Goal: Contribute content: Contribute content

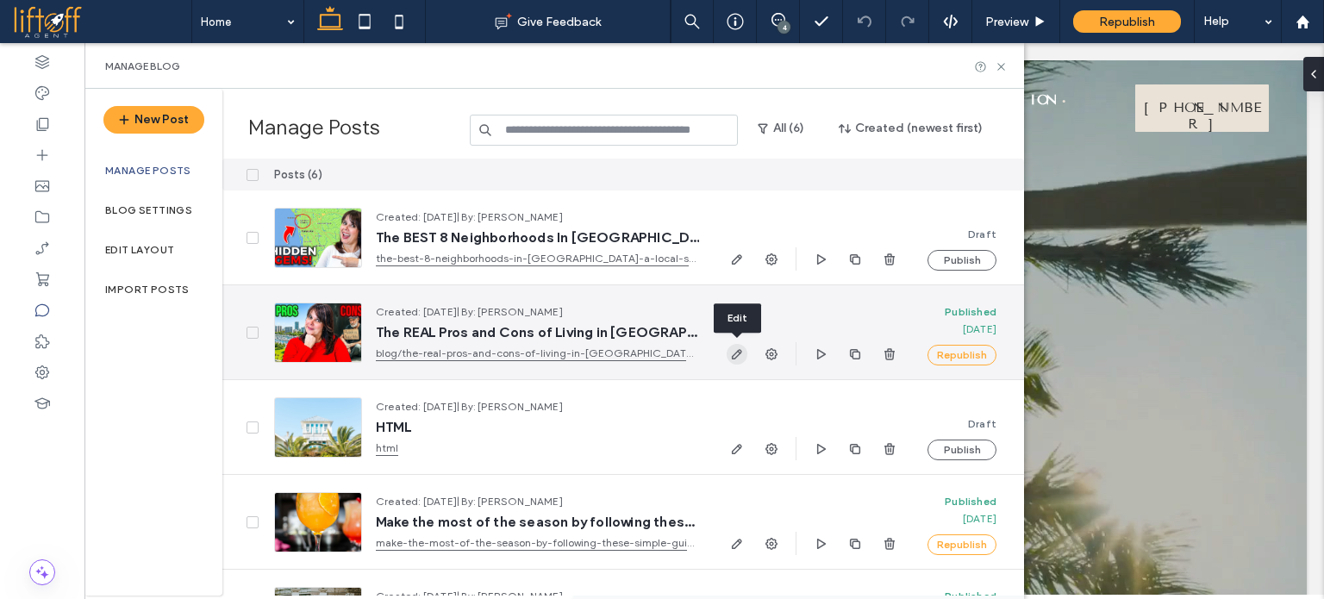
click at [741, 359] on icon "button" at bounding box center [737, 354] width 14 height 14
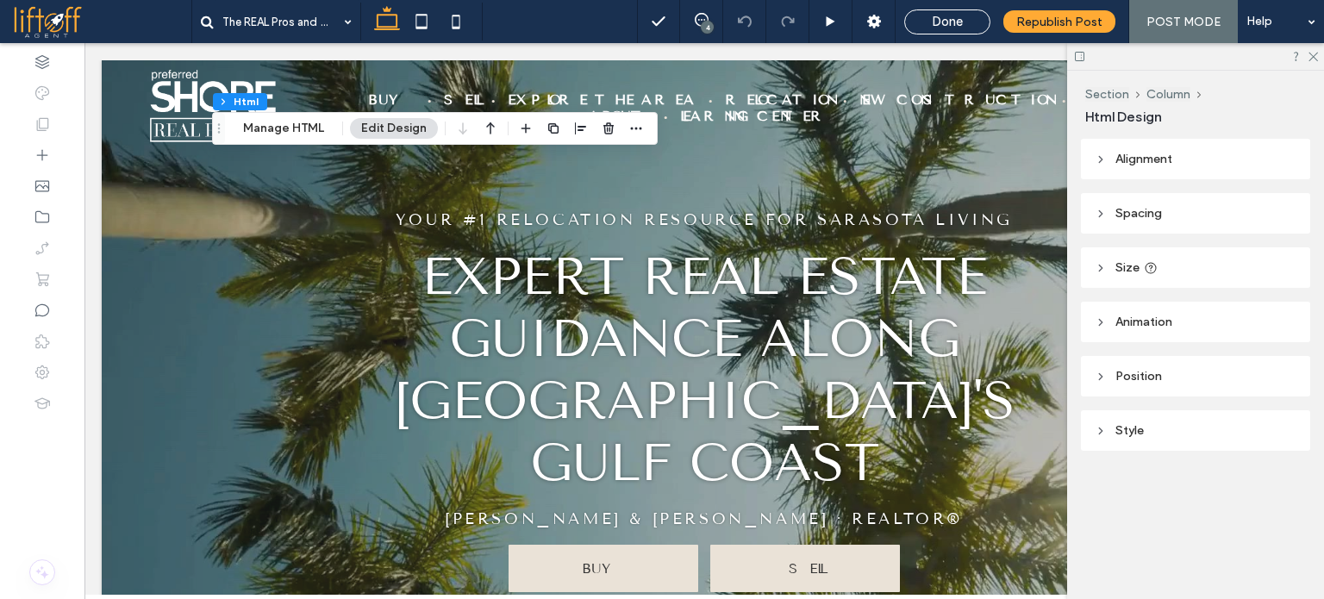
click at [254, 116] on div "Section Column Html Manage HTML Edit Design" at bounding box center [435, 128] width 446 height 33
click at [255, 128] on button "Manage HTML" at bounding box center [283, 128] width 103 height 21
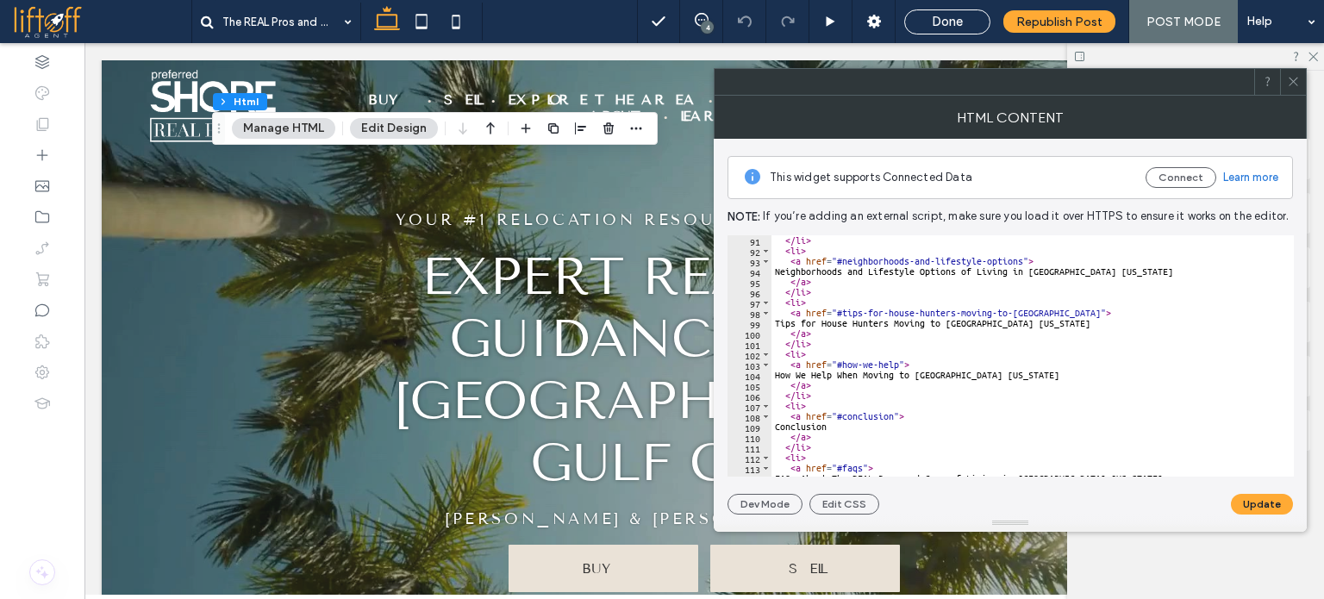
scroll to position [931, 0]
type textarea "**********"
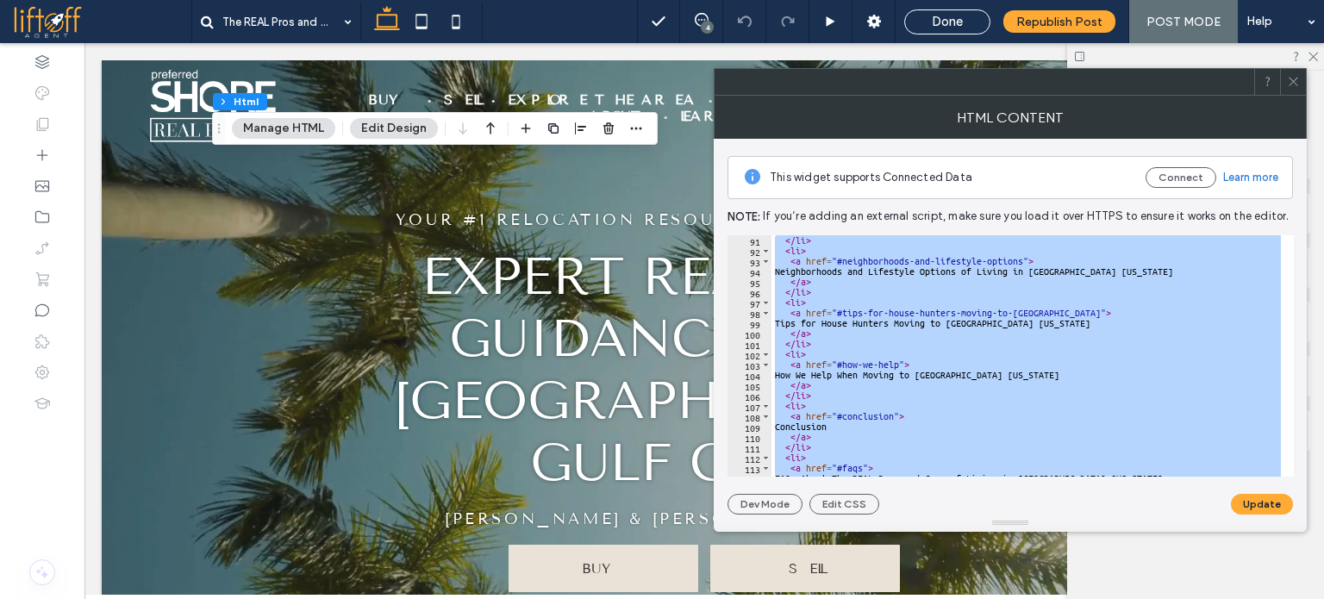
scroll to position [567, 0]
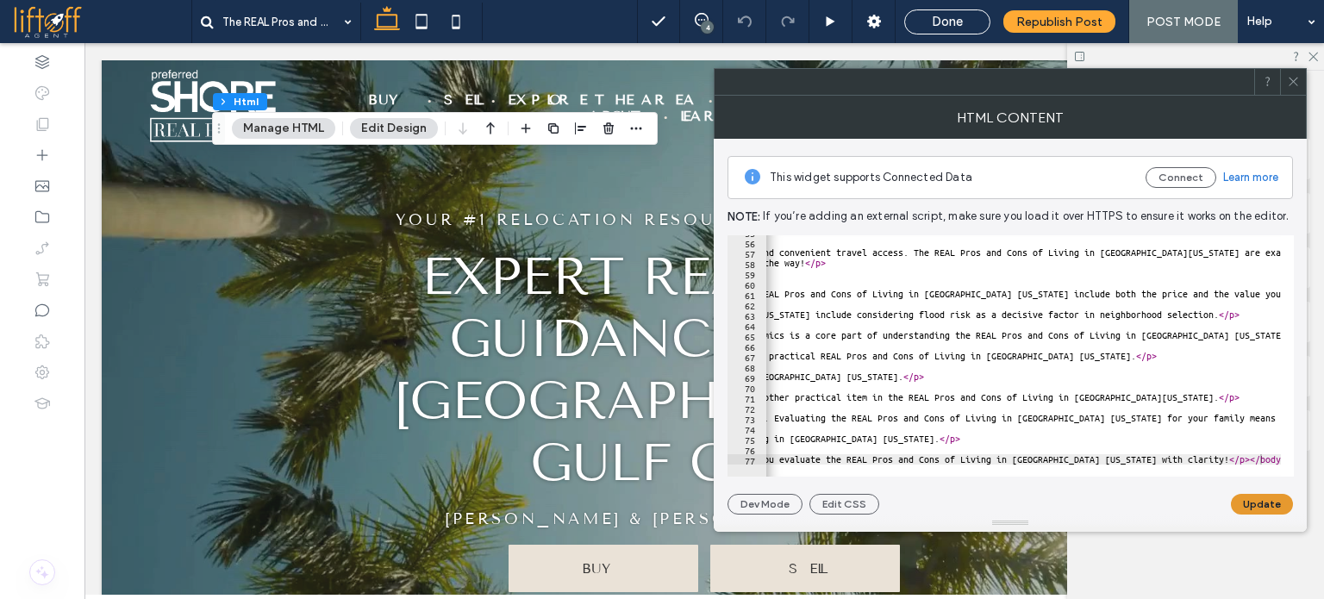
click at [1255, 499] on button "Update" at bounding box center [1262, 504] width 62 height 21
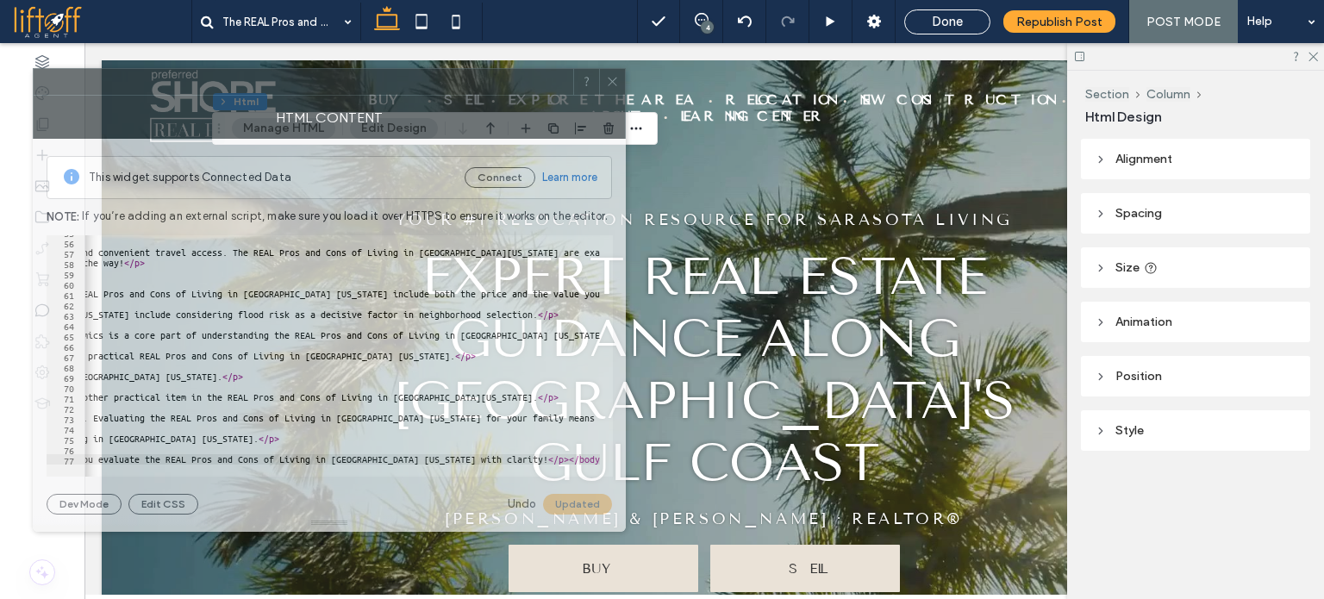
drag, startPoint x: 1150, startPoint y: 93, endPoint x: 469, endPoint y: 93, distance: 681.2
click at [469, 93] on div at bounding box center [304, 82] width 540 height 26
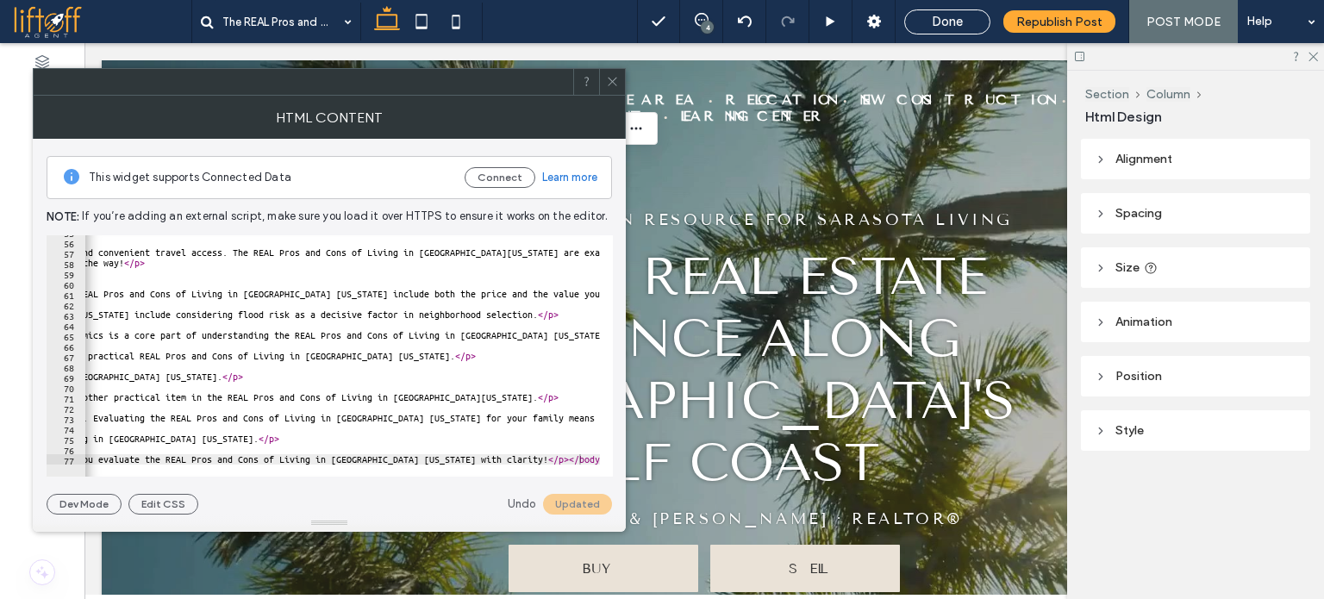
click at [616, 77] on icon at bounding box center [612, 81] width 13 height 13
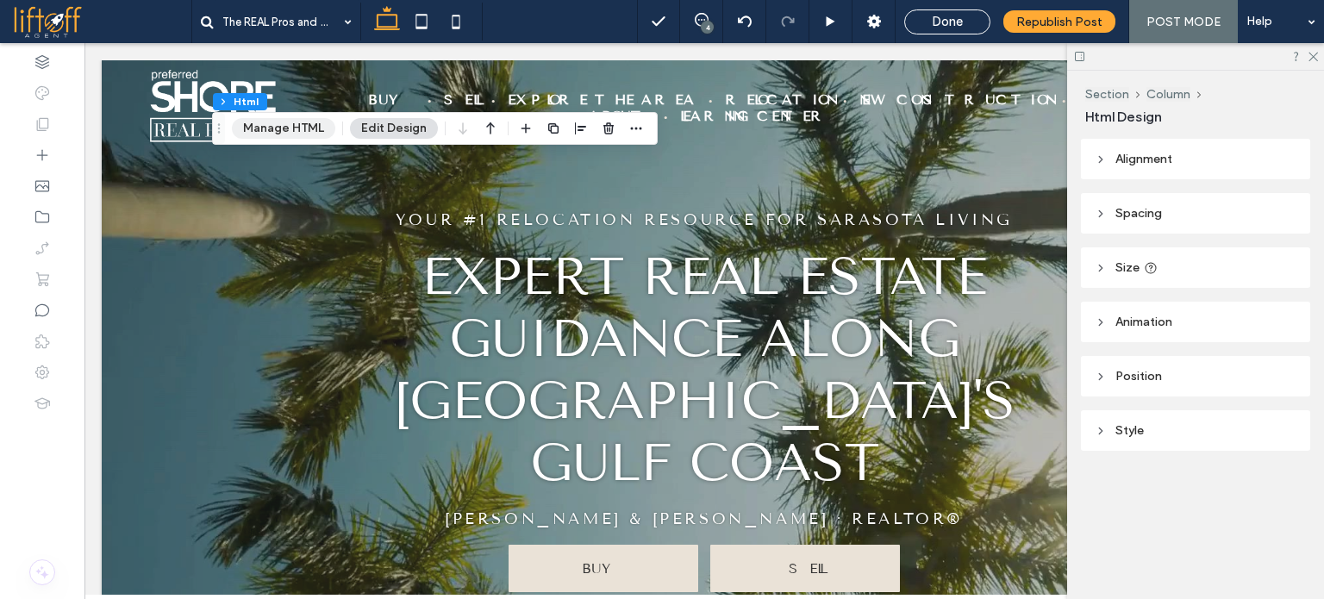
click at [291, 131] on button "Manage HTML" at bounding box center [283, 128] width 103 height 21
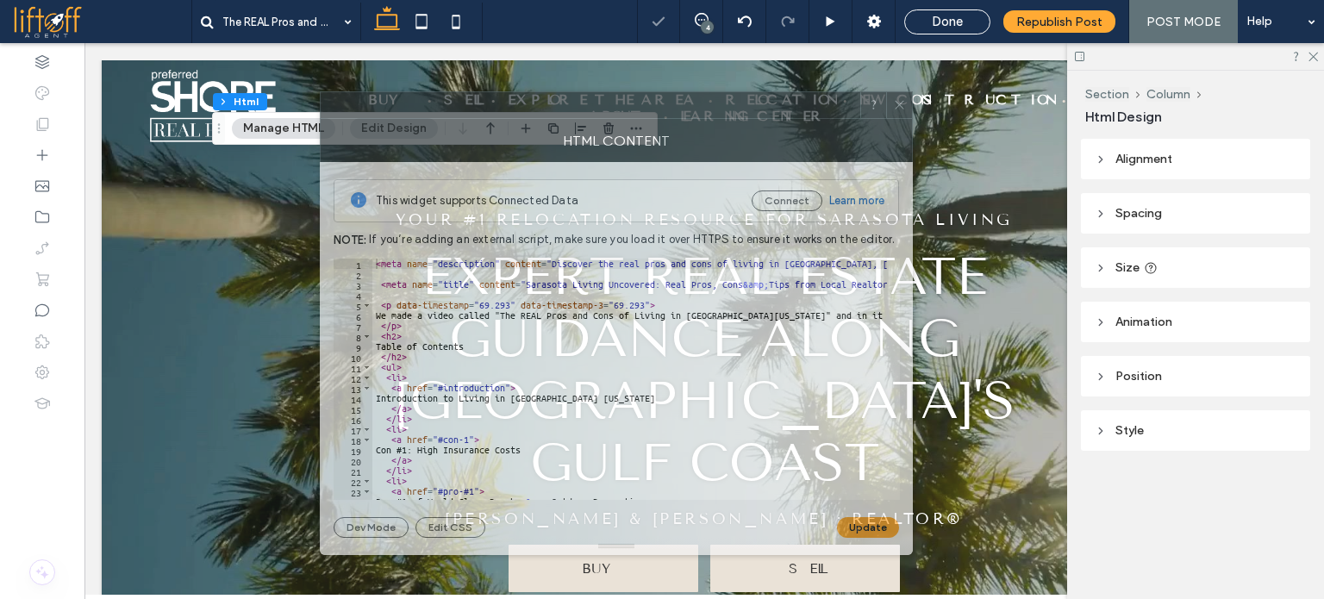
drag, startPoint x: 853, startPoint y: 83, endPoint x: 459, endPoint y: 106, distance: 394.7
click at [459, 106] on div at bounding box center [591, 105] width 540 height 26
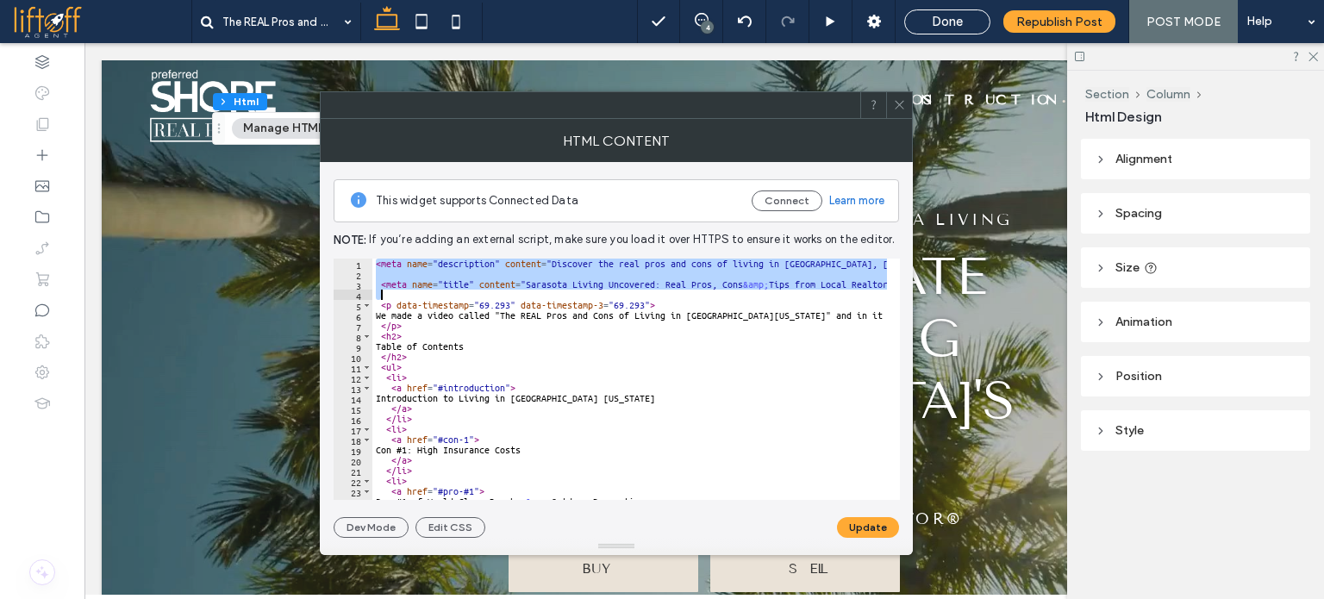
drag, startPoint x: 375, startPoint y: 262, endPoint x: 400, endPoint y: 293, distance: 39.9
type textarea "**********"
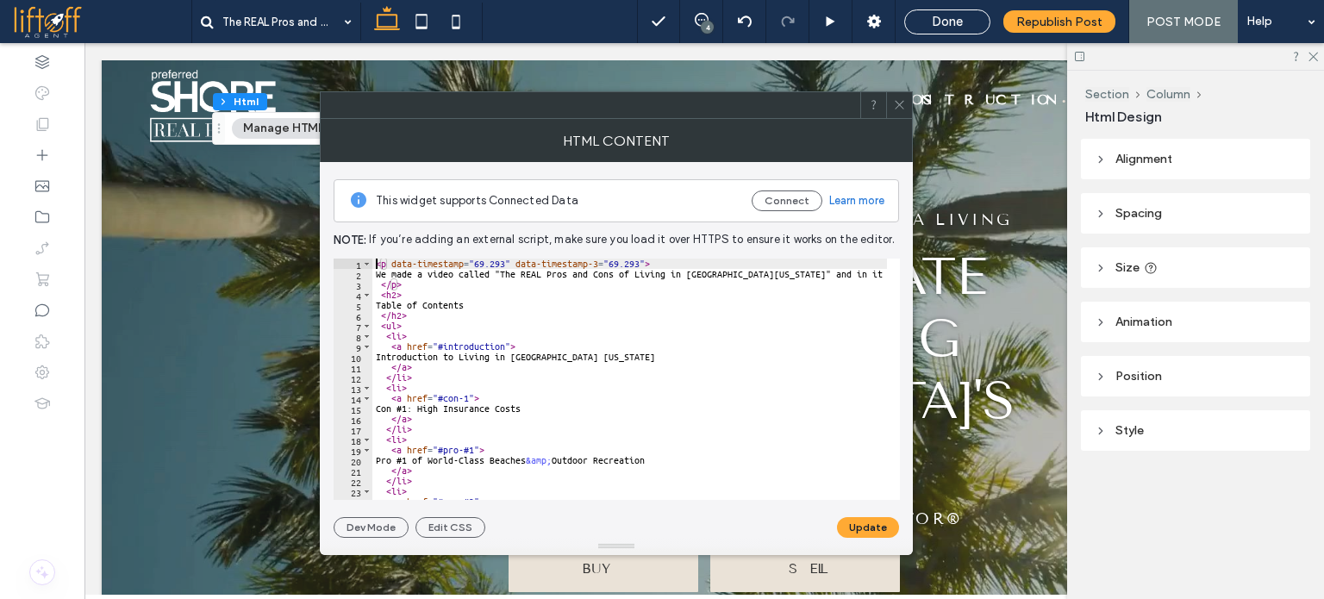
scroll to position [0, 0]
drag, startPoint x: 648, startPoint y: 264, endPoint x: 413, endPoint y: 261, distance: 235.4
type textarea "****"
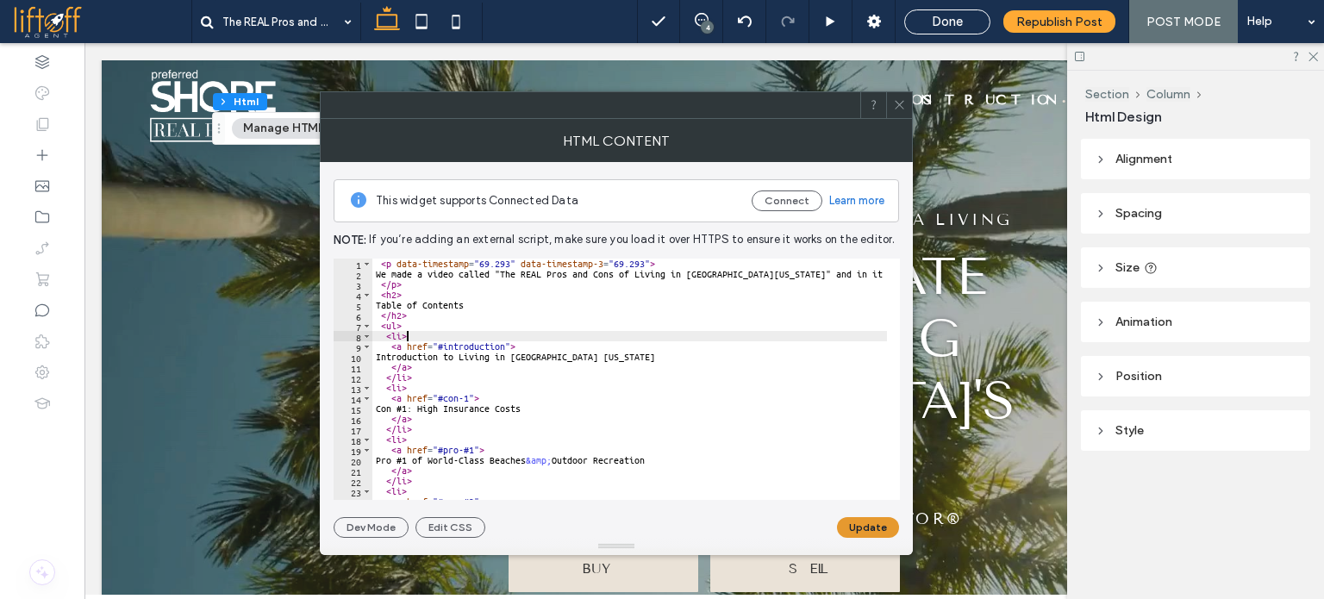
click at [869, 524] on button "Update" at bounding box center [868, 527] width 62 height 21
click at [897, 99] on icon at bounding box center [899, 104] width 13 height 13
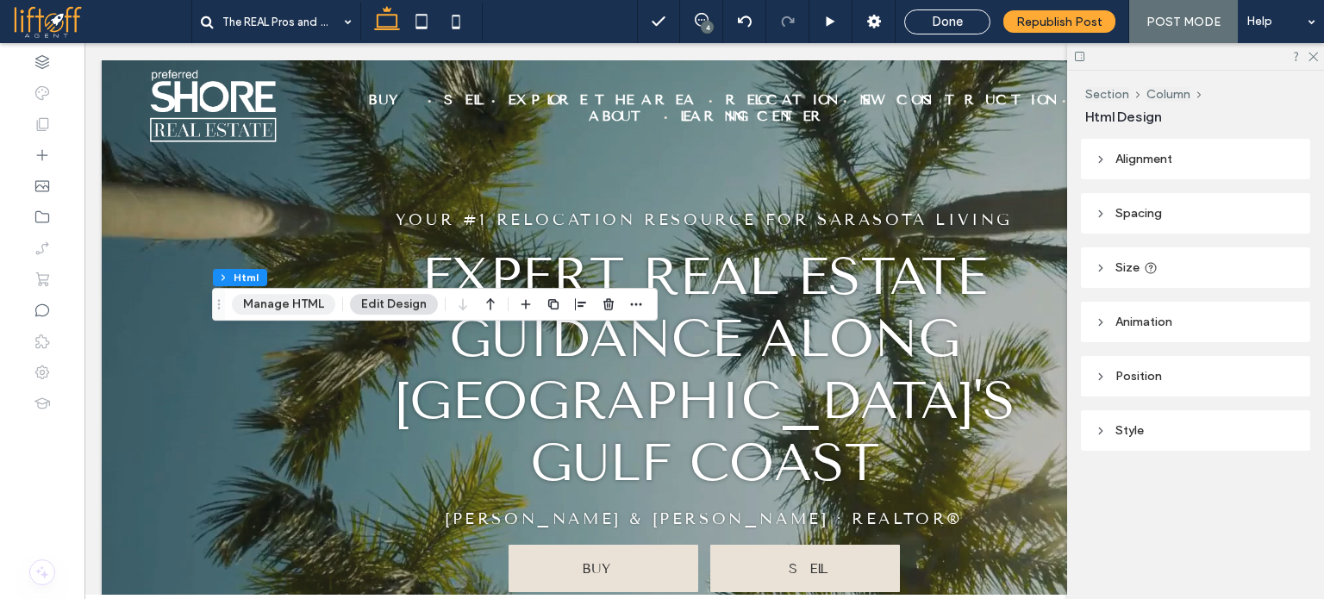
click at [276, 308] on button "Manage HTML" at bounding box center [283, 304] width 103 height 21
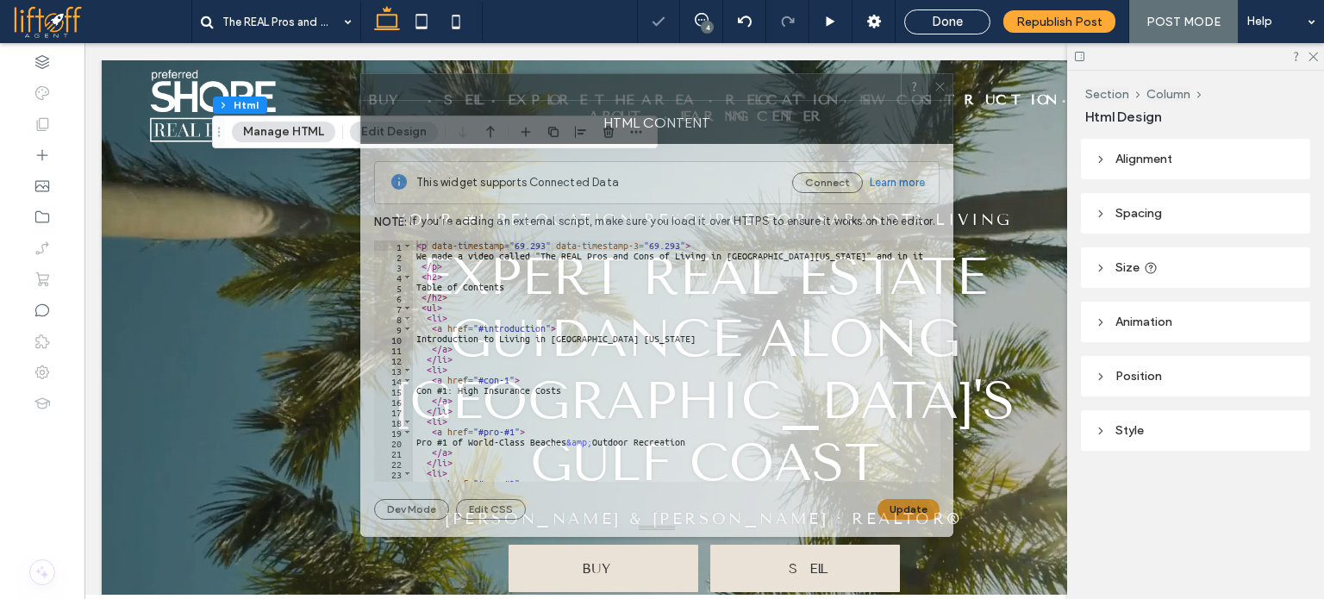
drag, startPoint x: 967, startPoint y: 89, endPoint x: 629, endPoint y: 92, distance: 337.2
click at [629, 92] on div at bounding box center [631, 87] width 540 height 26
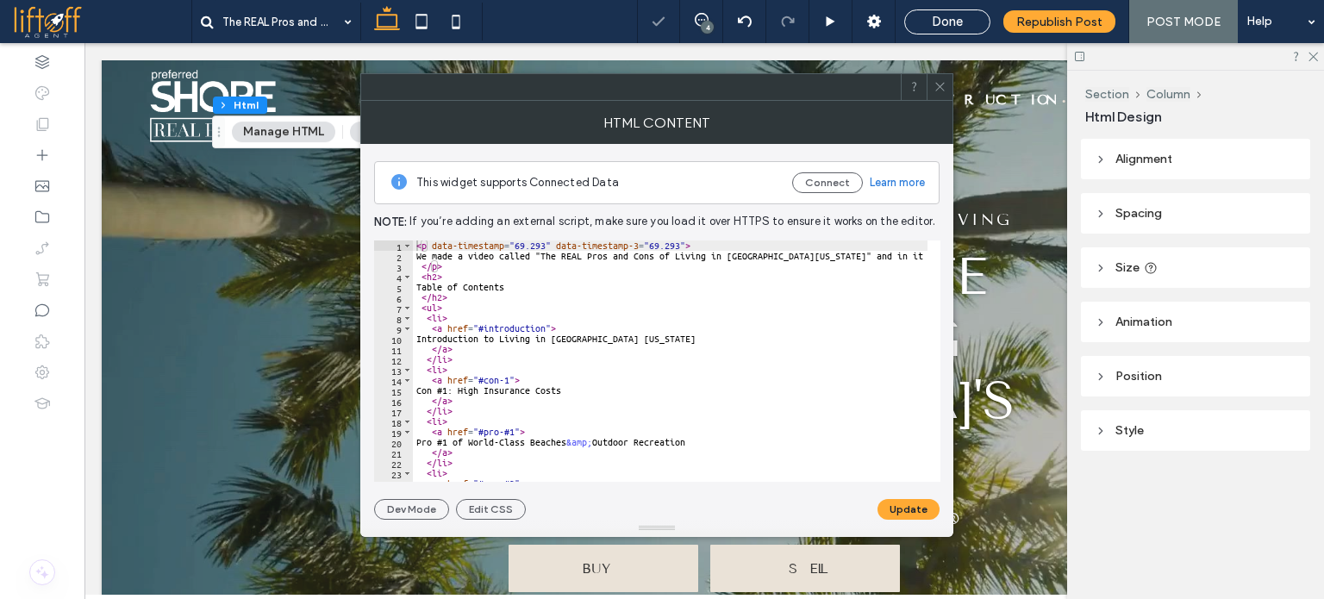
scroll to position [52, 0]
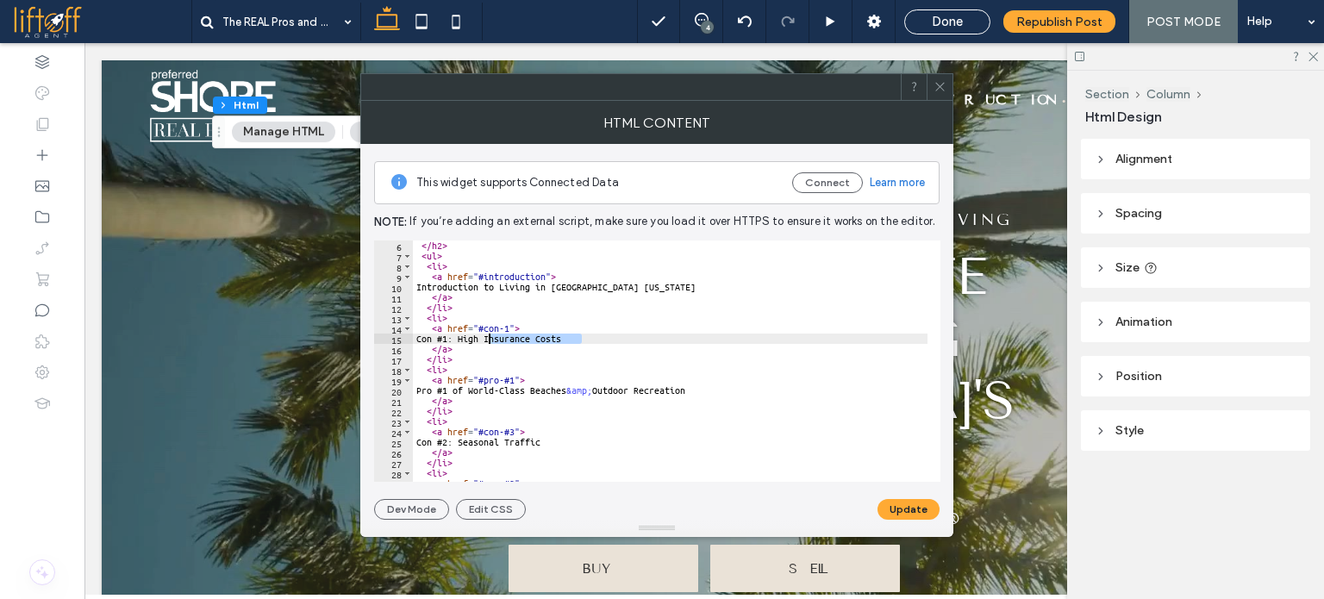
drag, startPoint x: 580, startPoint y: 337, endPoint x: 487, endPoint y: 339, distance: 93.1
drag, startPoint x: 498, startPoint y: 335, endPoint x: 478, endPoint y: 333, distance: 19.9
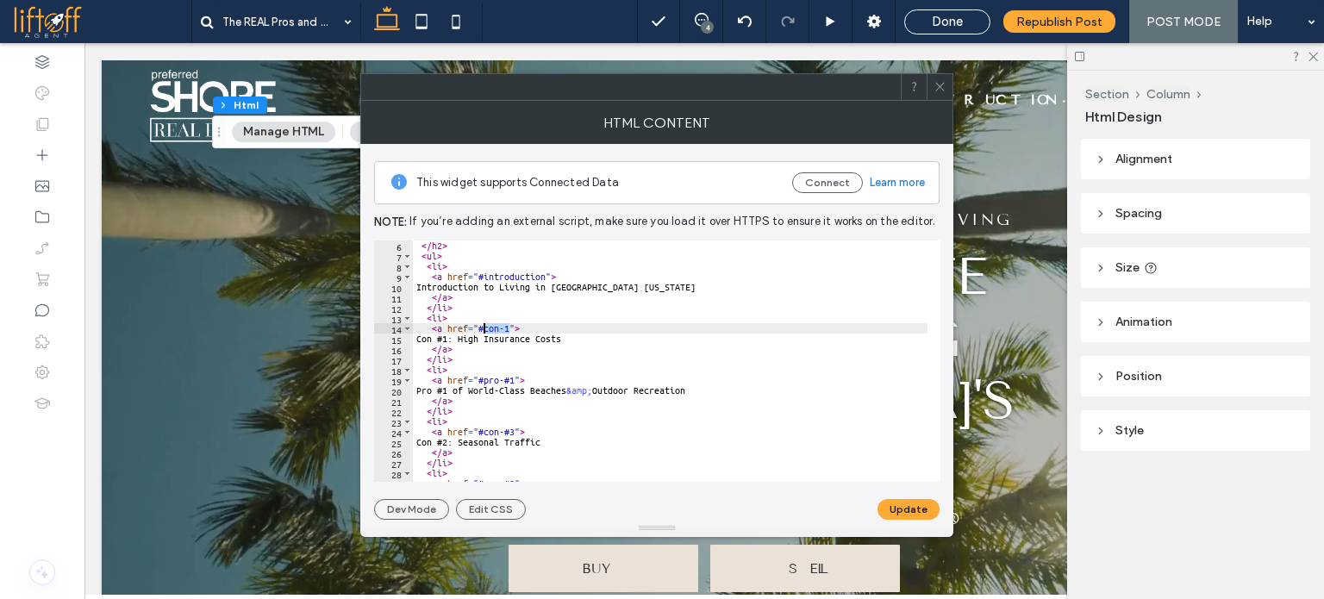
drag, startPoint x: 510, startPoint y: 329, endPoint x: 483, endPoint y: 325, distance: 27.8
paste textarea "Cursor at row 14"
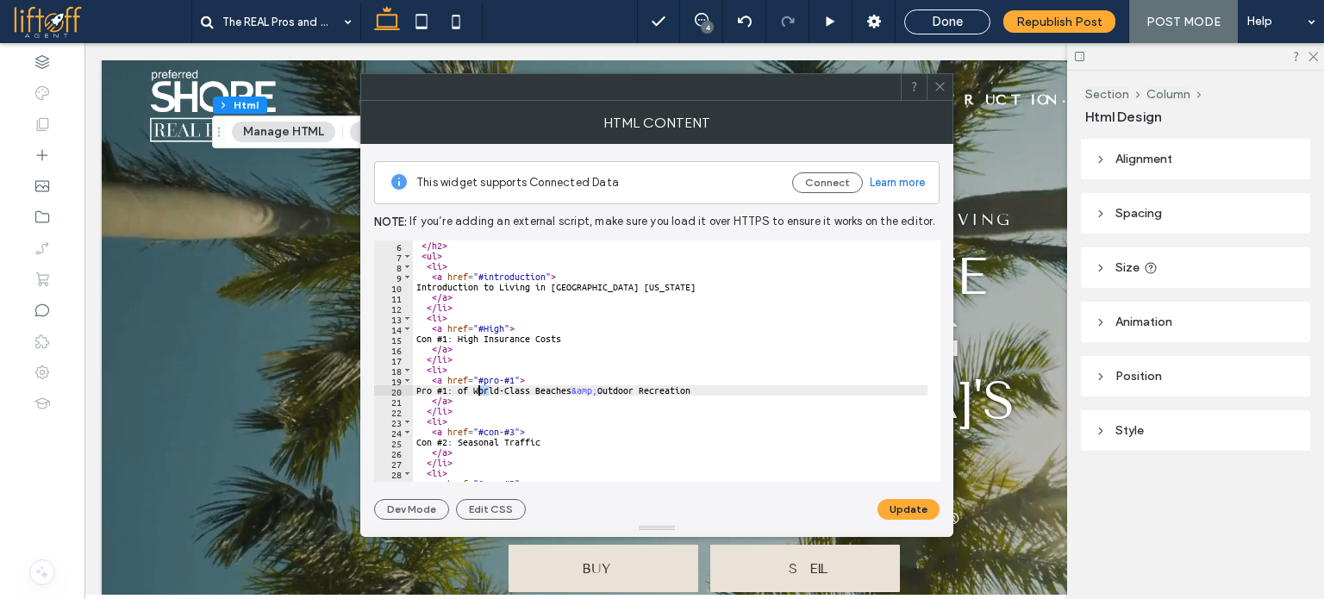
drag, startPoint x: 491, startPoint y: 388, endPoint x: 478, endPoint y: 385, distance: 13.2
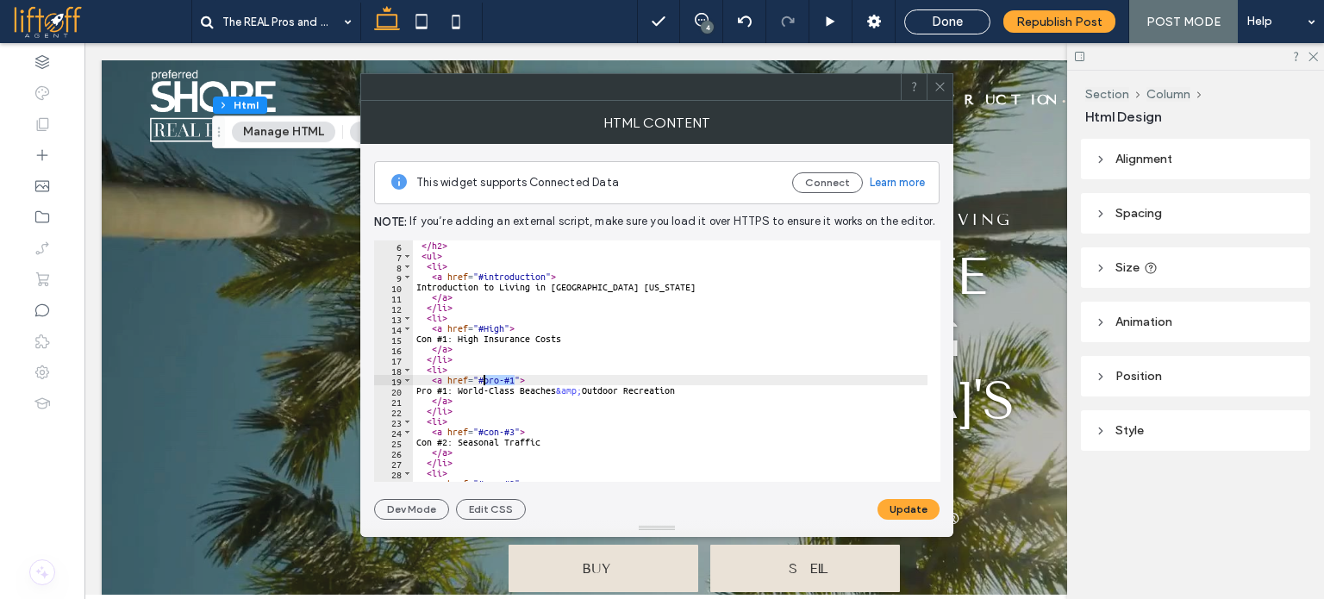
drag, startPoint x: 513, startPoint y: 379, endPoint x: 485, endPoint y: 375, distance: 28.7
paste textarea "*"
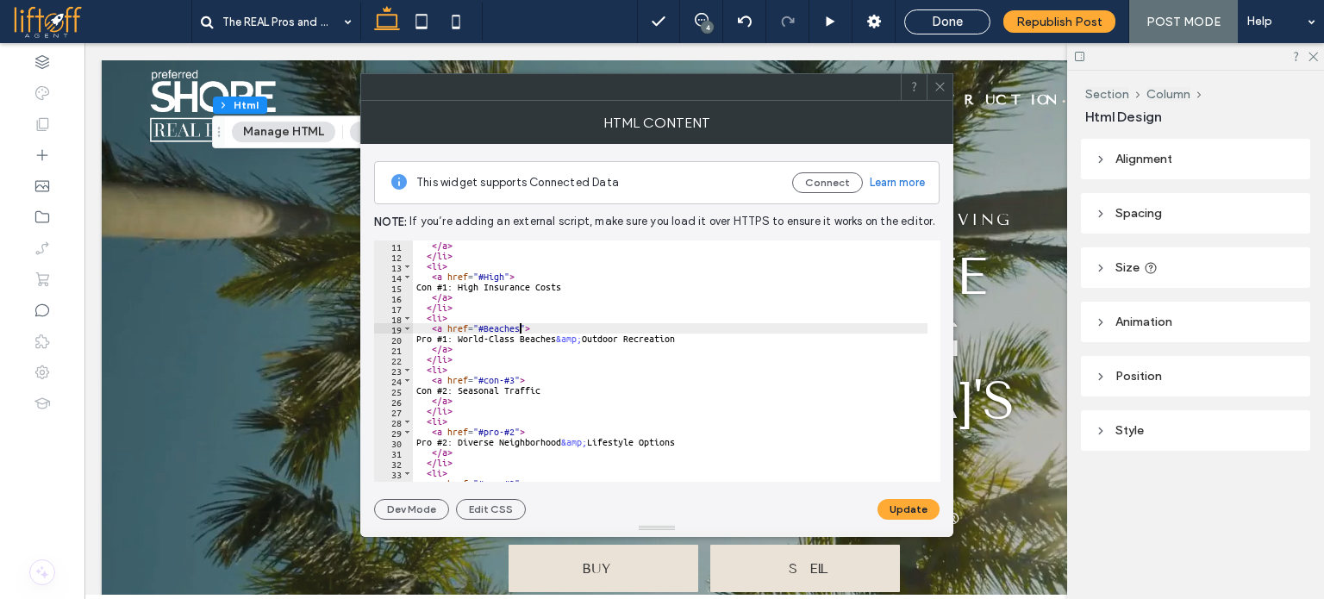
scroll to position [103, 0]
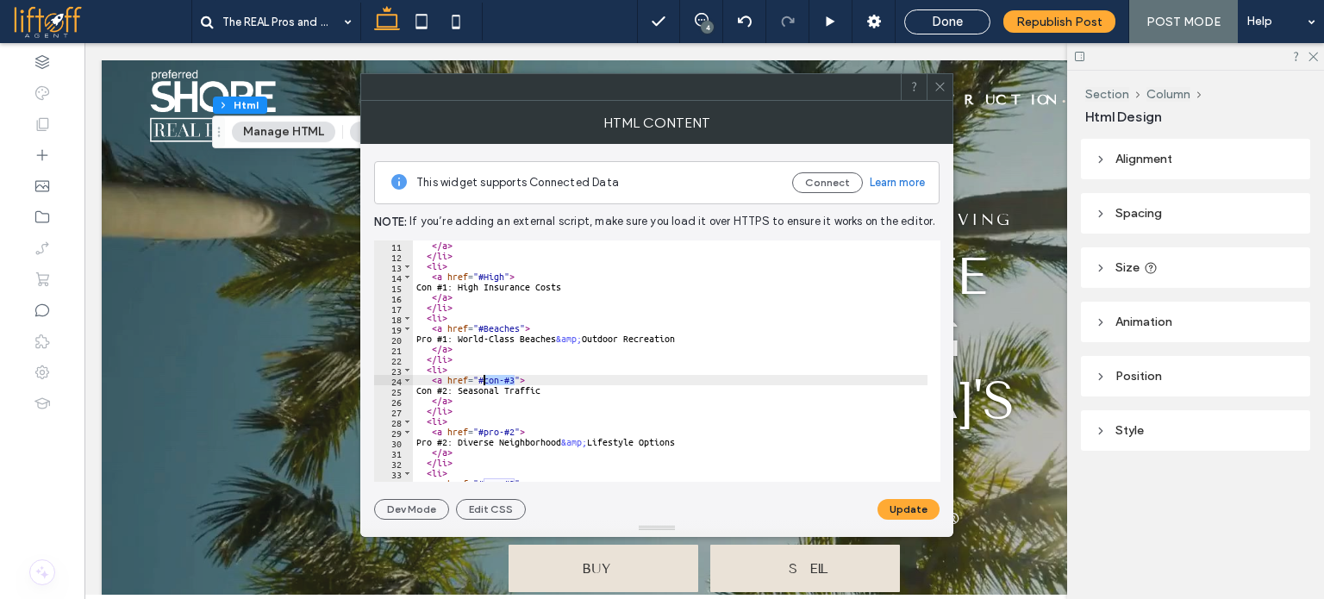
drag, startPoint x: 514, startPoint y: 380, endPoint x: 484, endPoint y: 383, distance: 30.3
paste textarea "*"
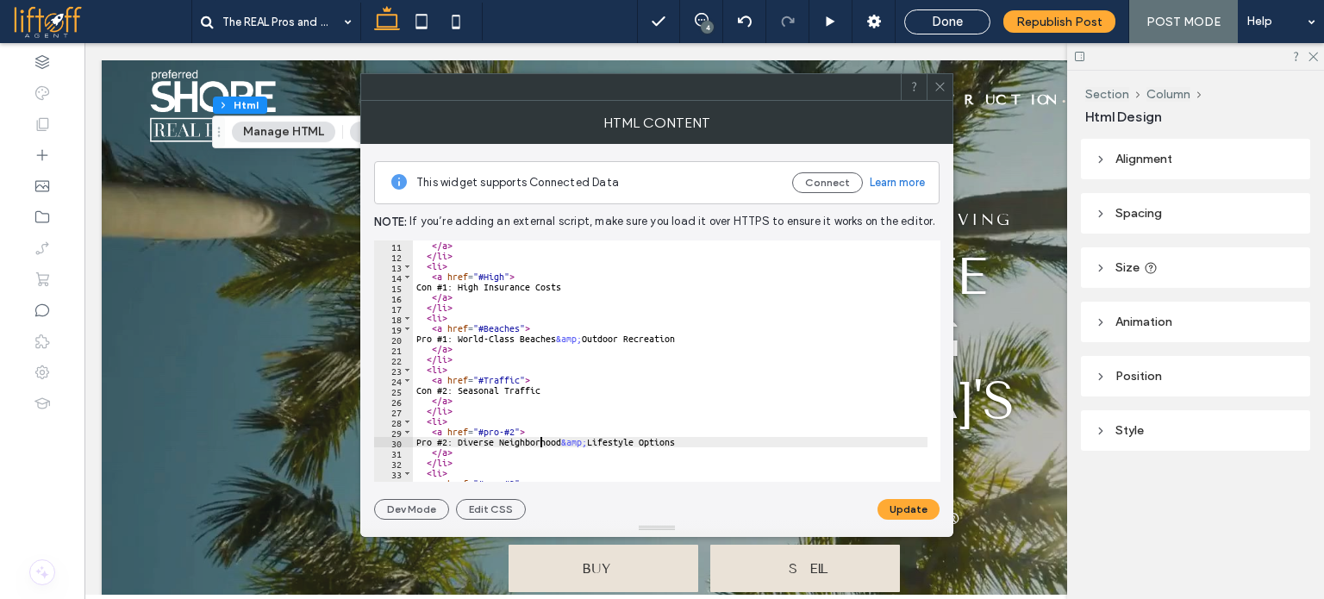
drag, startPoint x: 513, startPoint y: 429, endPoint x: 485, endPoint y: 429, distance: 28.5
paste textarea "******"
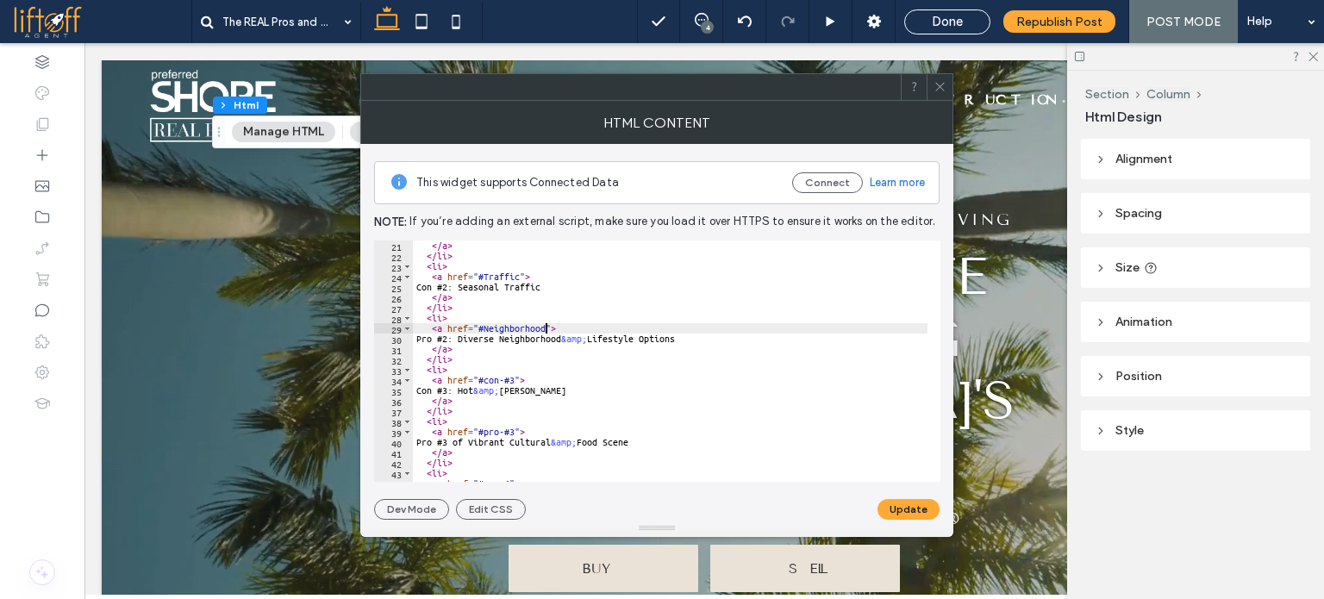
scroll to position [259, 0]
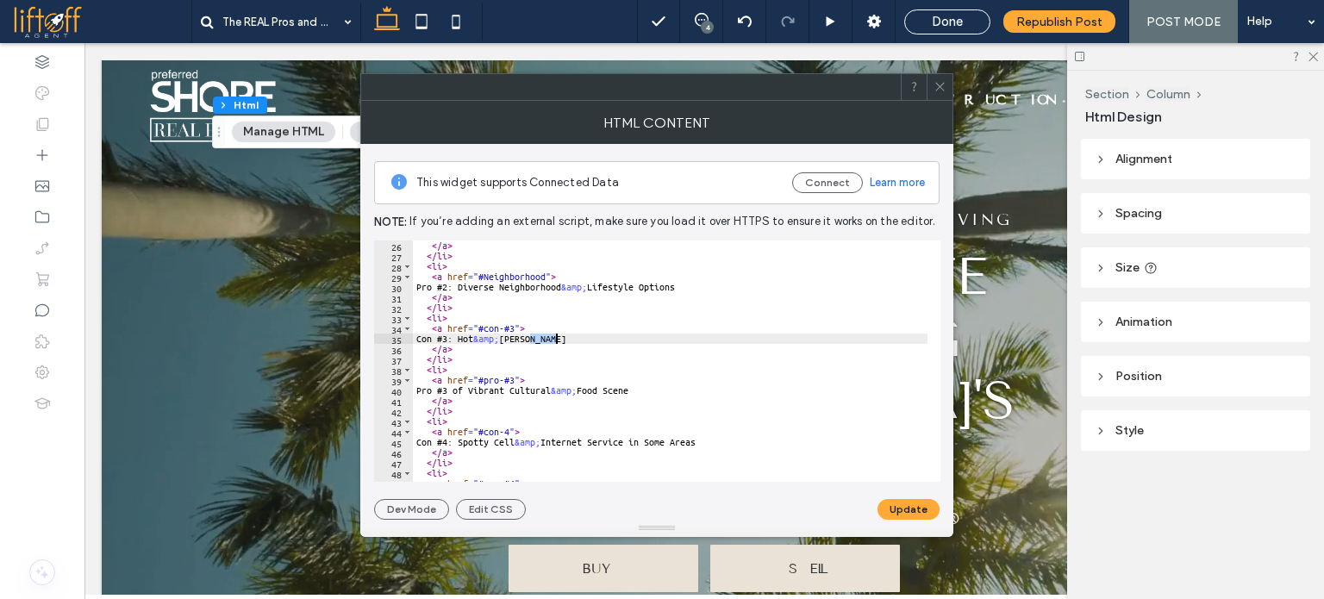
drag, startPoint x: 515, startPoint y: 329, endPoint x: 485, endPoint y: 328, distance: 29.3
paste textarea "Cursor at row 34"
drag, startPoint x: 490, startPoint y: 390, endPoint x: 470, endPoint y: 389, distance: 19.9
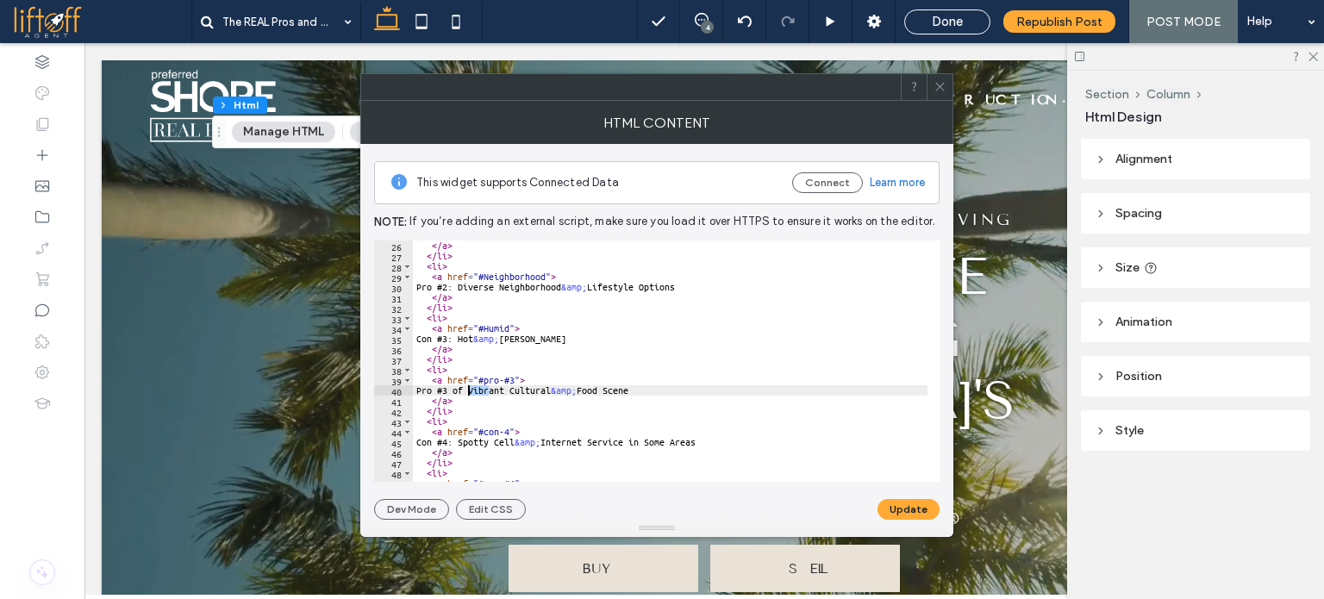
drag, startPoint x: 514, startPoint y: 378, endPoint x: 485, endPoint y: 379, distance: 29.4
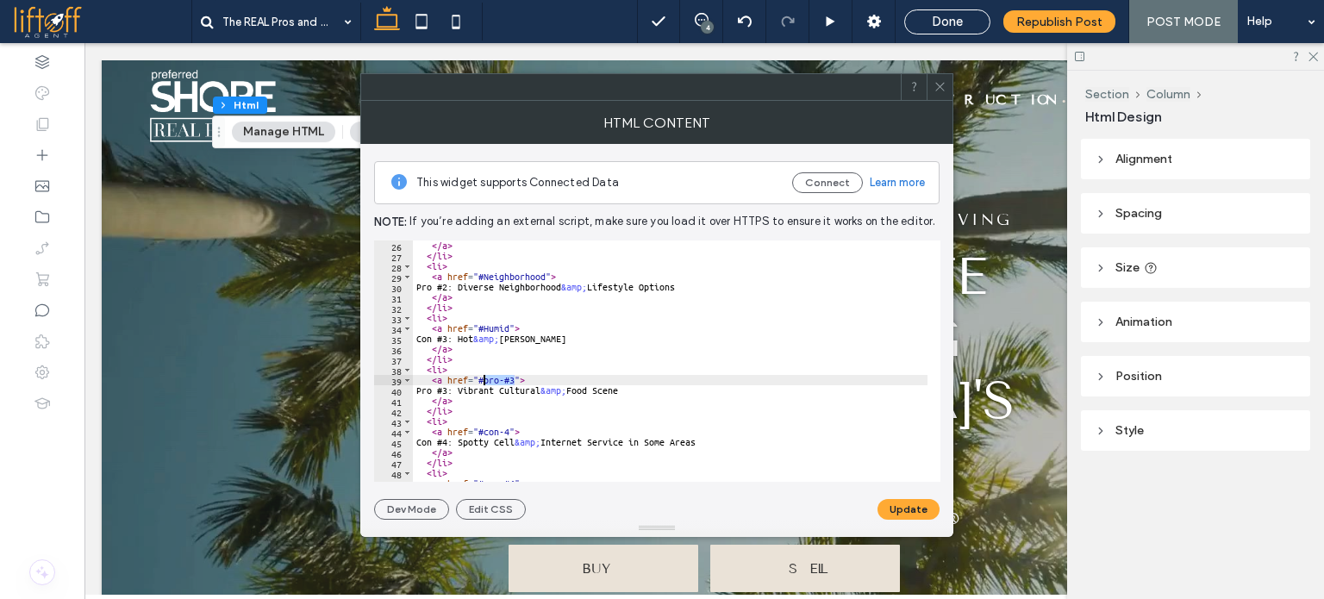
paste textarea "**"
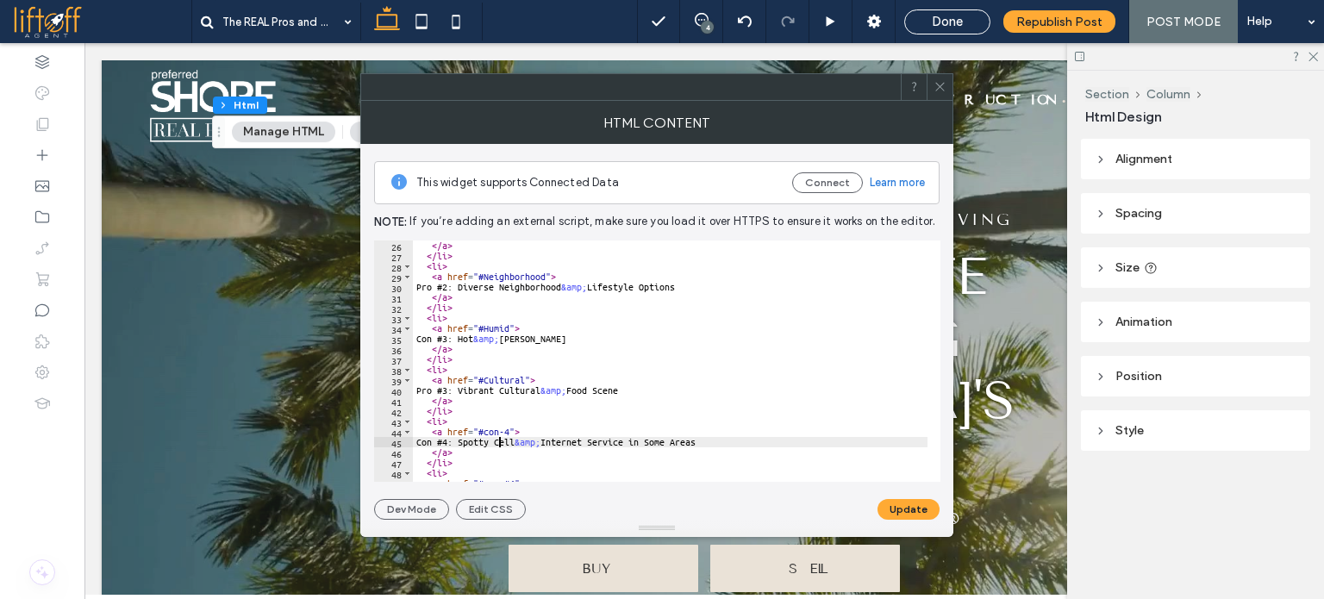
drag, startPoint x: 510, startPoint y: 433, endPoint x: 485, endPoint y: 432, distance: 25.9
paste textarea "*"
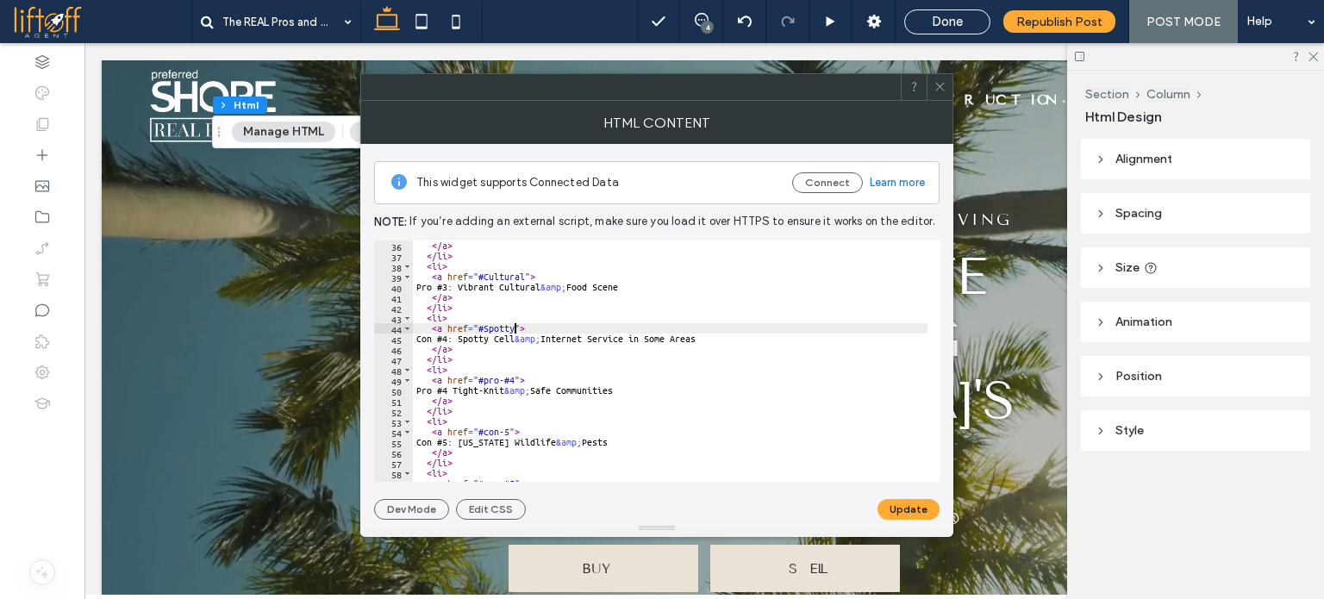
scroll to position [362, 0]
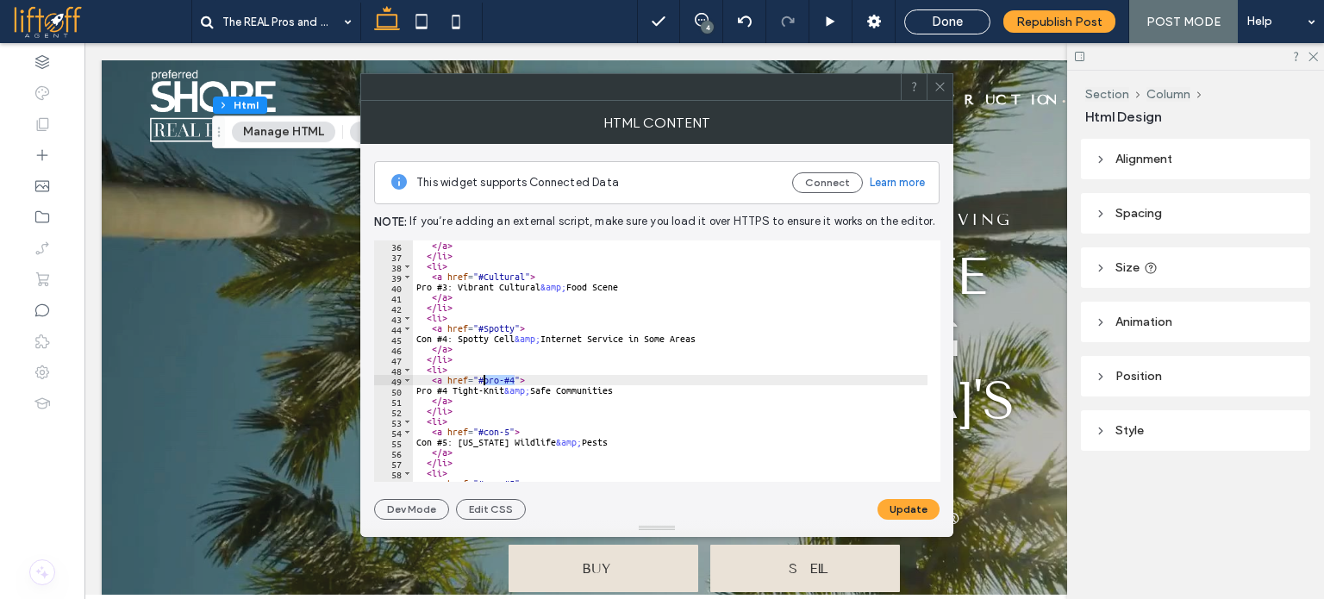
drag, startPoint x: 515, startPoint y: 375, endPoint x: 485, endPoint y: 382, distance: 31.0
paste textarea "Cursor at row 49"
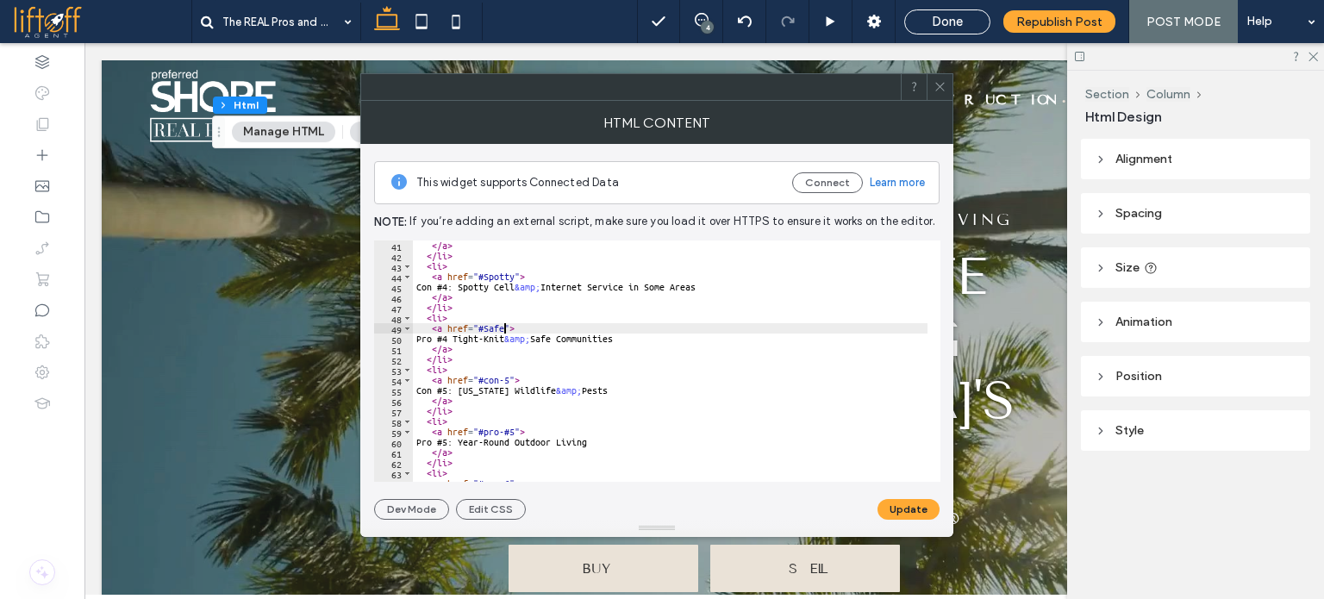
scroll to position [466, 0]
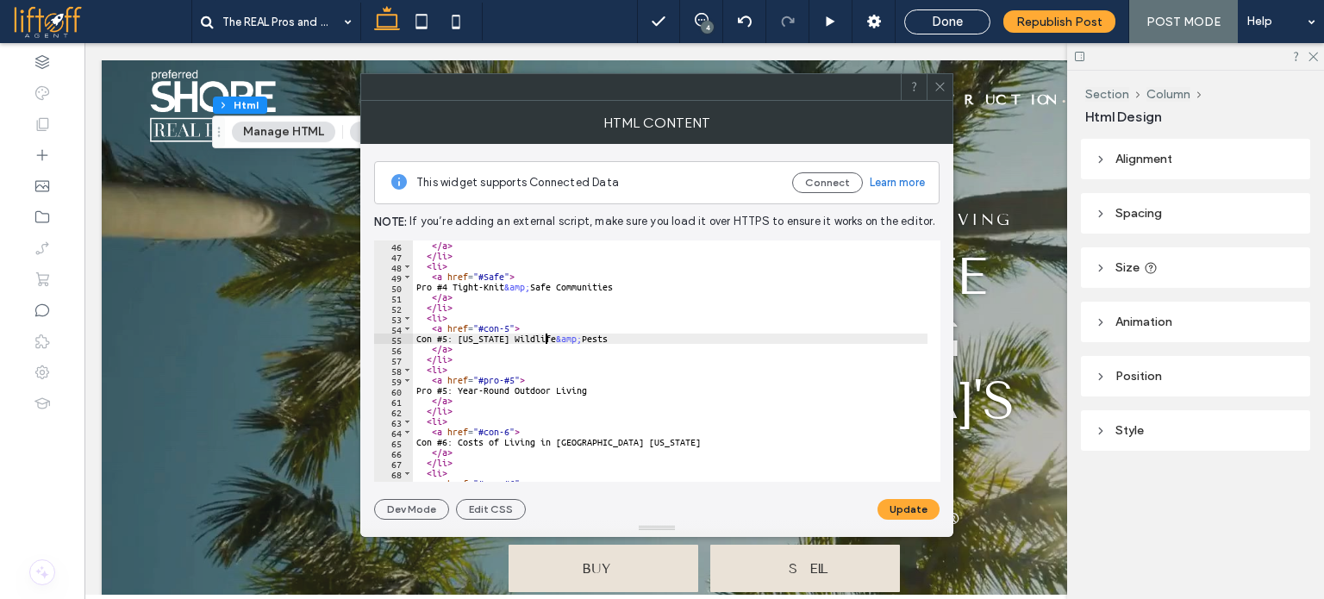
drag, startPoint x: 509, startPoint y: 329, endPoint x: 484, endPoint y: 329, distance: 25.0
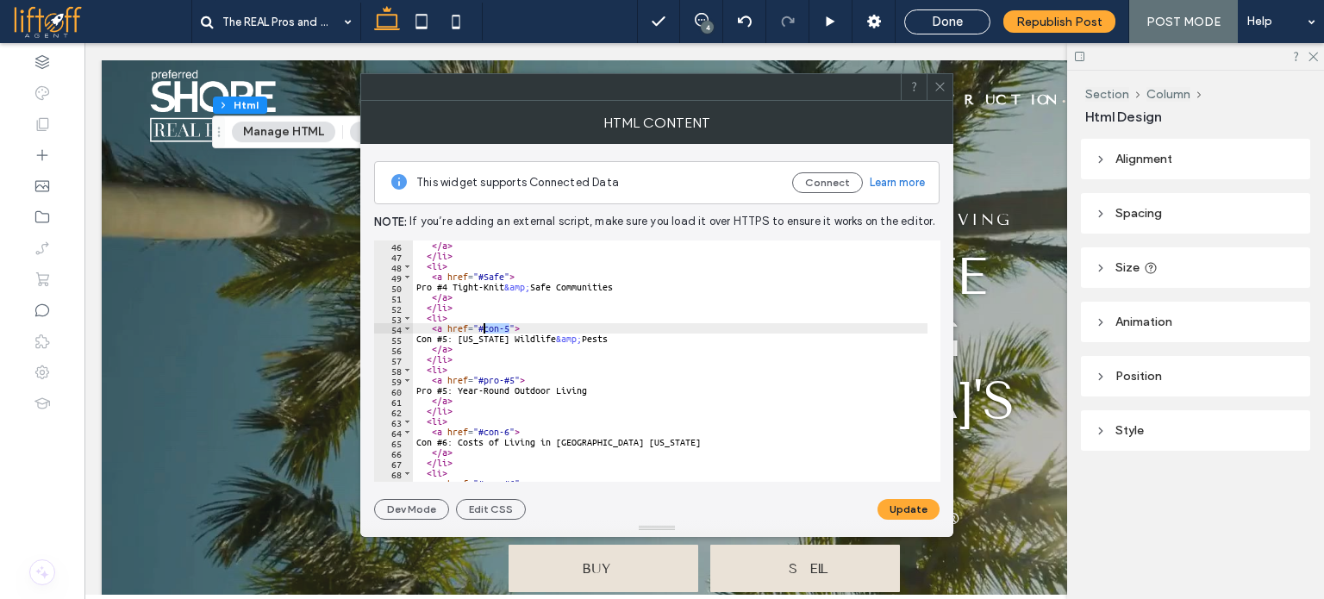
paste textarea "***"
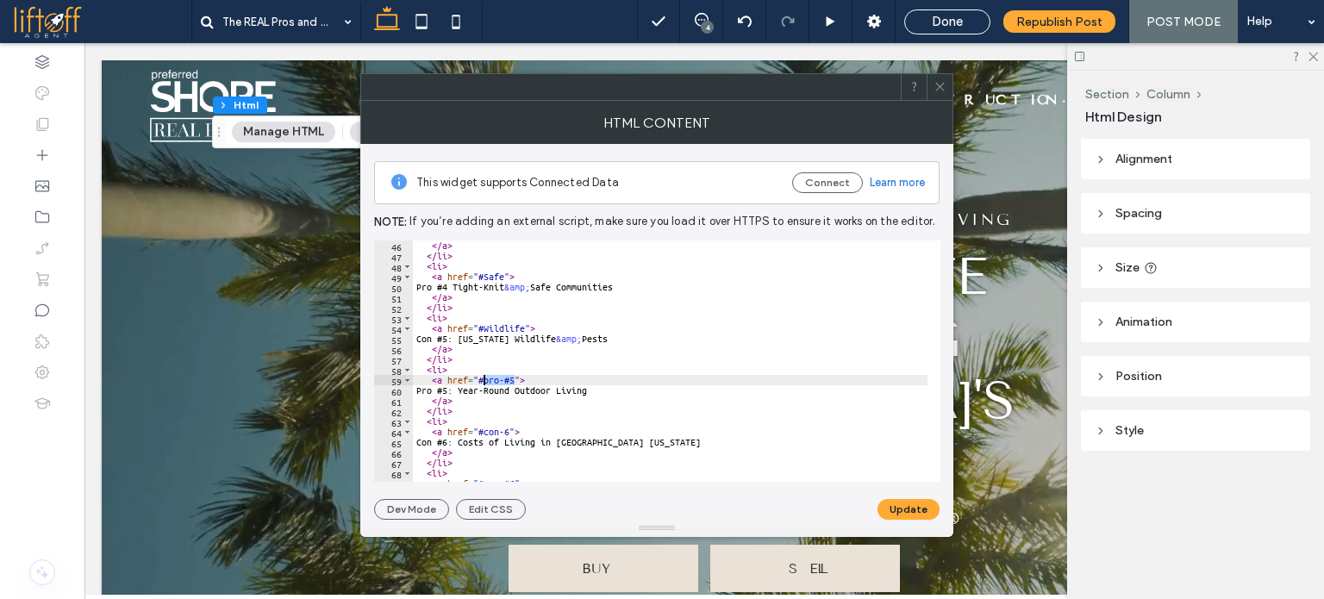
drag, startPoint x: 517, startPoint y: 375, endPoint x: 485, endPoint y: 379, distance: 31.3
paste textarea "*"
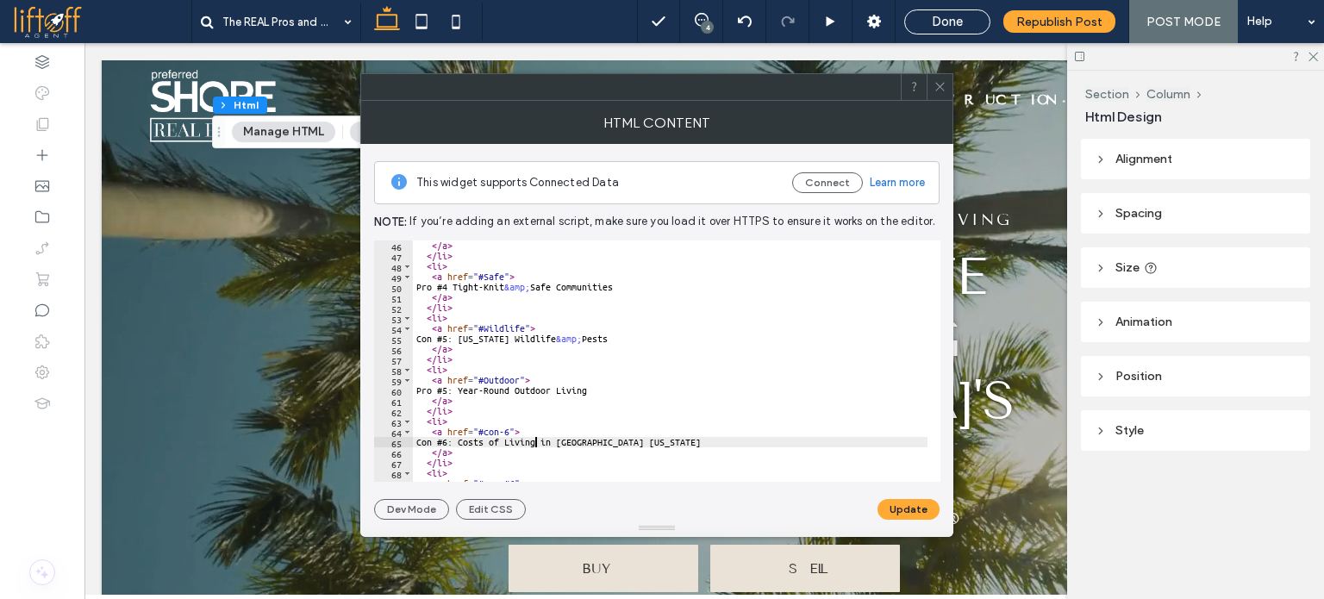
drag, startPoint x: 501, startPoint y: 429, endPoint x: 483, endPoint y: 430, distance: 18.1
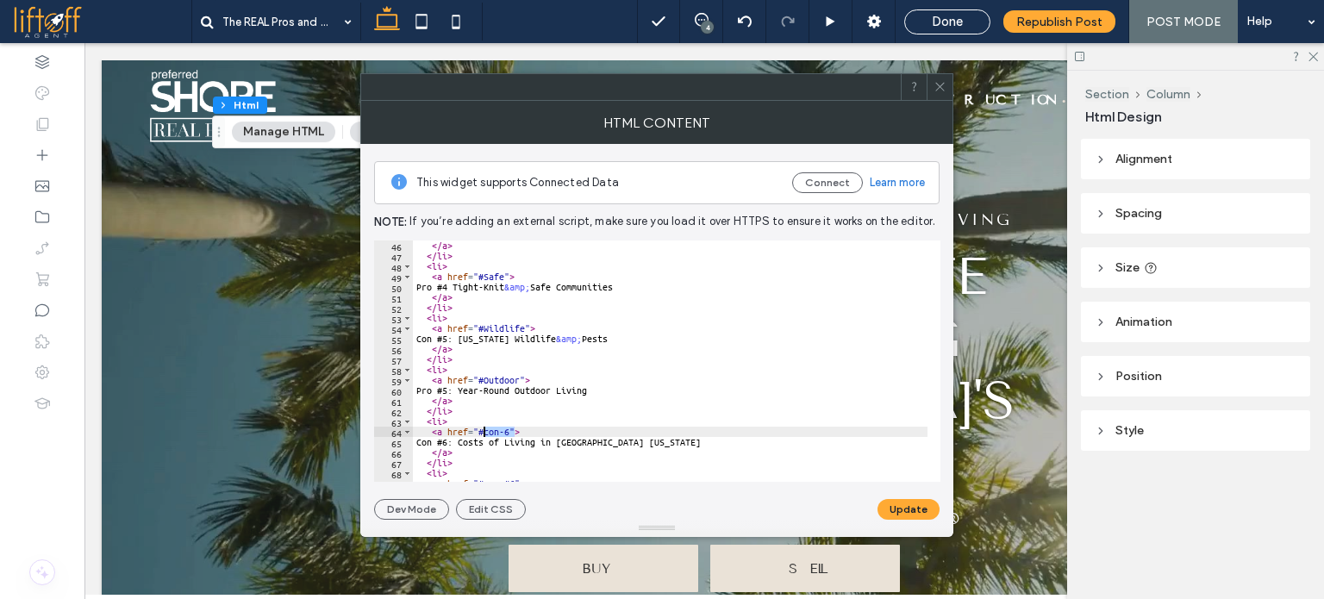
paste textarea "Cursor at row 64"
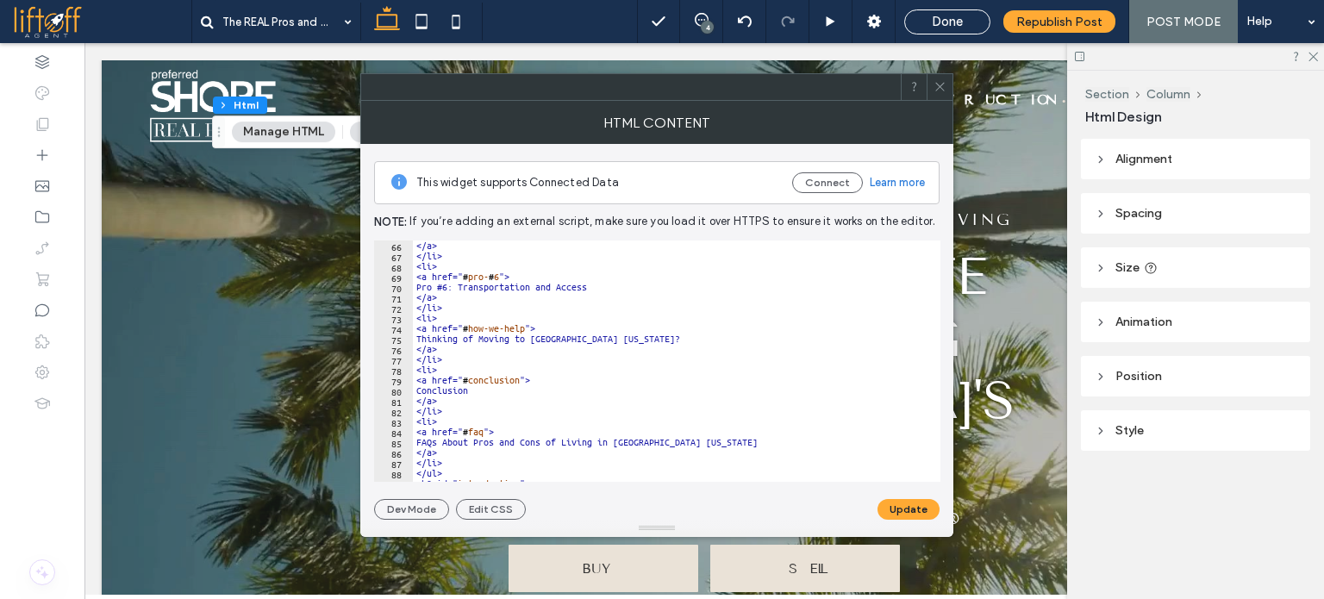
scroll to position [621, 0]
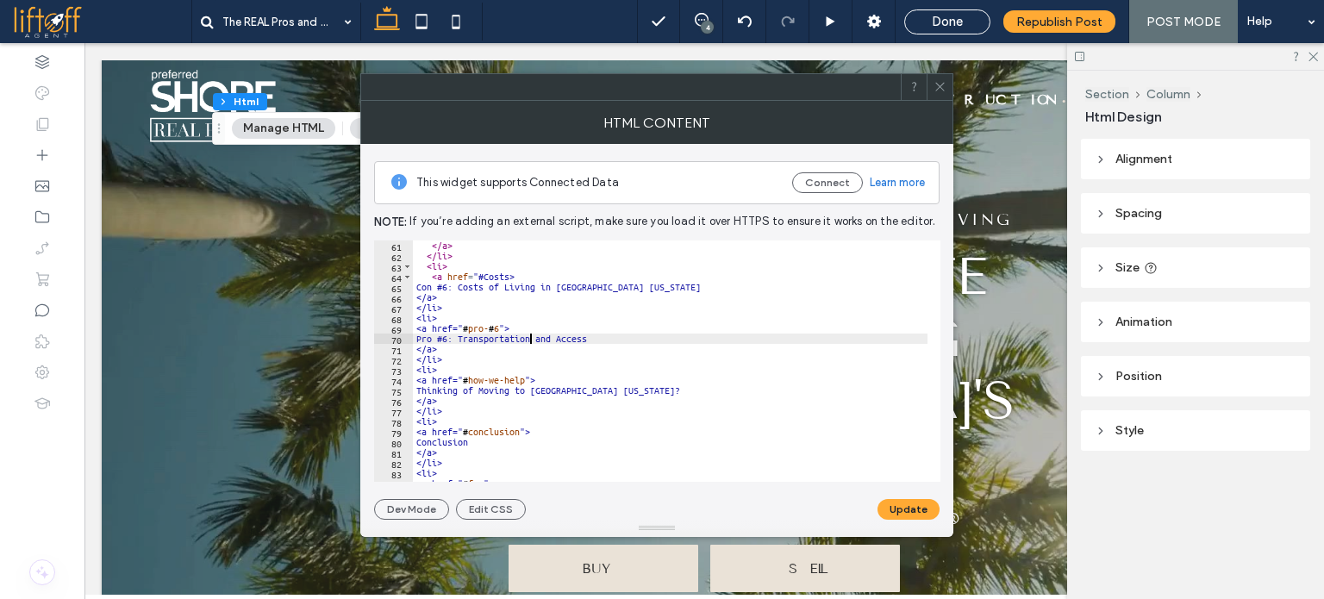
drag, startPoint x: 515, startPoint y: 329, endPoint x: 482, endPoint y: 329, distance: 32.8
paste textarea "********"
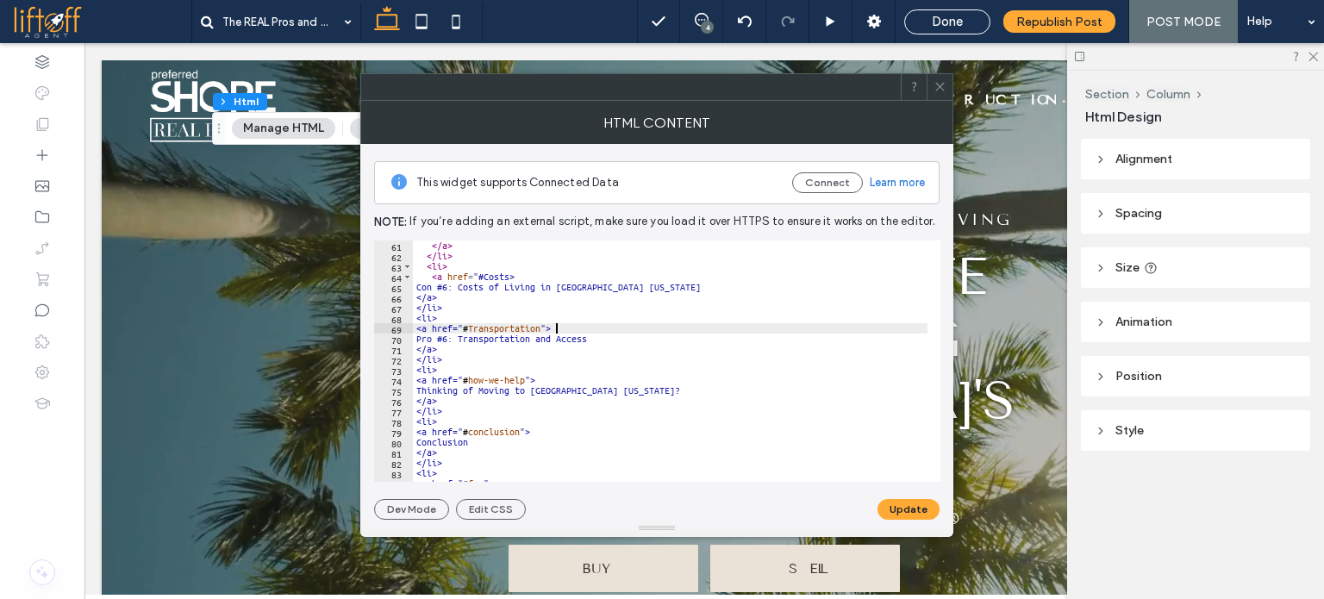
scroll to position [0, 1]
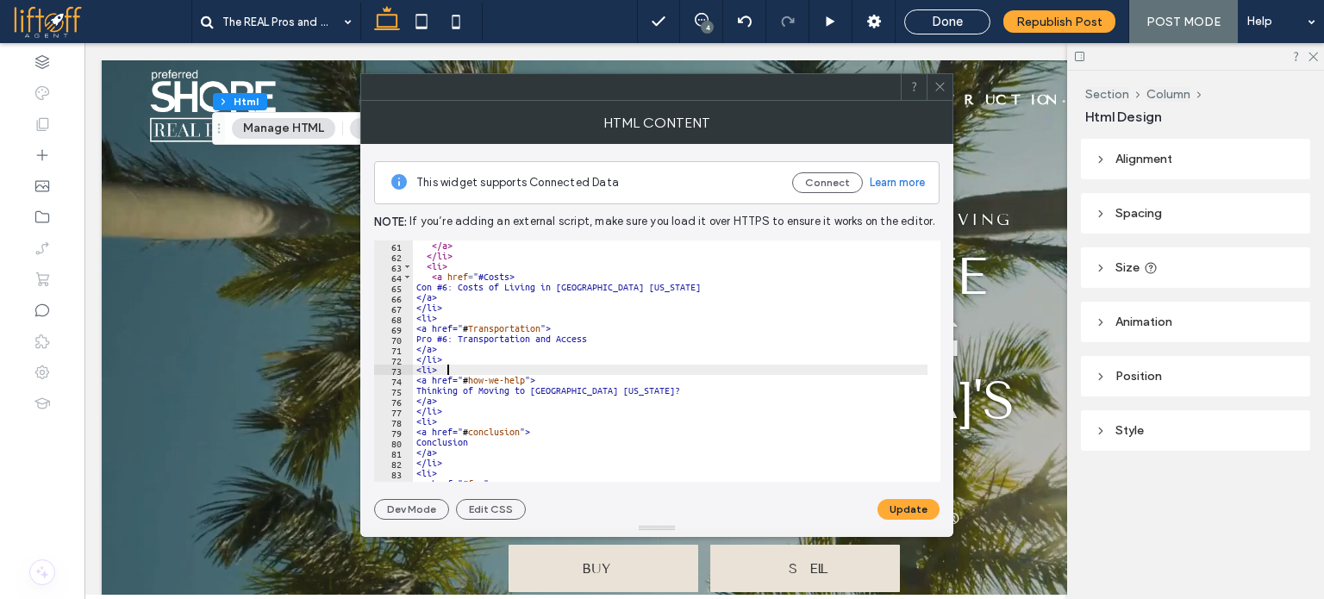
drag, startPoint x: 542, startPoint y: 378, endPoint x: 485, endPoint y: 379, distance: 56.1
paste textarea "Cursor at row 74"
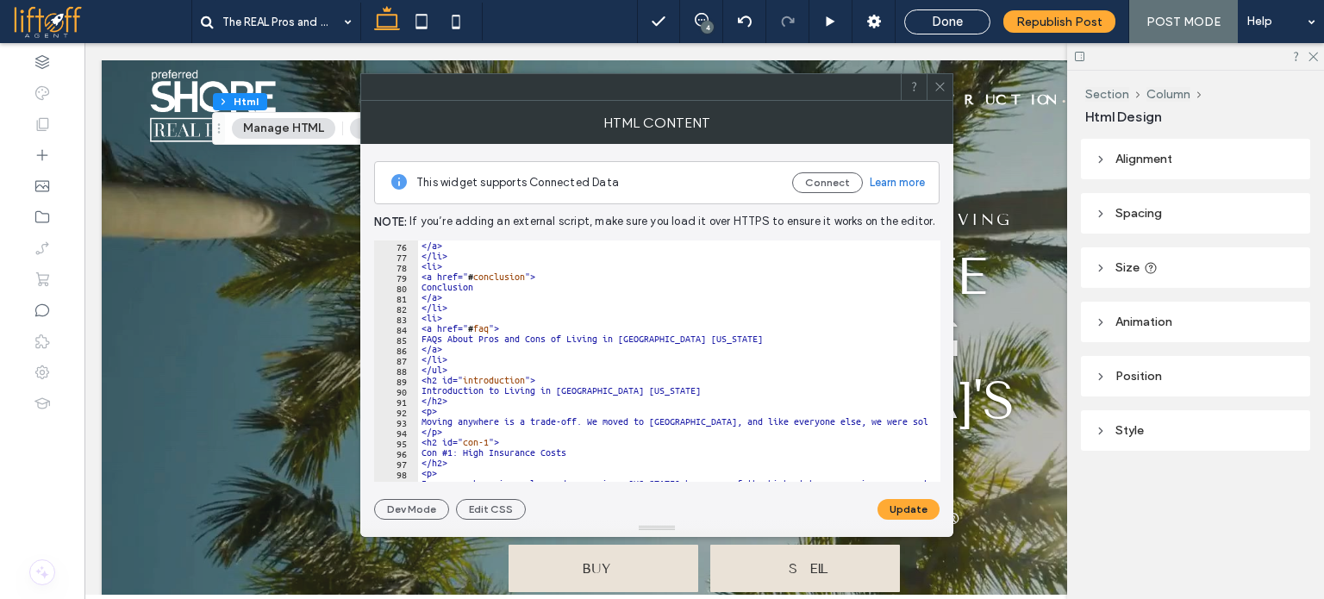
scroll to position [828, 0]
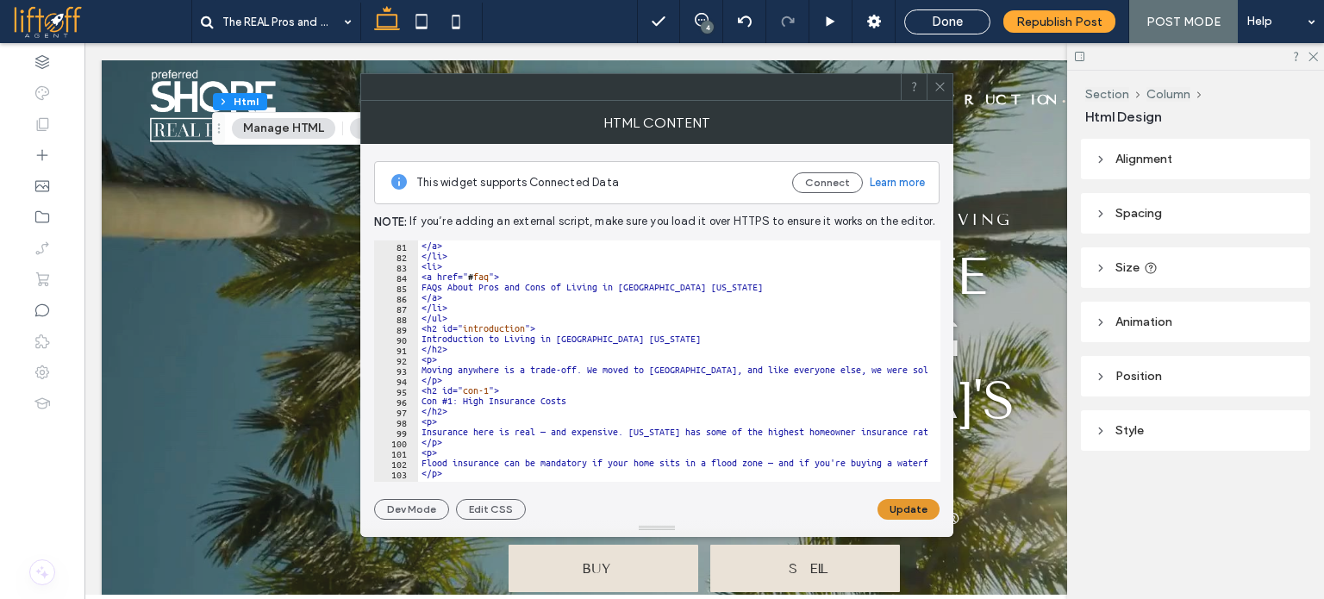
type textarea "**********"
click at [906, 505] on button "Update" at bounding box center [909, 509] width 62 height 21
click at [945, 85] on icon at bounding box center [940, 86] width 13 height 13
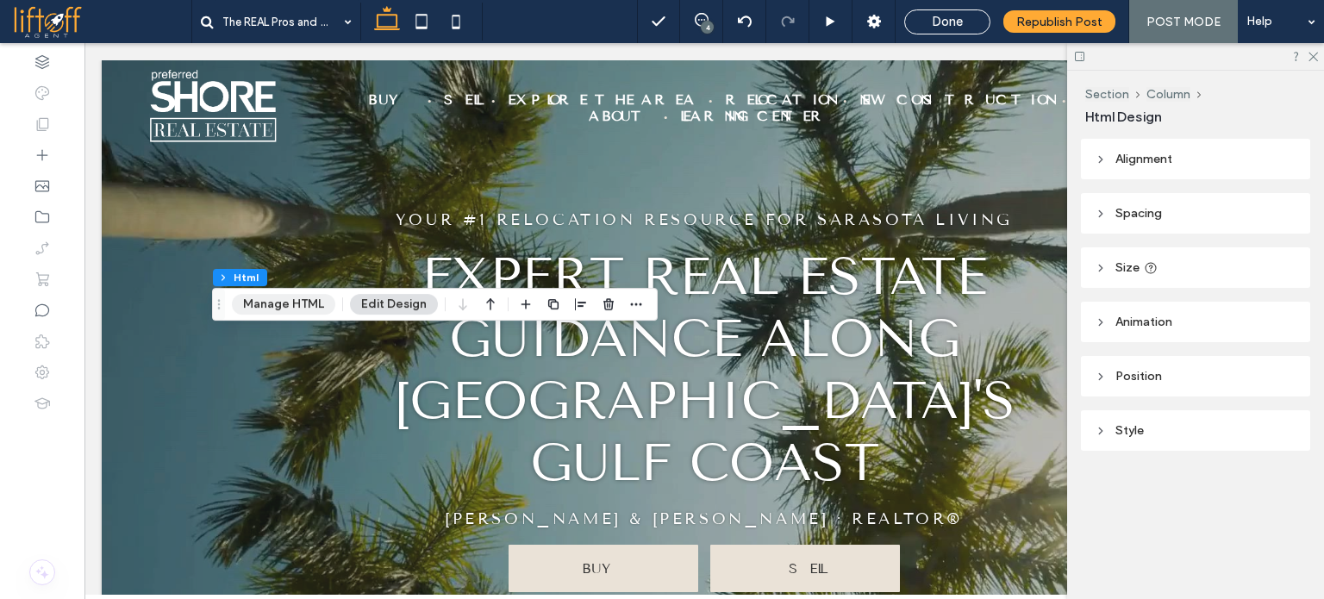
click at [286, 302] on button "Manage HTML" at bounding box center [283, 304] width 103 height 21
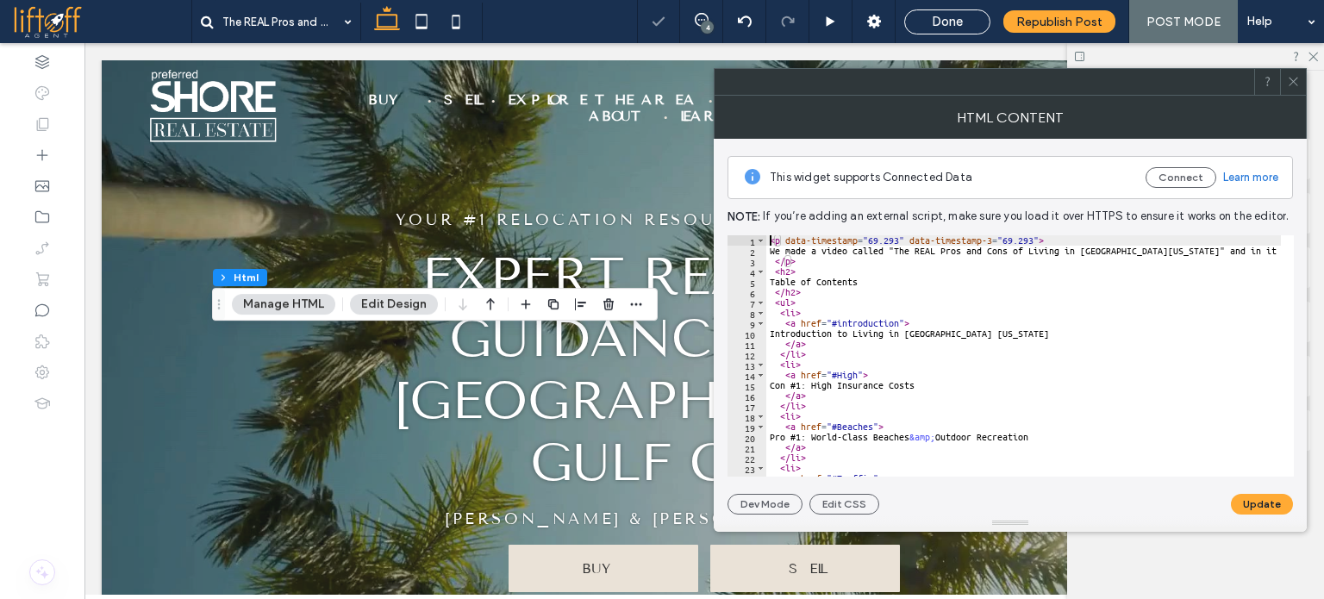
type textarea "**********"
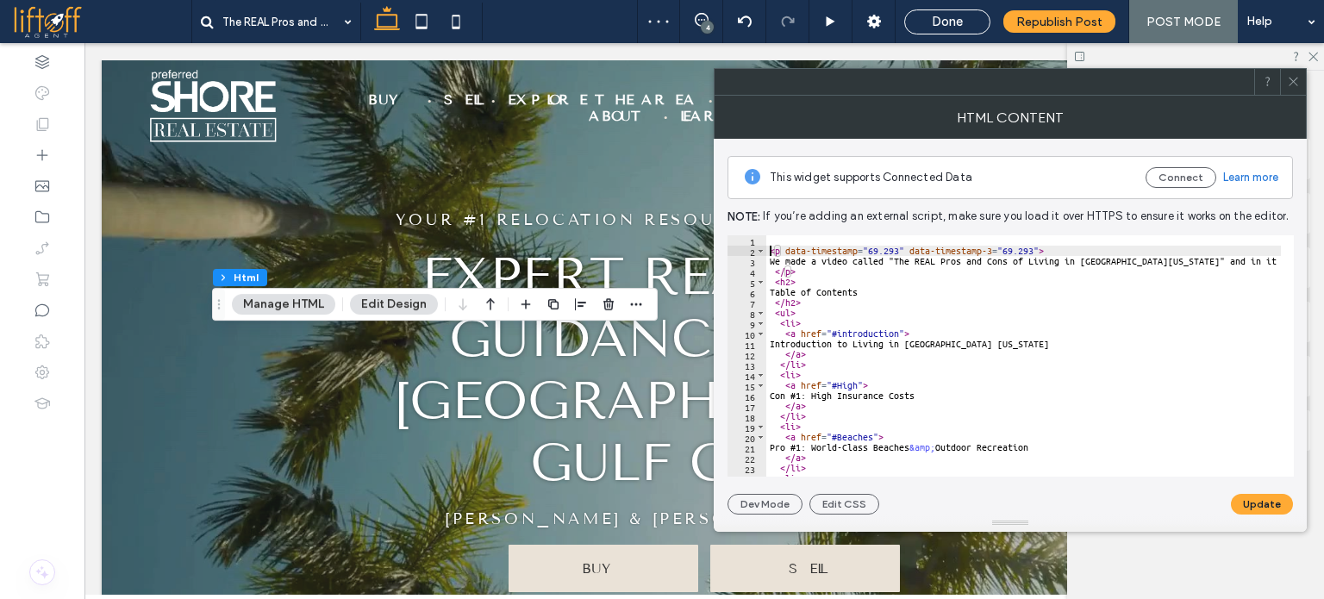
paste textarea "**********"
type textarea "**********"
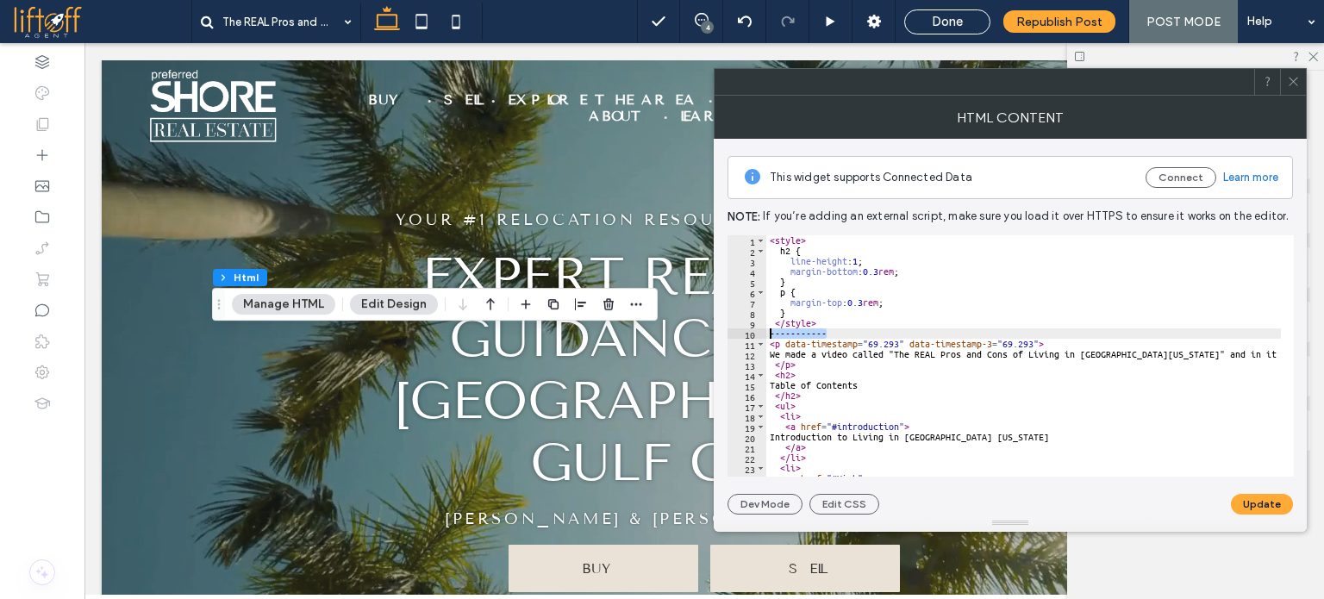
drag, startPoint x: 831, startPoint y: 334, endPoint x: 767, endPoint y: 334, distance: 63.8
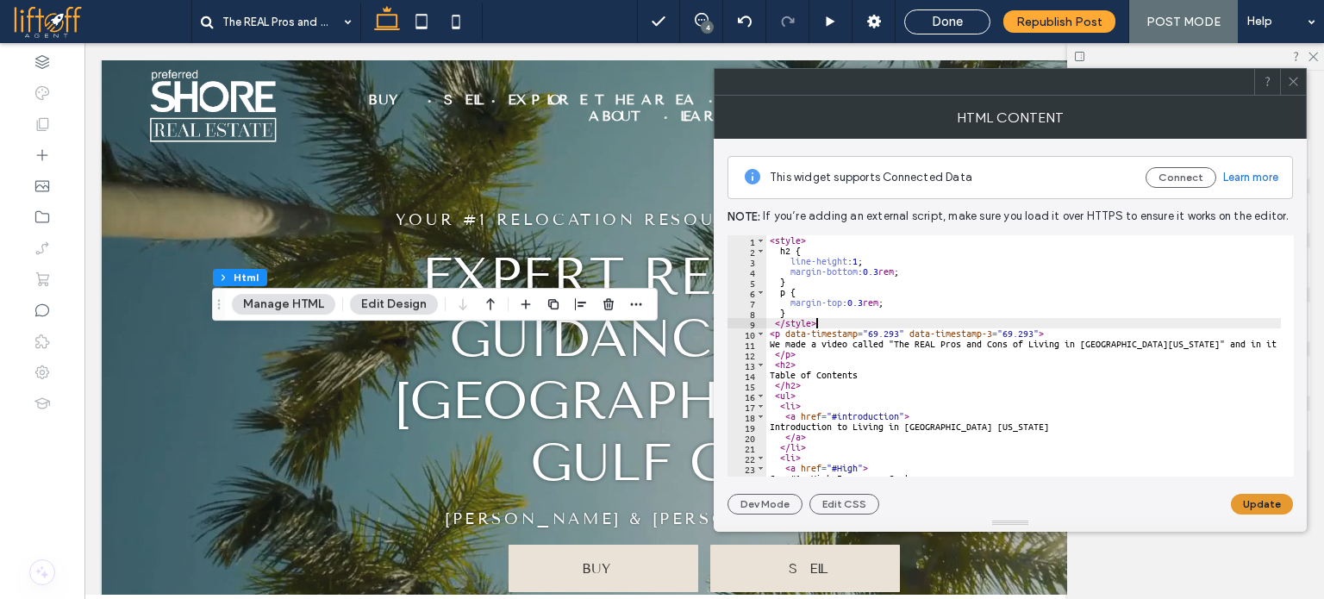
type textarea "********"
click at [1267, 503] on button "Update" at bounding box center [1262, 504] width 62 height 21
click at [1300, 84] on icon at bounding box center [1293, 81] width 13 height 13
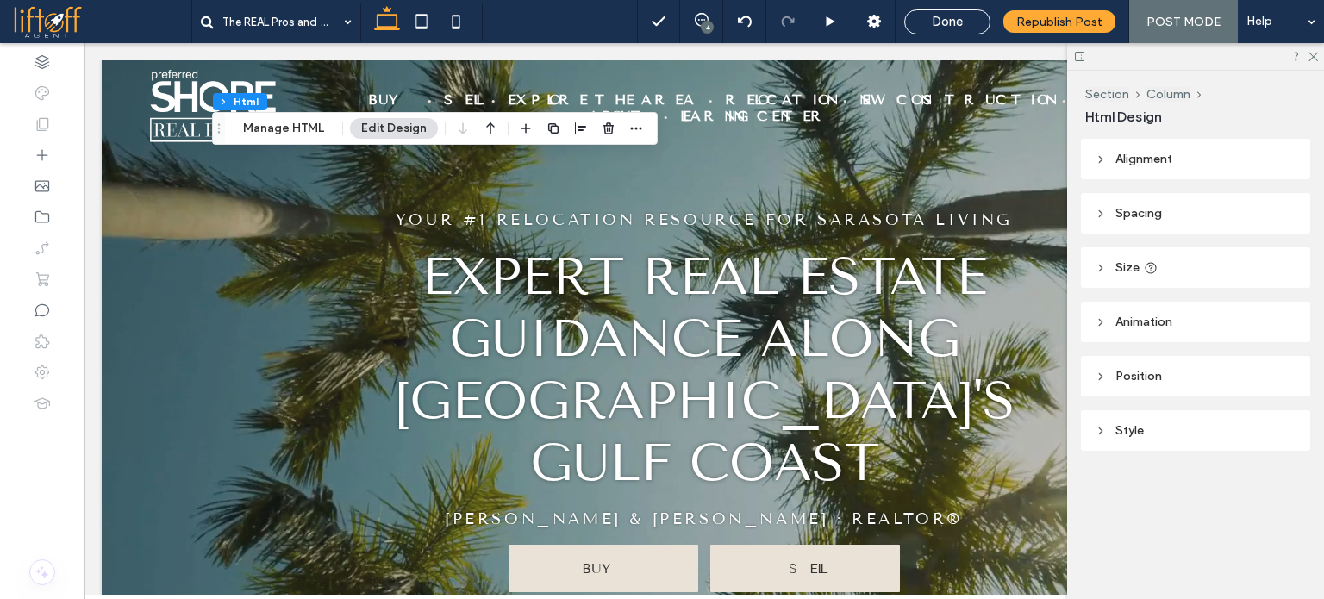
click at [241, 116] on div "Section Column Html Manage HTML Edit Design" at bounding box center [435, 128] width 446 height 33
click at [235, 135] on button "Manage HTML" at bounding box center [283, 128] width 103 height 21
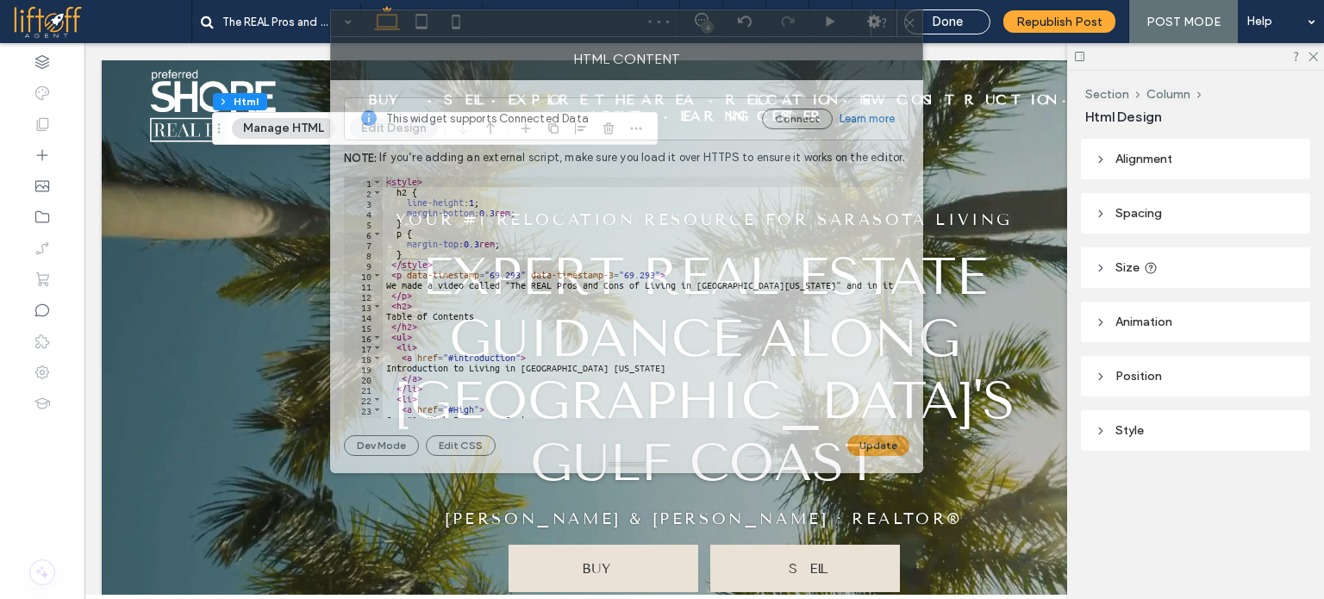
drag, startPoint x: 969, startPoint y: 89, endPoint x: 563, endPoint y: 34, distance: 409.8
click at [574, 29] on div at bounding box center [601, 23] width 540 height 26
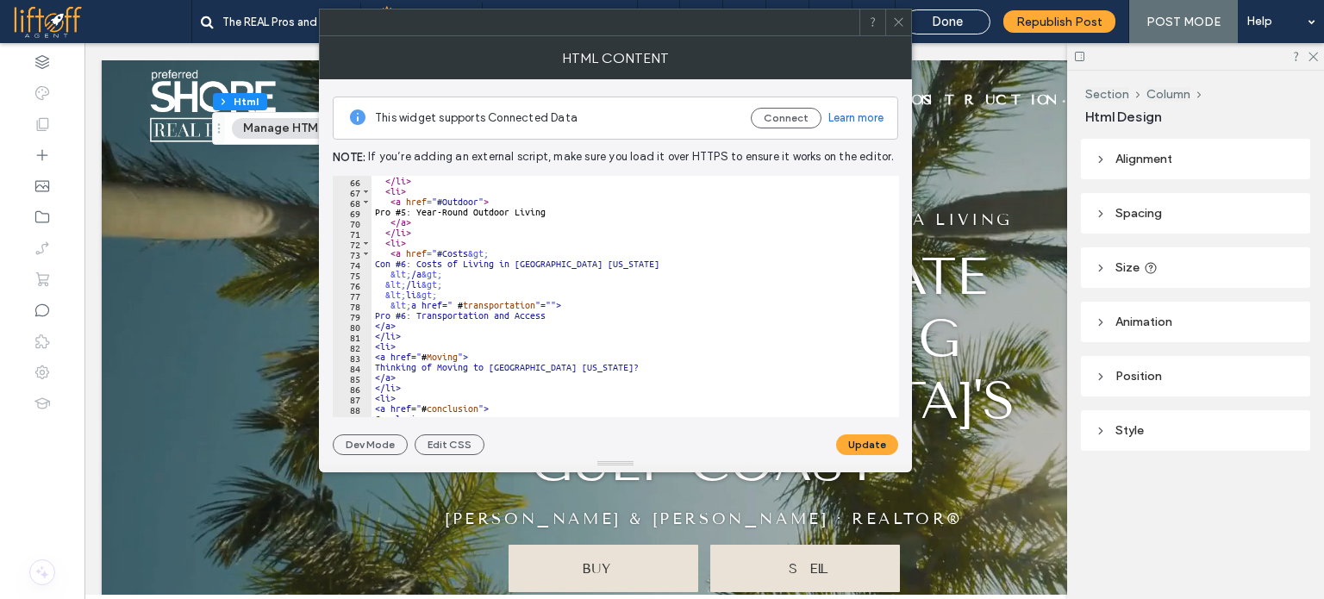
scroll to position [673, 0]
drag, startPoint x: 390, startPoint y: 219, endPoint x: 410, endPoint y: 222, distance: 20.0
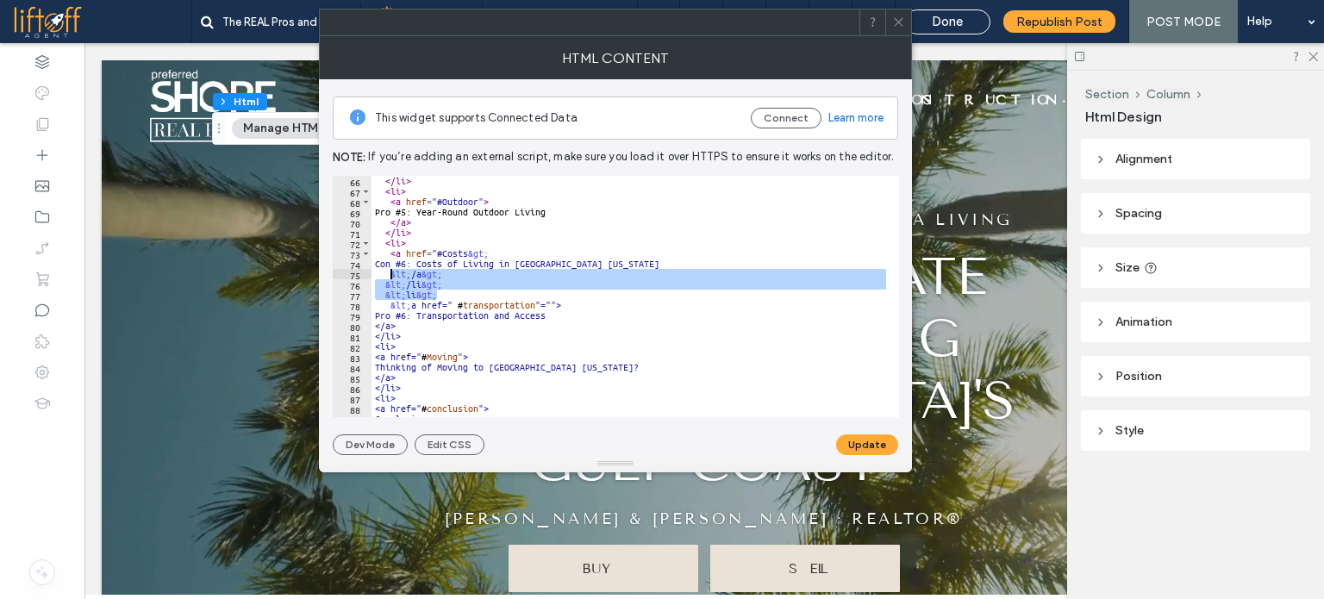
drag, startPoint x: 441, startPoint y: 294, endPoint x: 390, endPoint y: 272, distance: 55.6
paste textarea "Cursor at row 75"
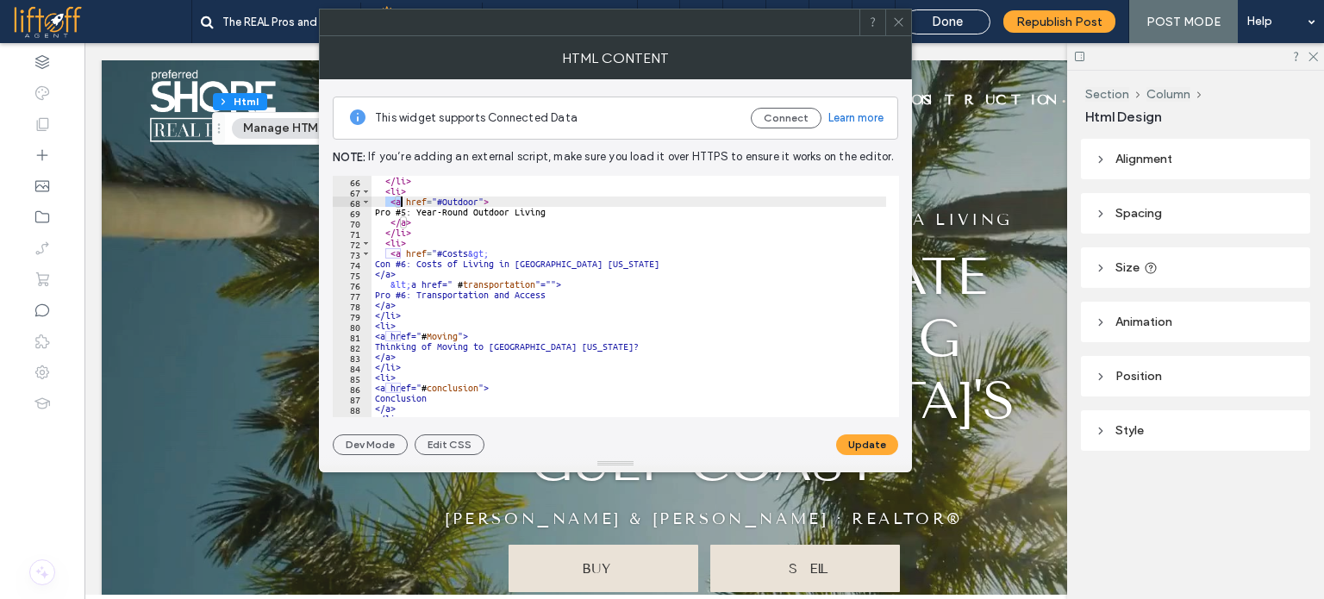
drag, startPoint x: 387, startPoint y: 198, endPoint x: 400, endPoint y: 202, distance: 13.4
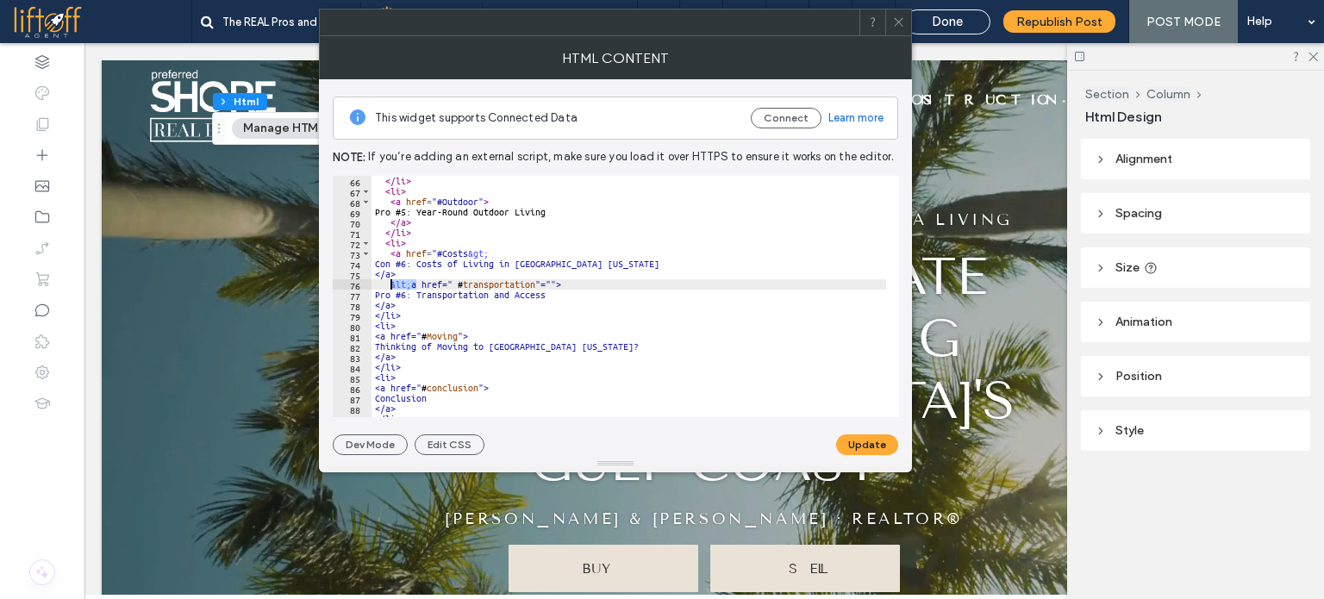
drag, startPoint x: 417, startPoint y: 282, endPoint x: 389, endPoint y: 280, distance: 28.5
paste textarea "Cursor at row 76"
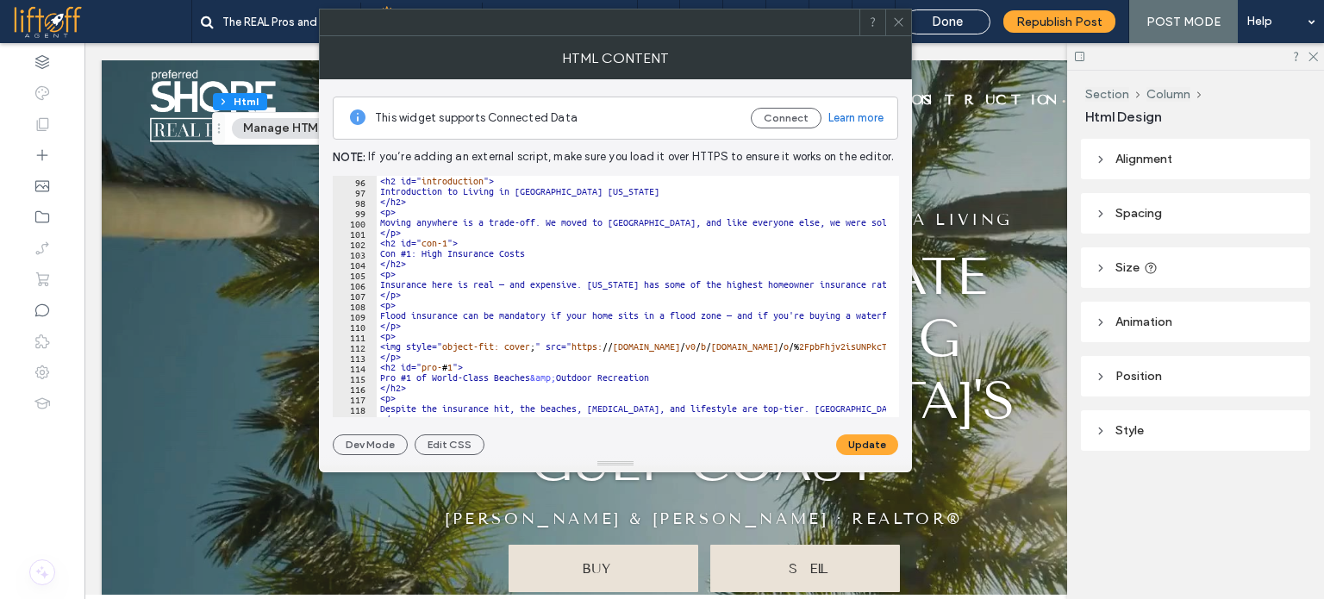
scroll to position [931, 0]
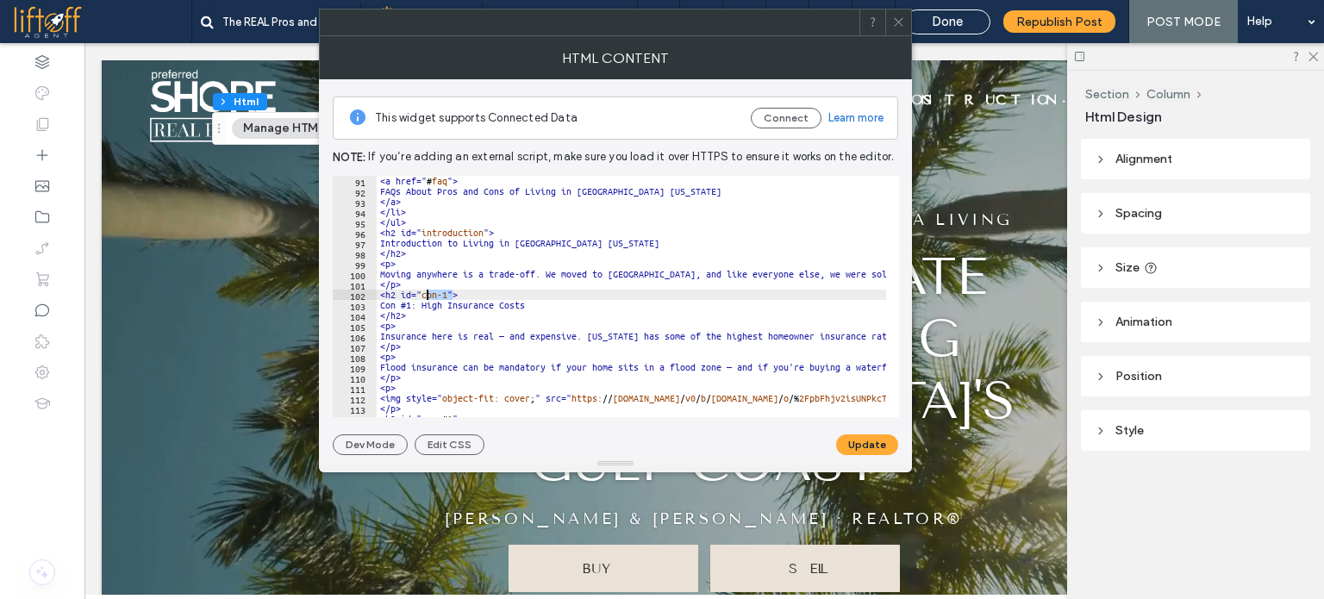
drag, startPoint x: 453, startPoint y: 291, endPoint x: 427, endPoint y: 291, distance: 25.9
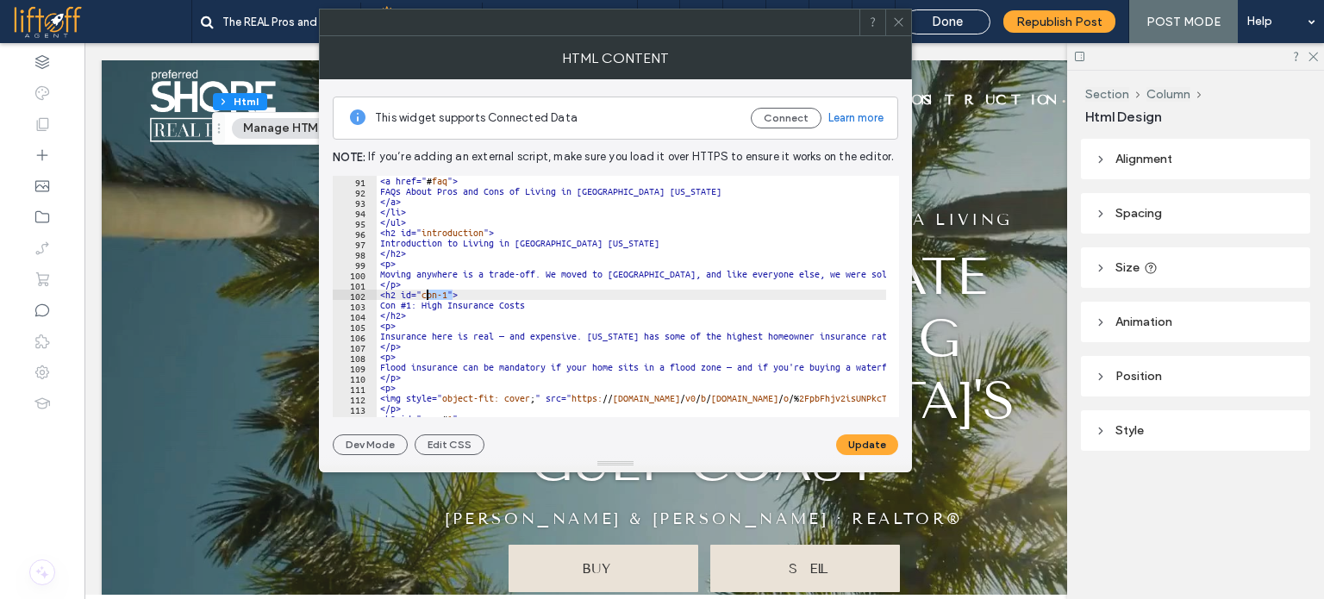
paste textarea "Cursor at row 102"
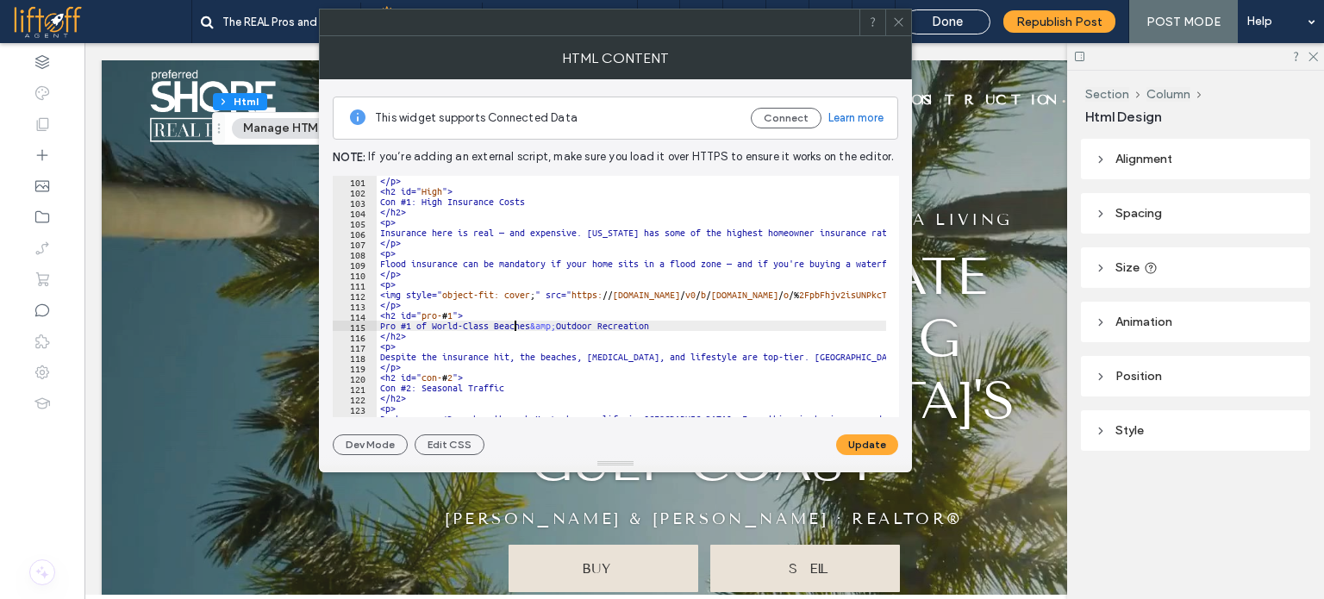
drag, startPoint x: 456, startPoint y: 311, endPoint x: 426, endPoint y: 311, distance: 30.2
paste textarea "*"
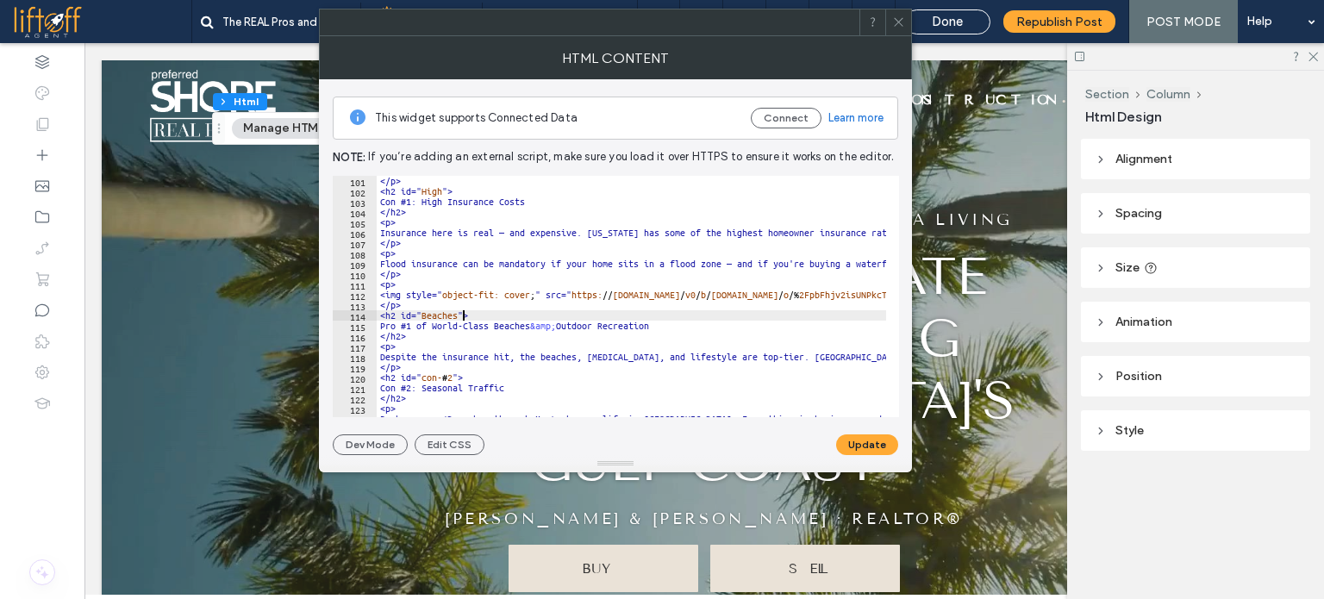
scroll to position [1086, 0]
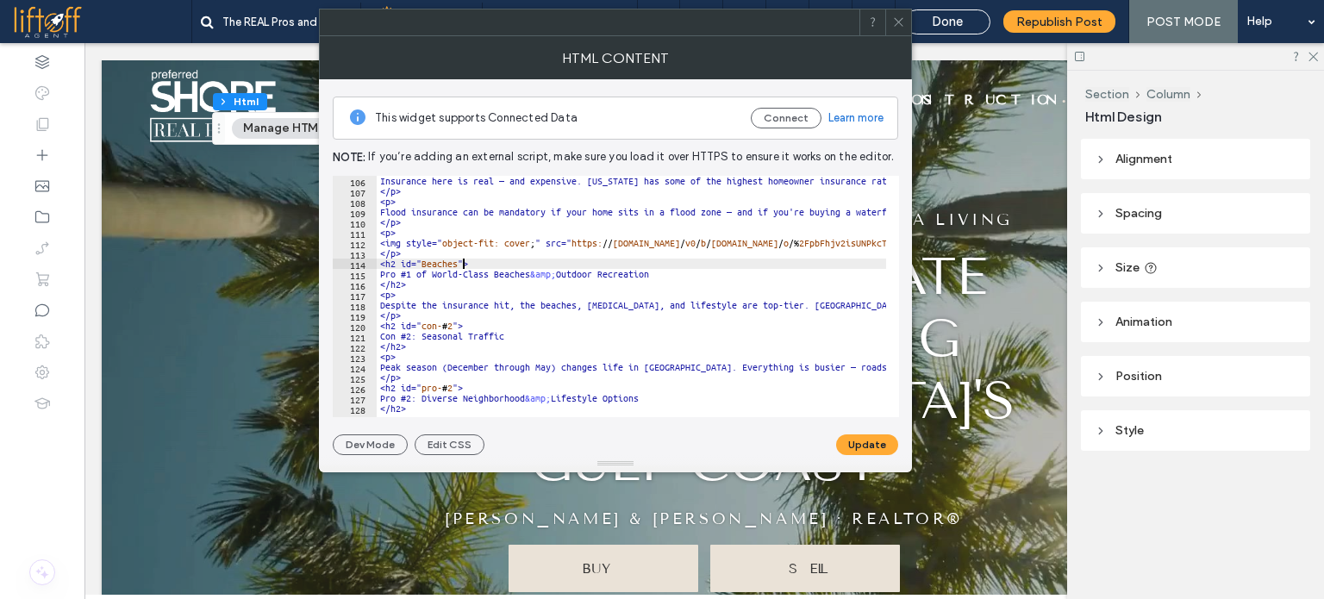
drag, startPoint x: 456, startPoint y: 324, endPoint x: 428, endPoint y: 324, distance: 28.5
paste textarea "*"
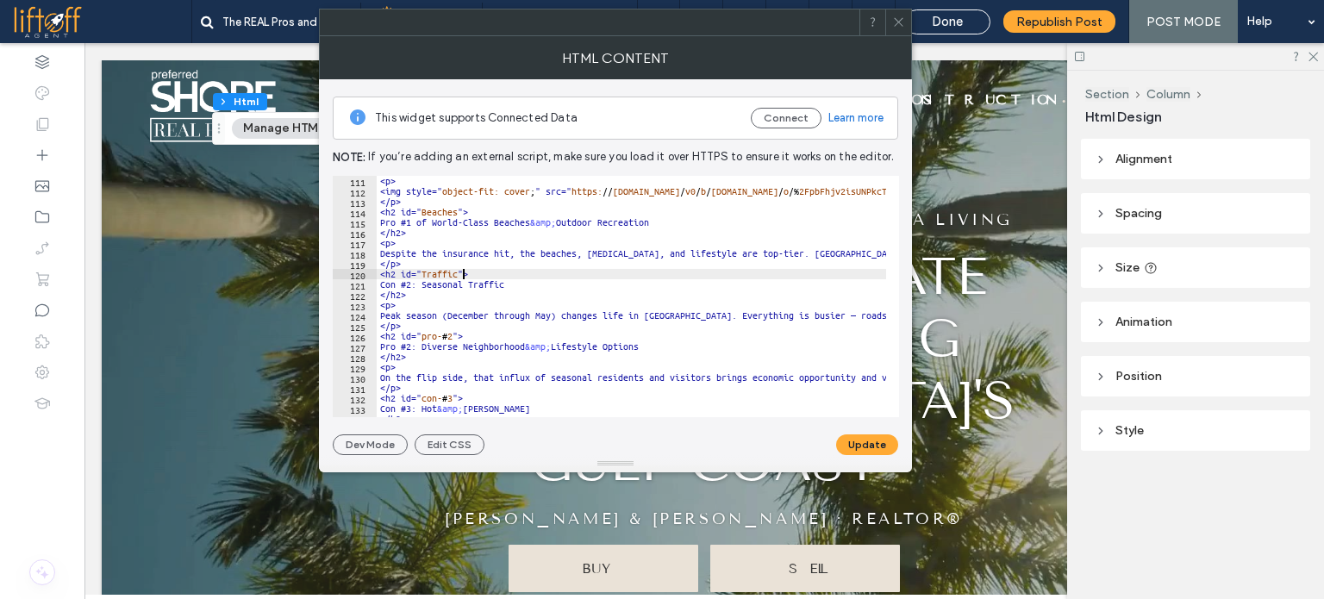
scroll to position [1190, 0]
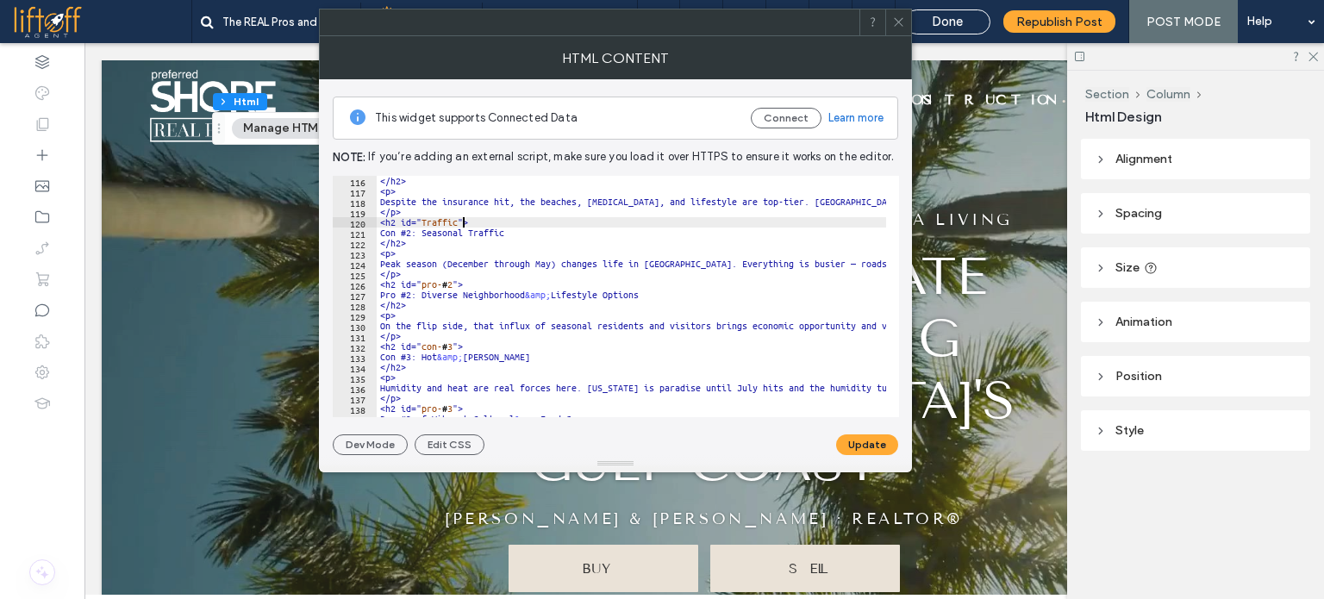
drag, startPoint x: 455, startPoint y: 282, endPoint x: 427, endPoint y: 285, distance: 28.6
paste textarea "******"
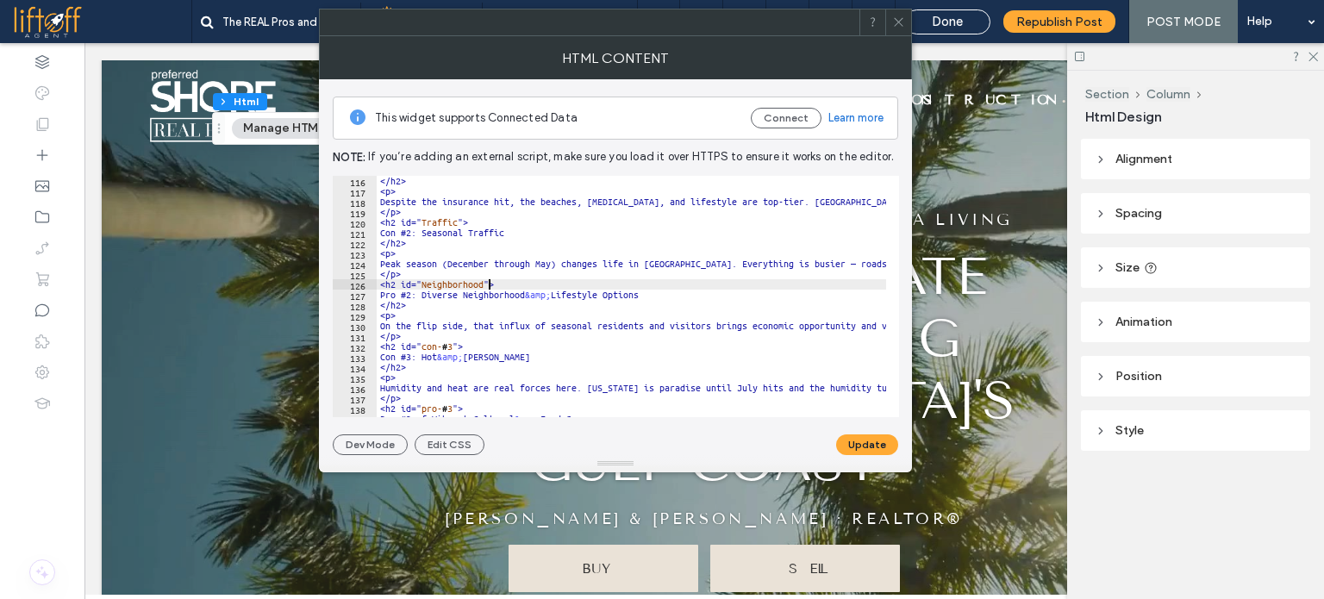
scroll to position [1242, 0]
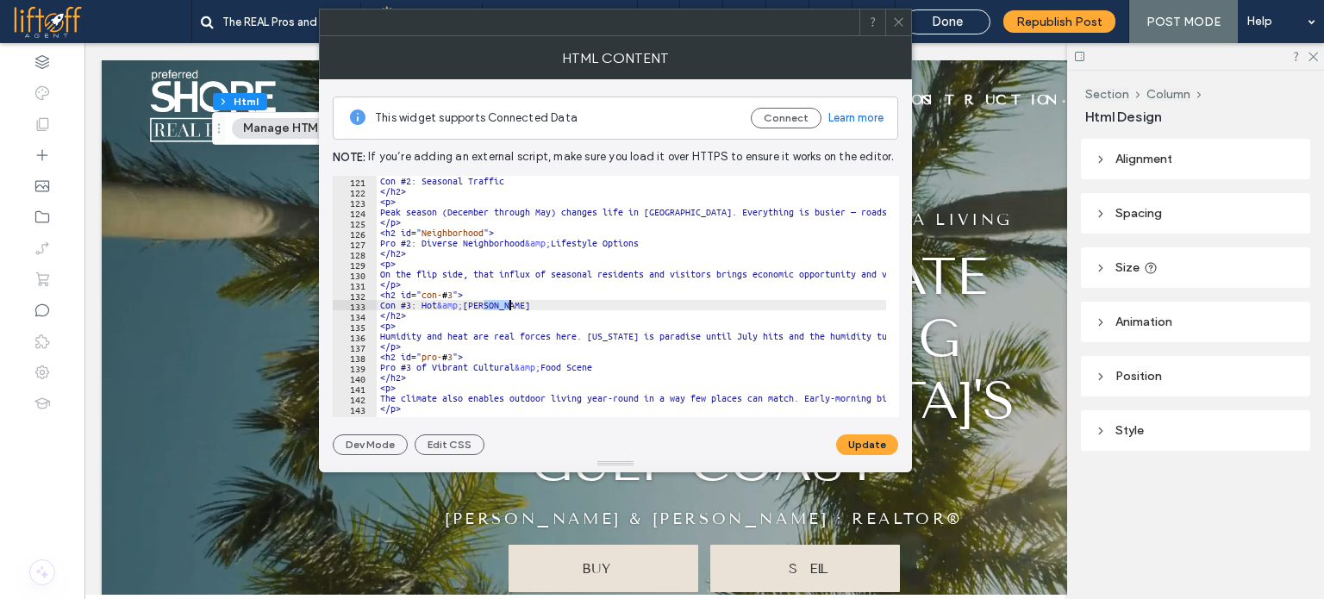
drag, startPoint x: 457, startPoint y: 291, endPoint x: 428, endPoint y: 291, distance: 29.3
paste textarea "Cursor at row 132"
click at [869, 437] on button "Update" at bounding box center [867, 445] width 62 height 21
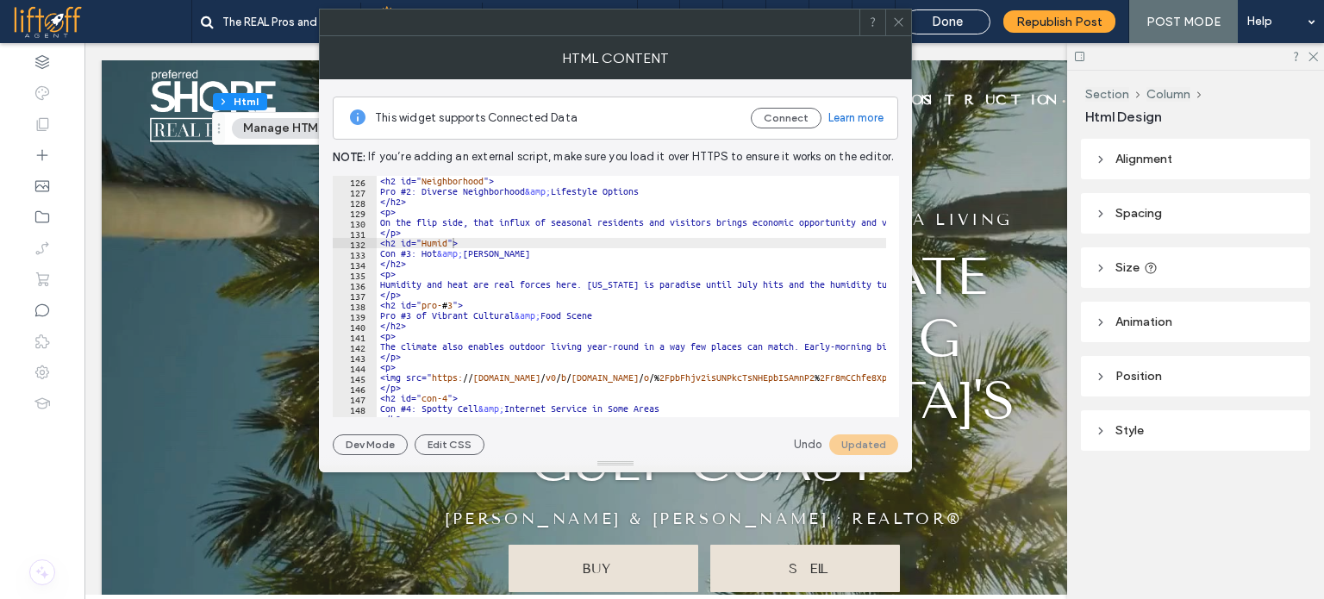
scroll to position [1345, 0]
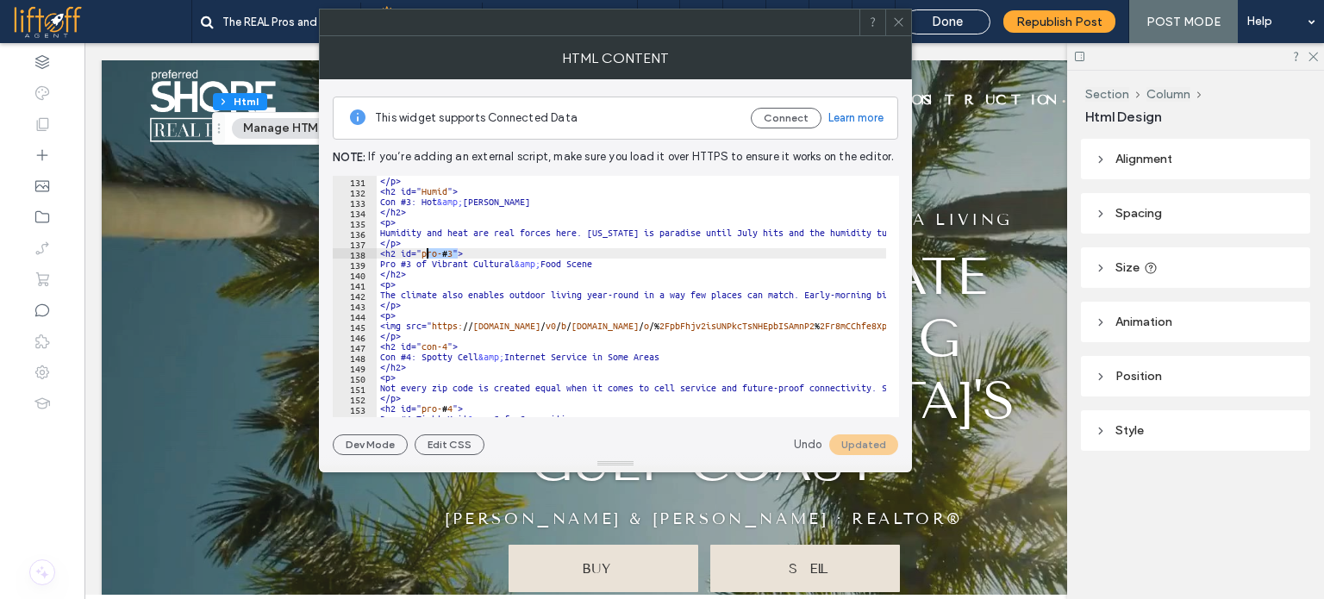
drag, startPoint x: 455, startPoint y: 254, endPoint x: 424, endPoint y: 254, distance: 31.0
paste textarea "**"
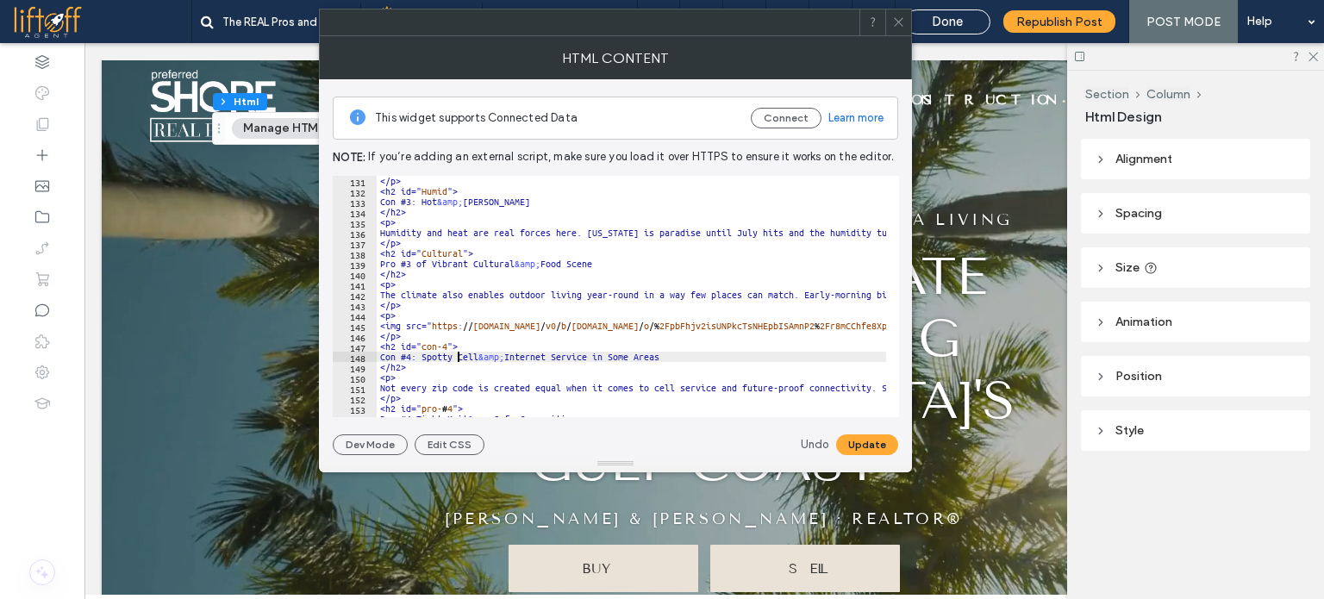
drag, startPoint x: 452, startPoint y: 344, endPoint x: 426, endPoint y: 341, distance: 26.0
paste textarea "*"
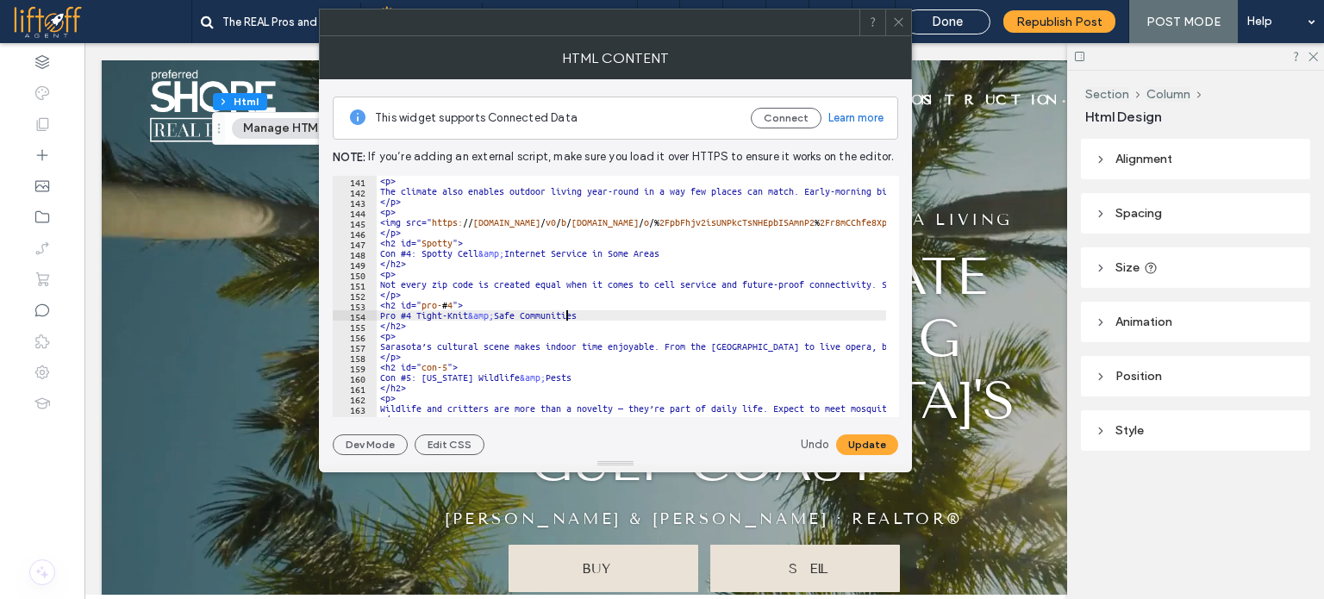
drag, startPoint x: 459, startPoint y: 306, endPoint x: 427, endPoint y: 305, distance: 31.9
paste textarea "Cursor at row 153"
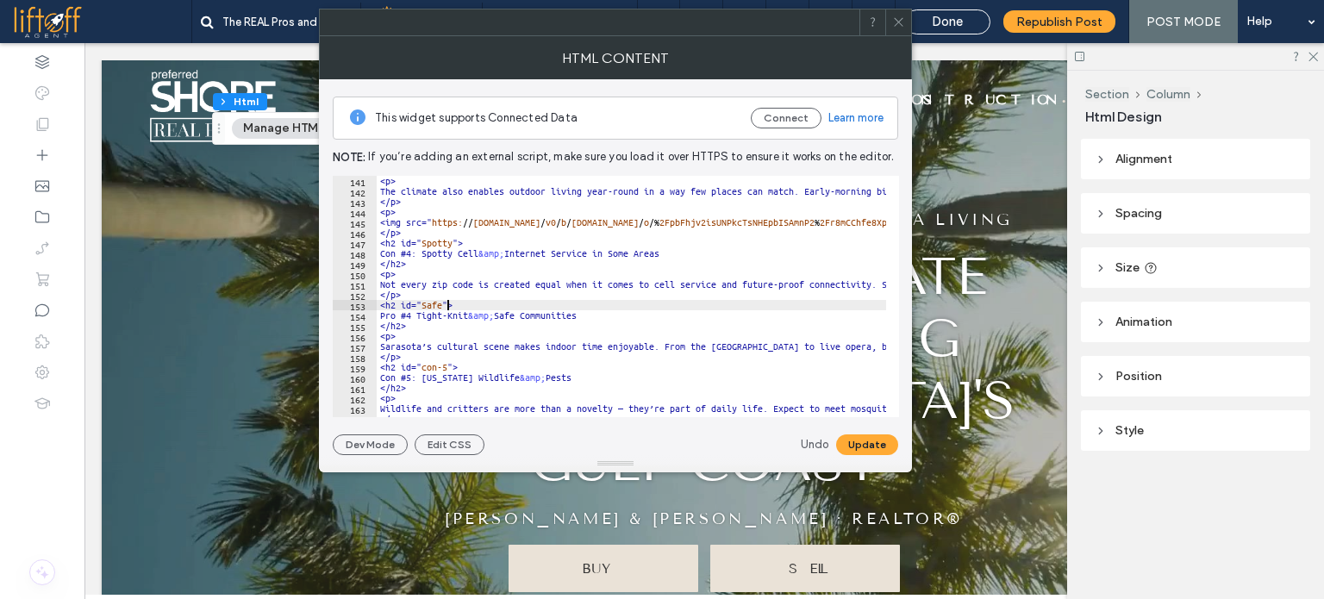
scroll to position [1500, 0]
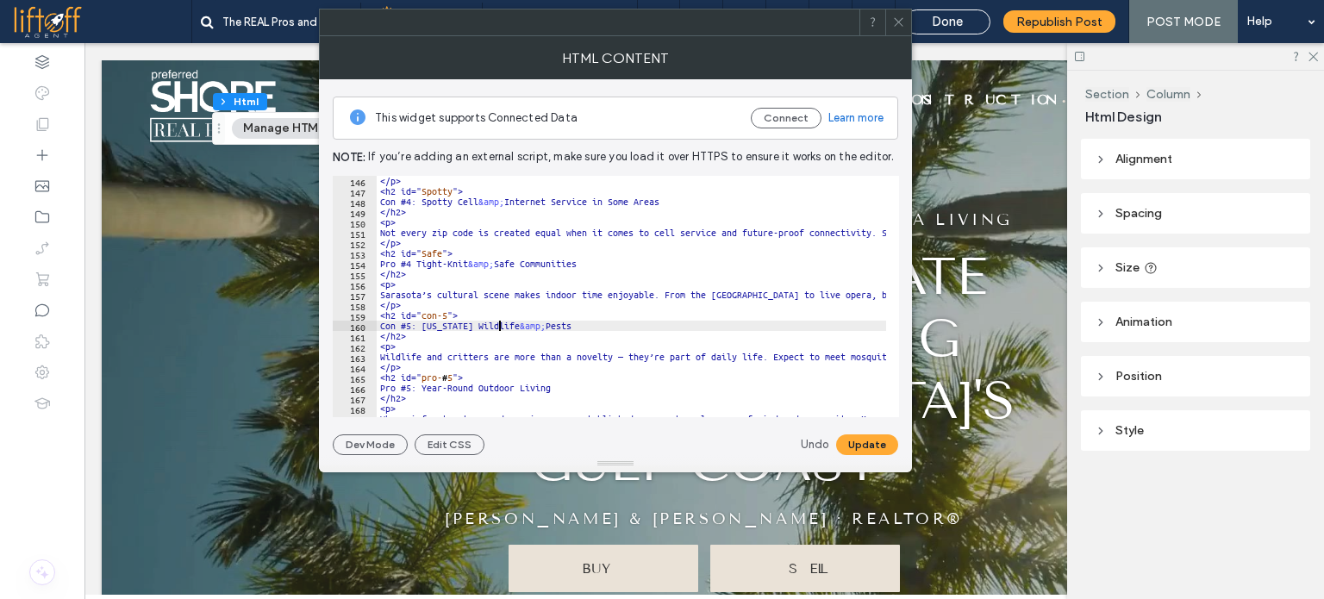
drag, startPoint x: 452, startPoint y: 314, endPoint x: 425, endPoint y: 316, distance: 26.9
paste textarea "***"
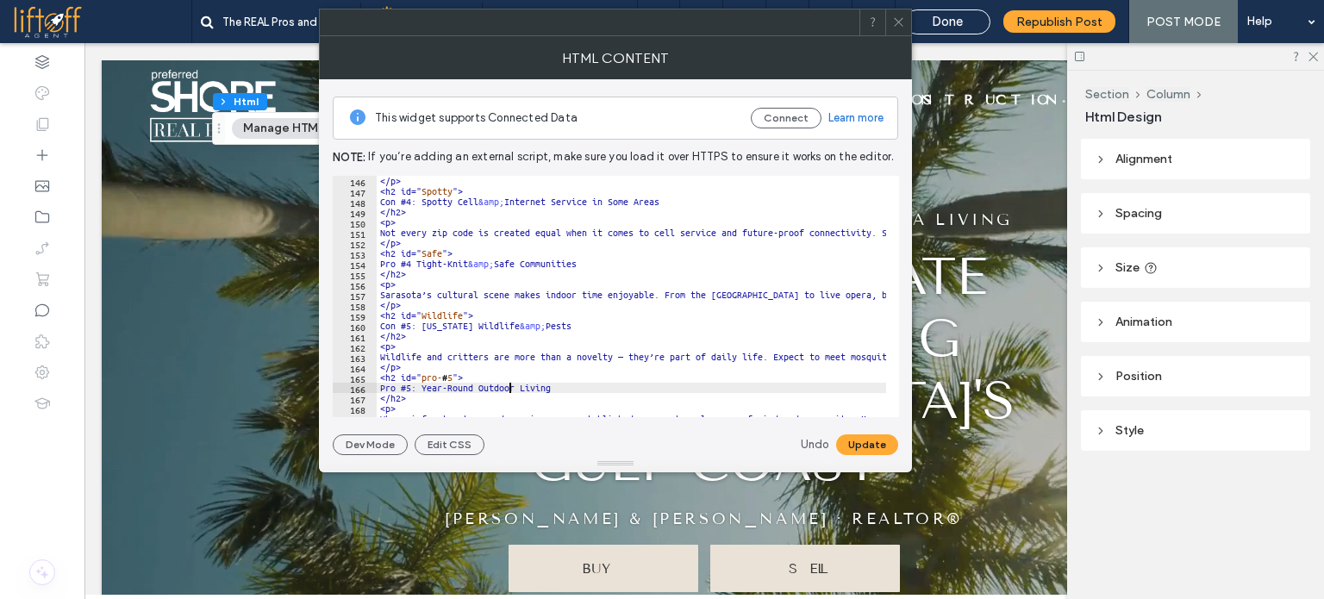
drag, startPoint x: 455, startPoint y: 373, endPoint x: 427, endPoint y: 373, distance: 28.5
paste textarea "*"
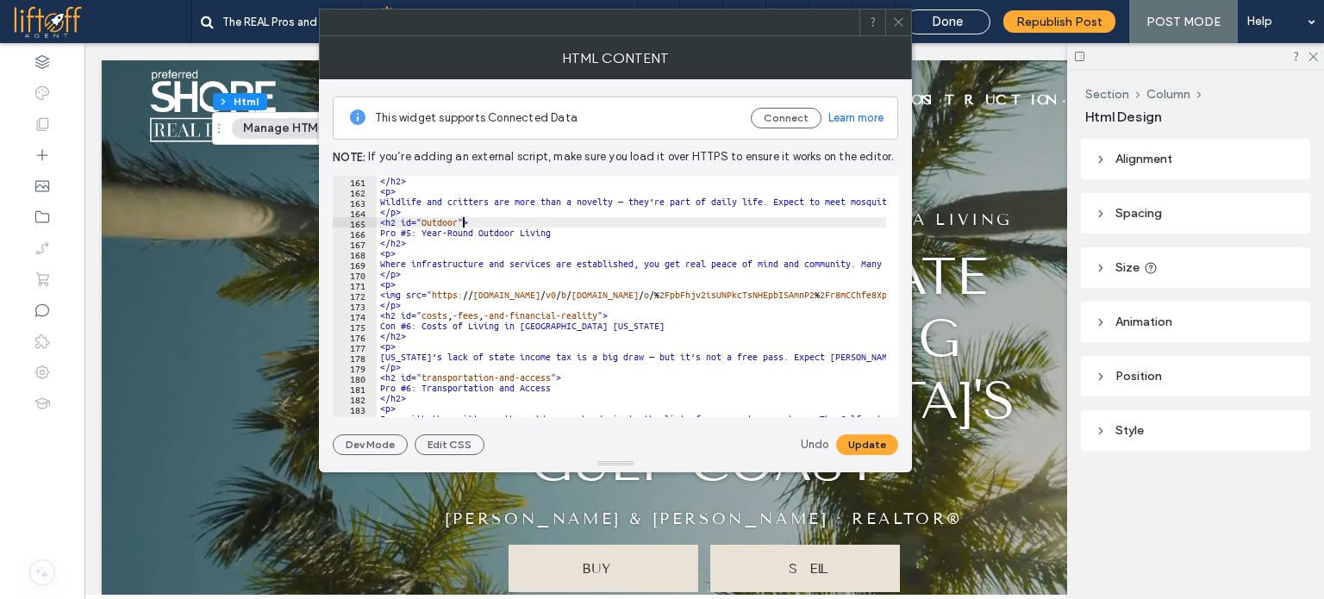
scroll to position [1759, 0]
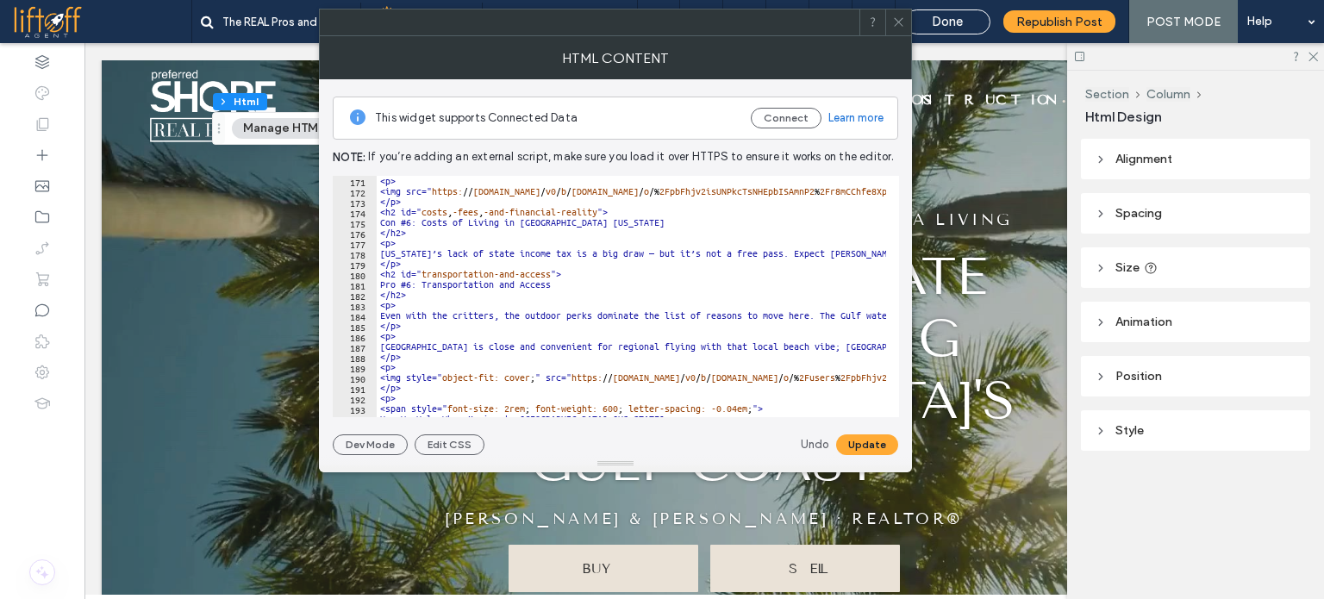
drag, startPoint x: 426, startPoint y: 211, endPoint x: 603, endPoint y: 213, distance: 176.8
paste textarea "Cursor at row 174"
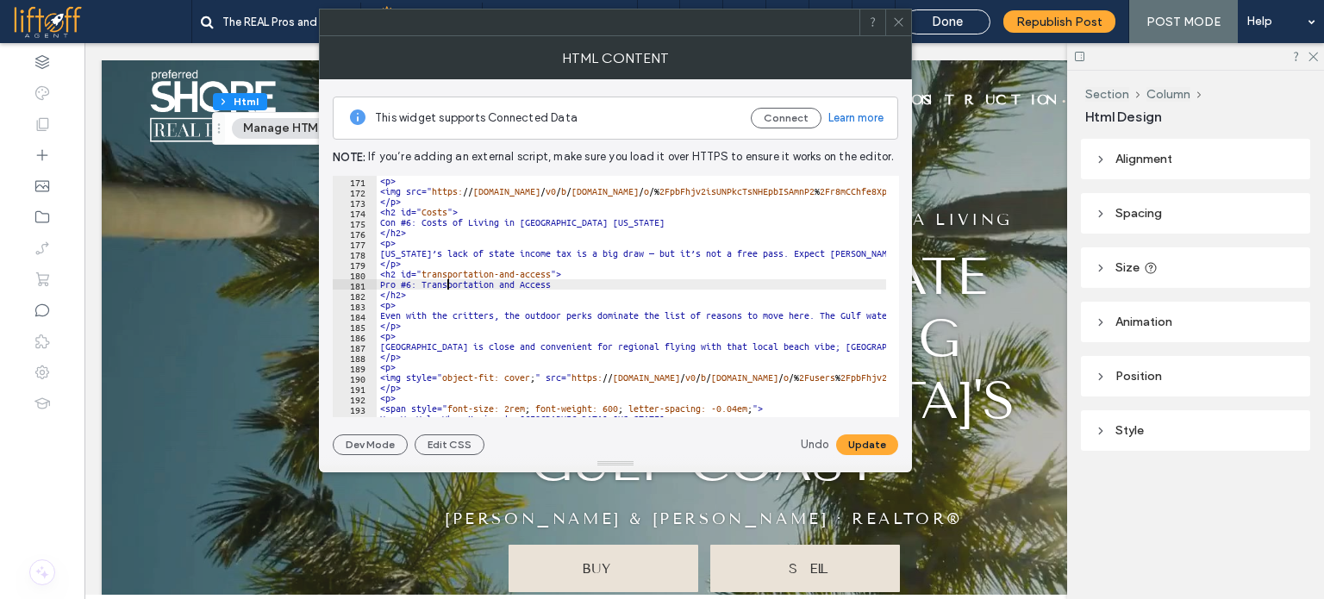
drag, startPoint x: 424, startPoint y: 272, endPoint x: 557, endPoint y: 272, distance: 132.8
paste textarea "Cursor at row 180"
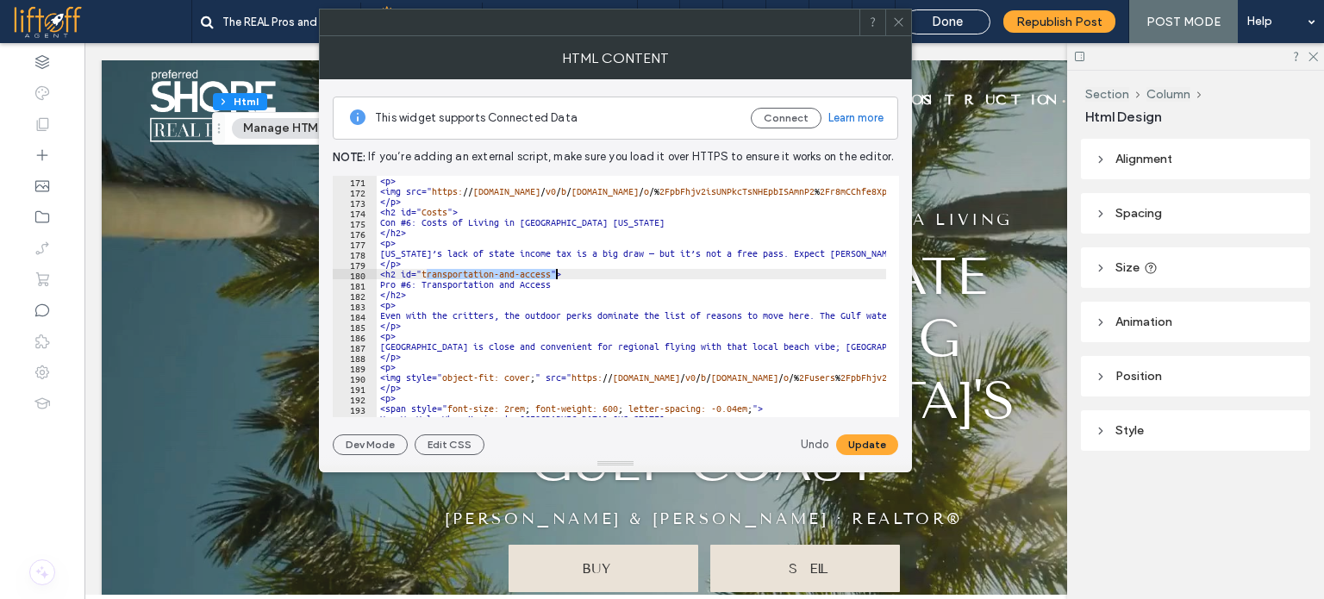
type textarea "**********"
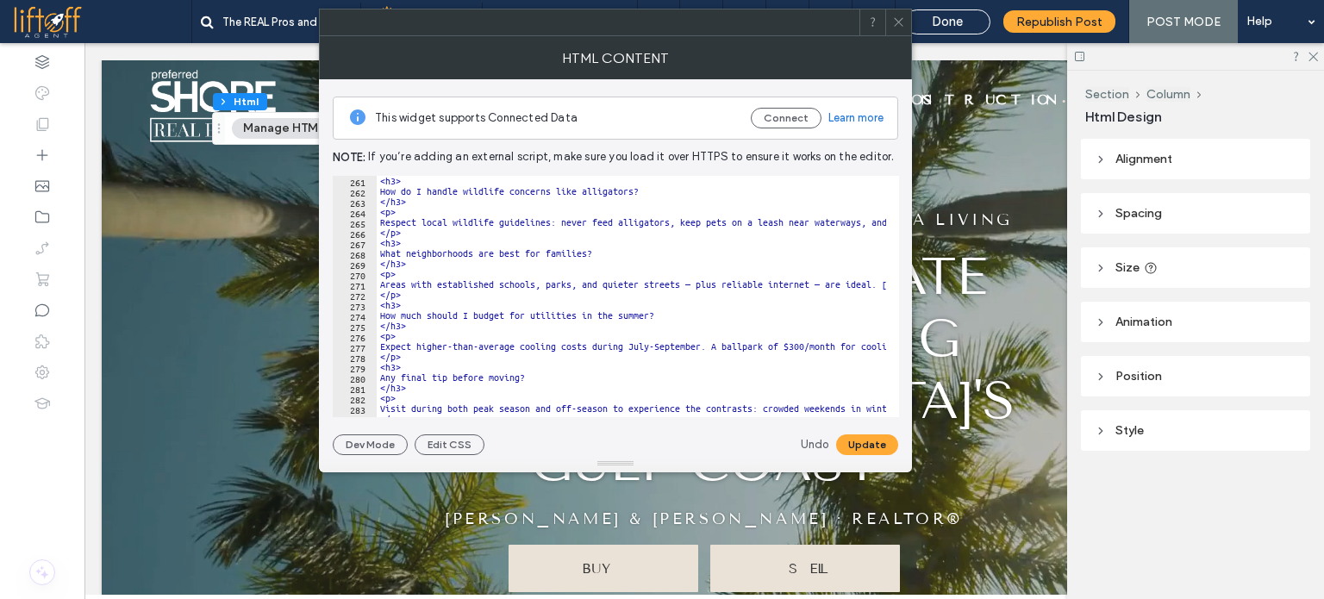
scroll to position [2708, 0]
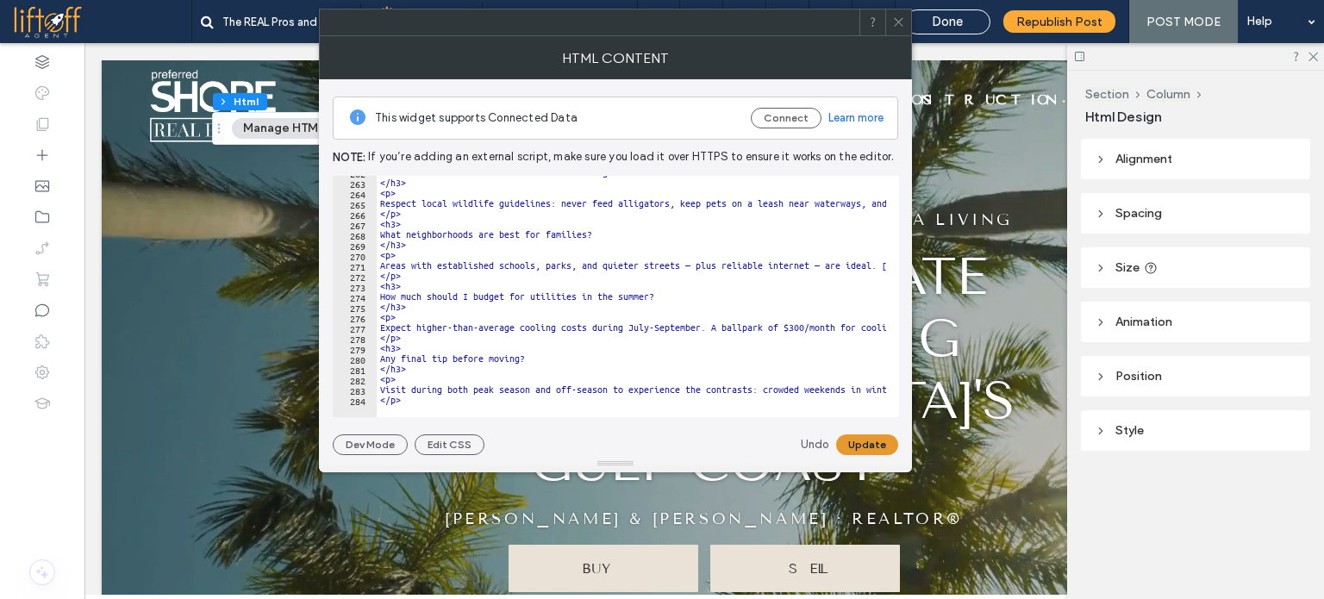
click at [873, 446] on button "Update" at bounding box center [867, 445] width 62 height 21
click at [898, 16] on icon at bounding box center [898, 22] width 13 height 13
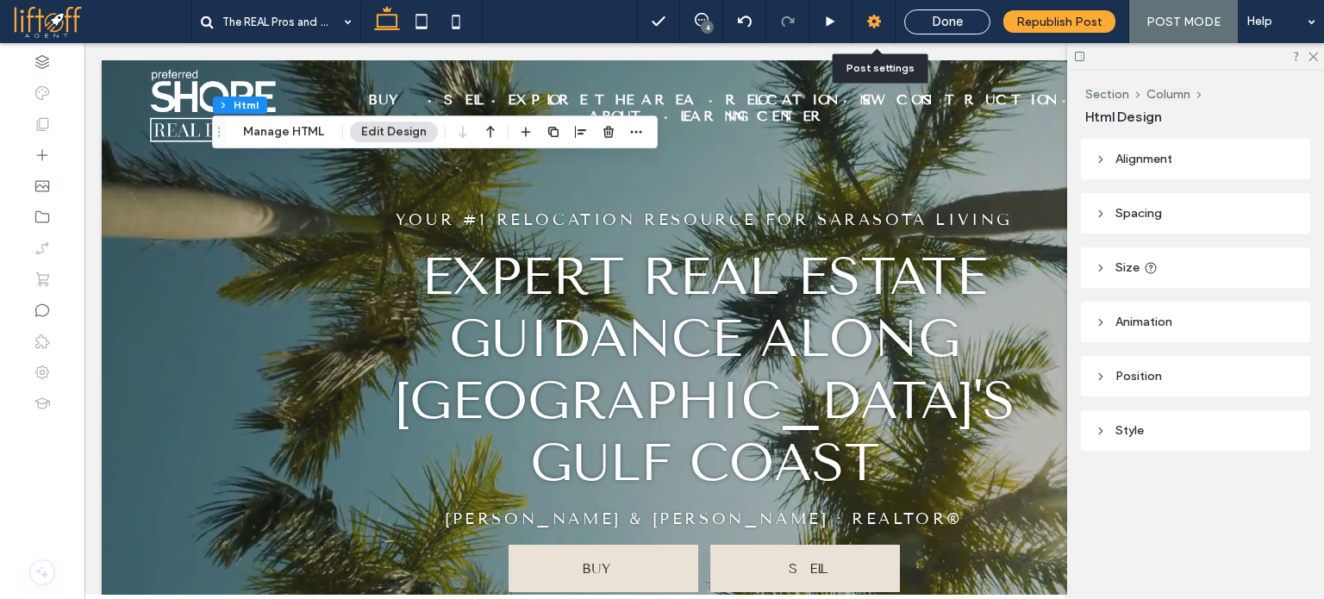
click at [883, 22] on icon at bounding box center [874, 21] width 17 height 17
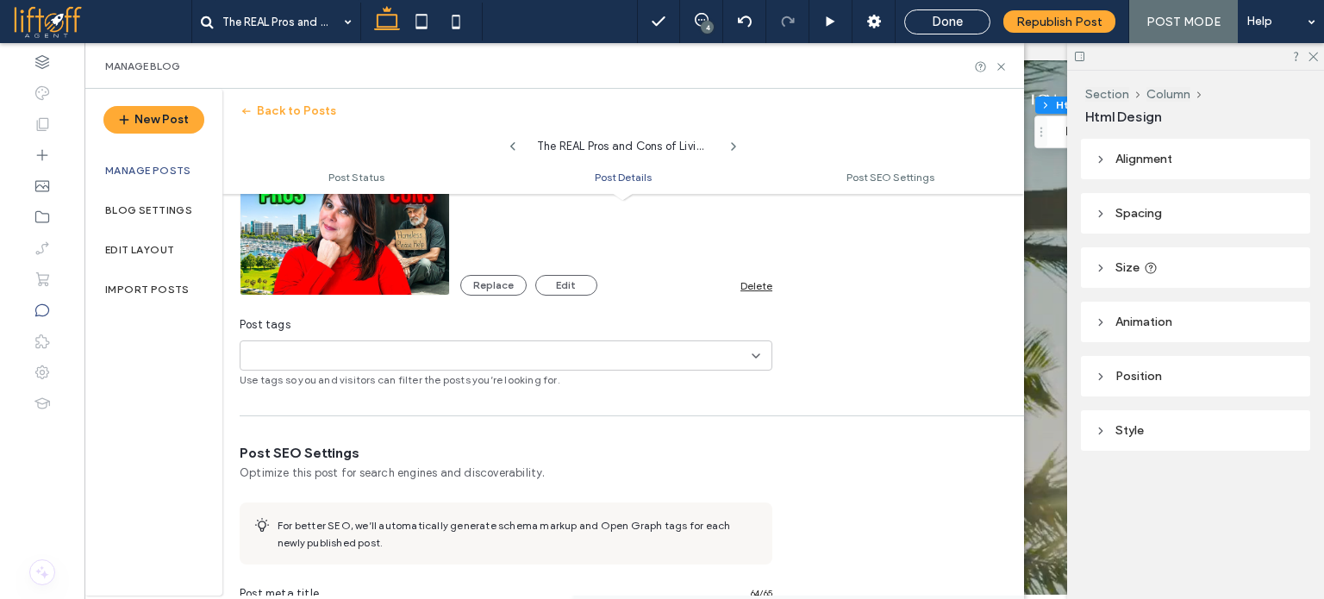
scroll to position [604, 0]
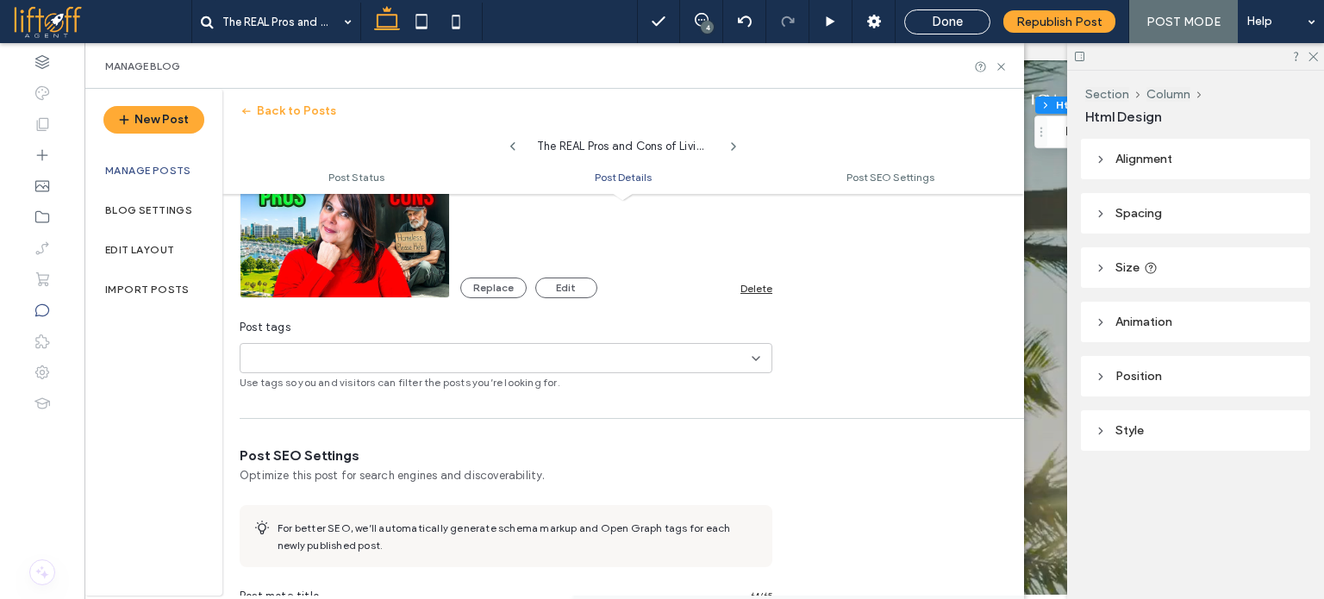
click at [510, 358] on div "+0 +0" at bounding box center [499, 358] width 504 height 28
type input "********"
click at [512, 391] on button "Add new tag" at bounding box center [506, 387] width 99 height 21
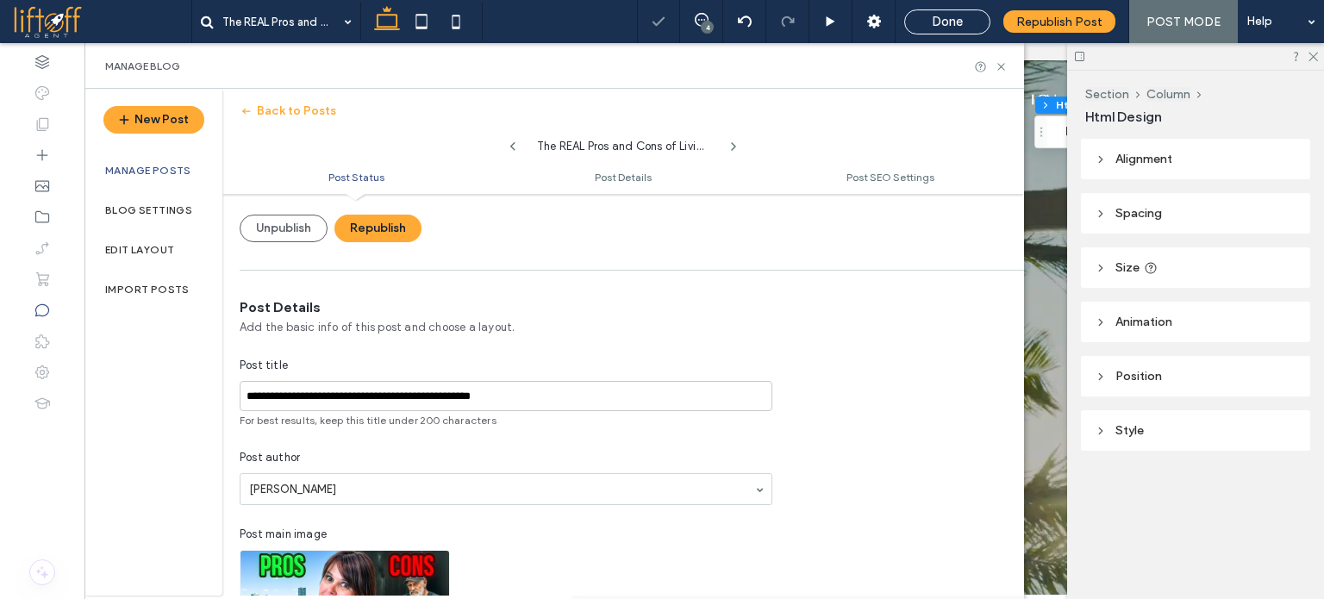
scroll to position [86, 0]
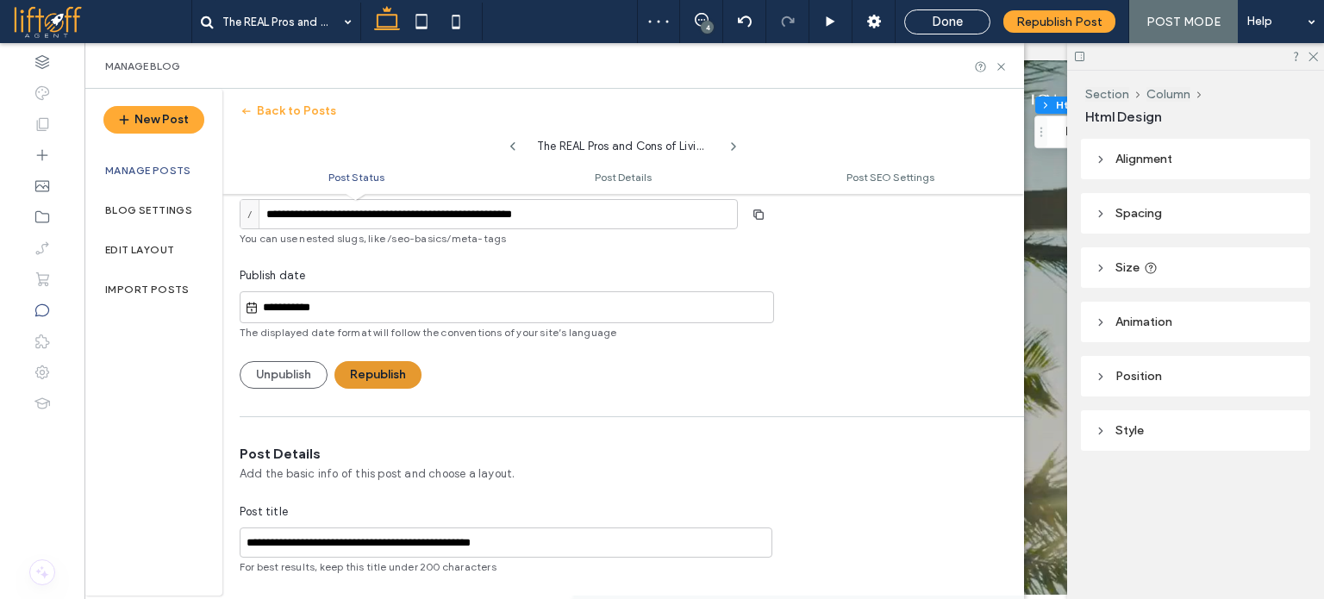
click at [383, 366] on button "Republish" at bounding box center [378, 375] width 87 height 28
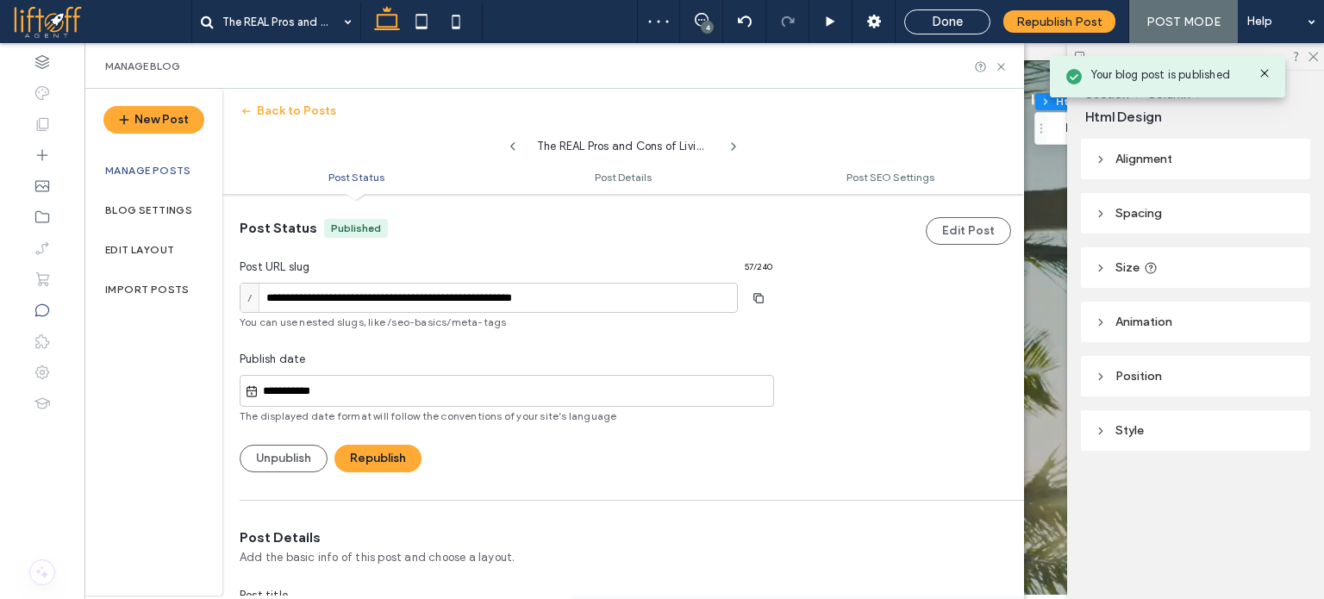
scroll to position [0, 0]
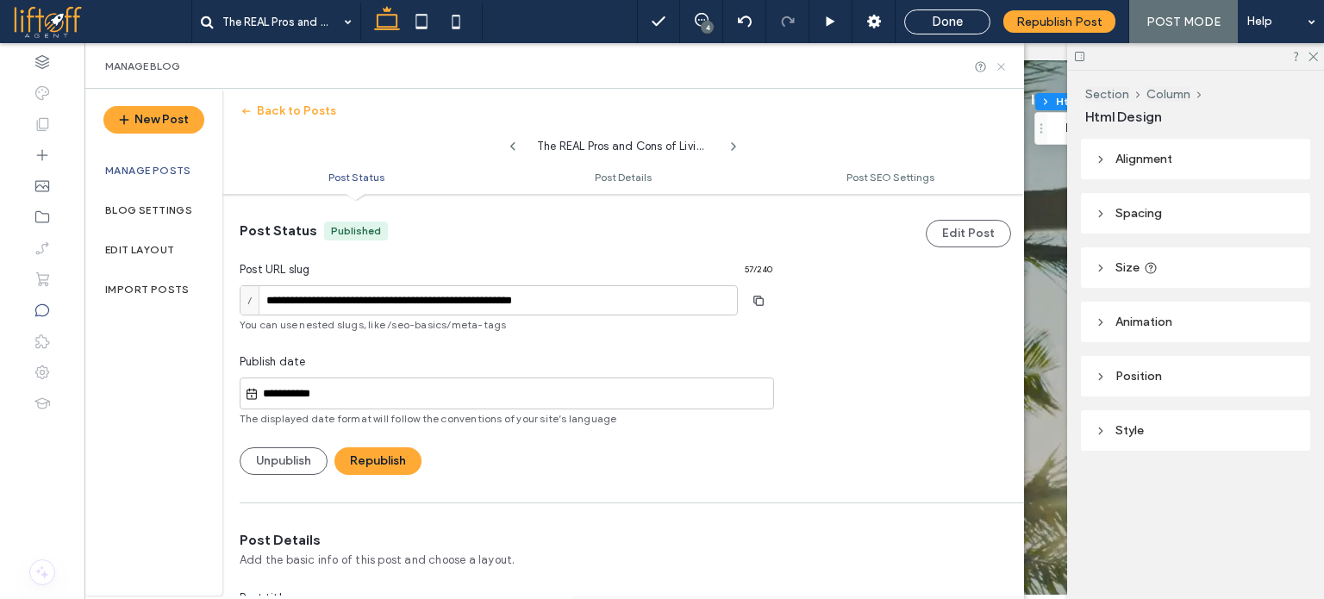
click at [1004, 66] on icon at bounding box center [1001, 66] width 13 height 13
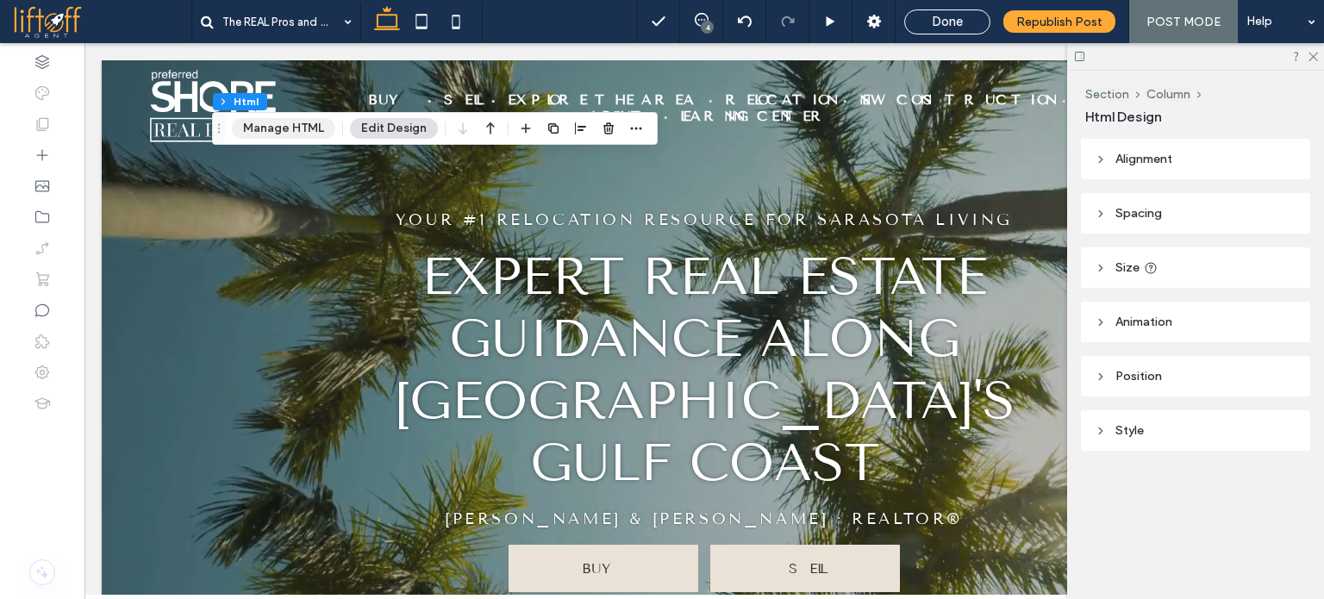
click at [288, 123] on button "Manage HTML" at bounding box center [283, 128] width 103 height 21
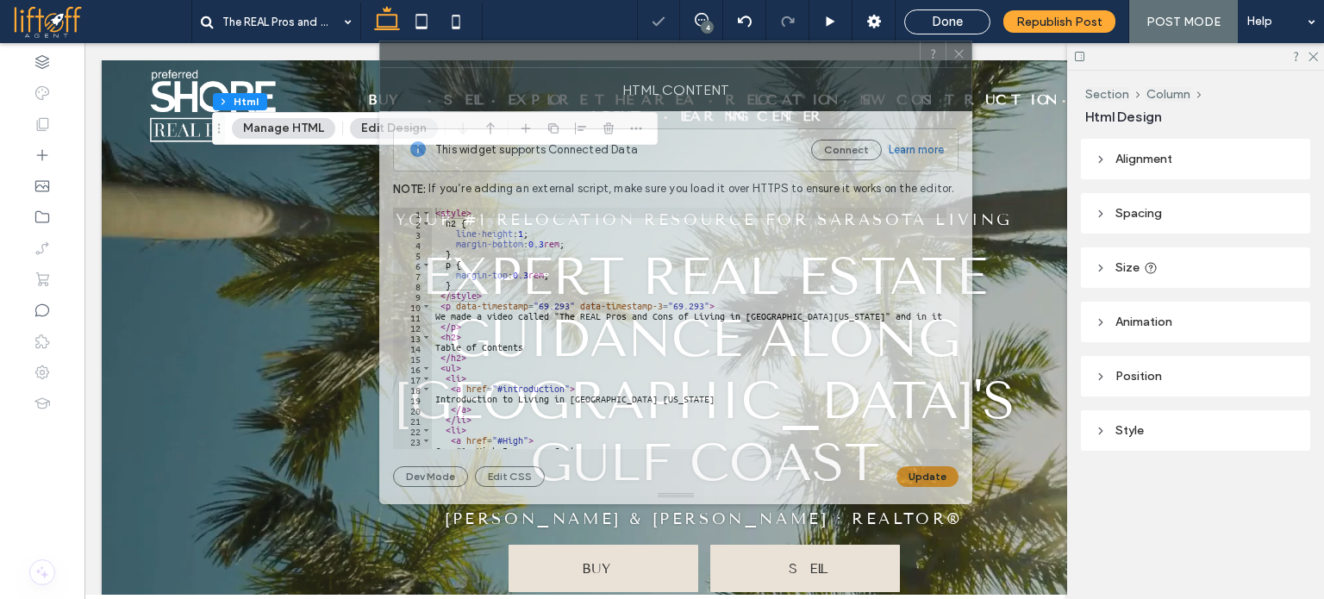
drag, startPoint x: 897, startPoint y: 89, endPoint x: 509, endPoint y: 42, distance: 390.8
click at [529, 49] on div at bounding box center [650, 54] width 540 height 26
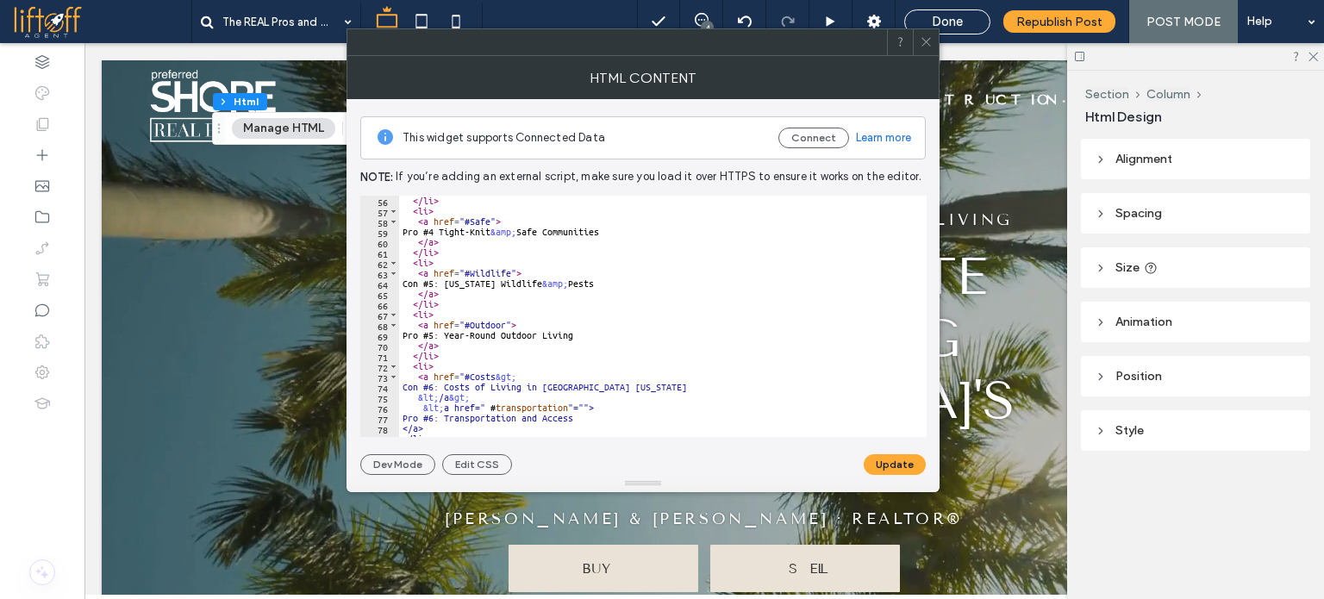
scroll to position [673, 0]
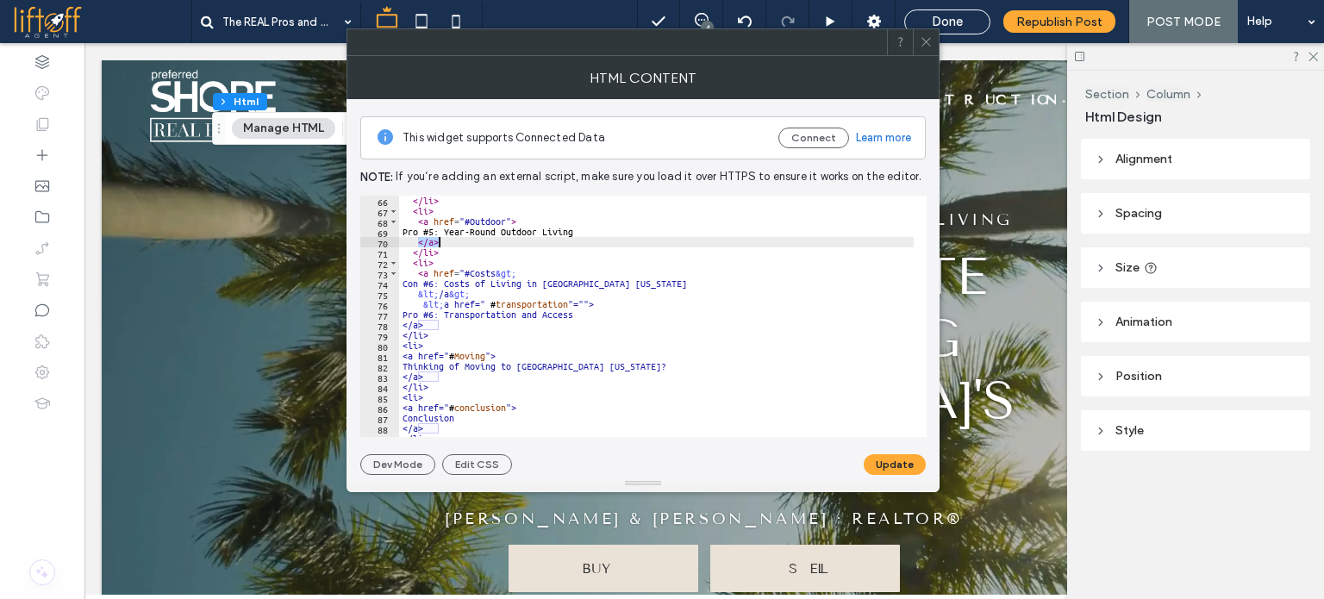
drag, startPoint x: 420, startPoint y: 245, endPoint x: 438, endPoint y: 243, distance: 18.2
drag, startPoint x: 417, startPoint y: 292, endPoint x: 485, endPoint y: 294, distance: 67.3
paste textarea "Cursor at row 75"
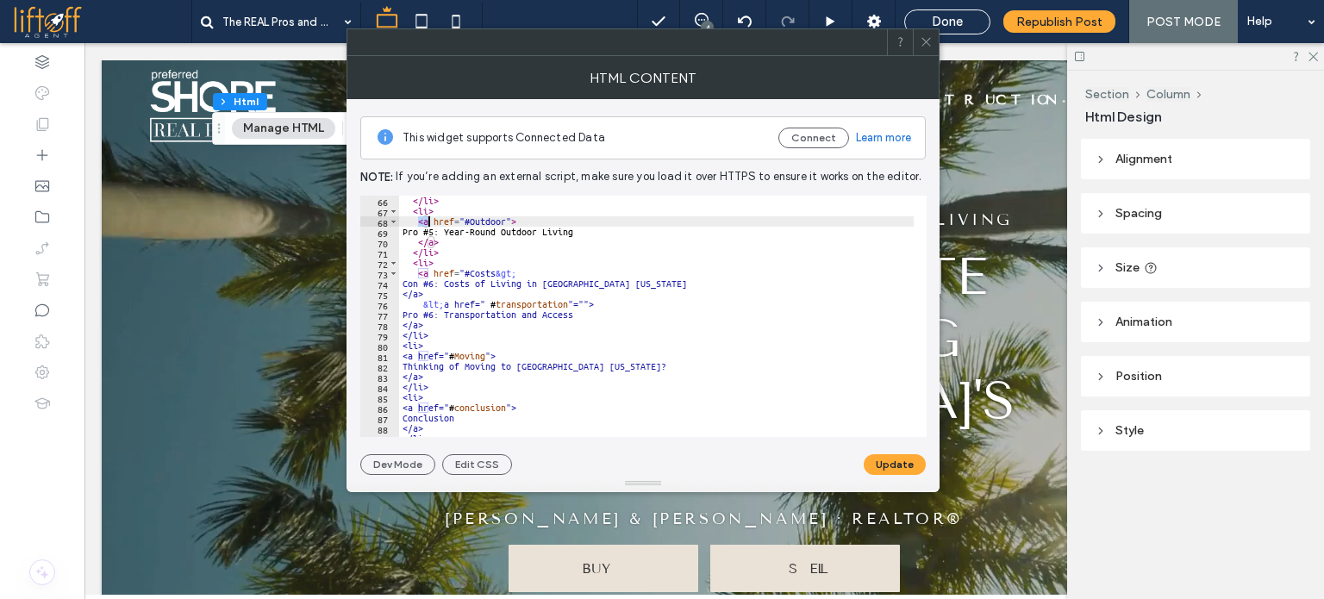
drag, startPoint x: 417, startPoint y: 220, endPoint x: 426, endPoint y: 222, distance: 9.0
drag, startPoint x: 424, startPoint y: 303, endPoint x: 448, endPoint y: 303, distance: 24.1
paste textarea "Cursor at row 76"
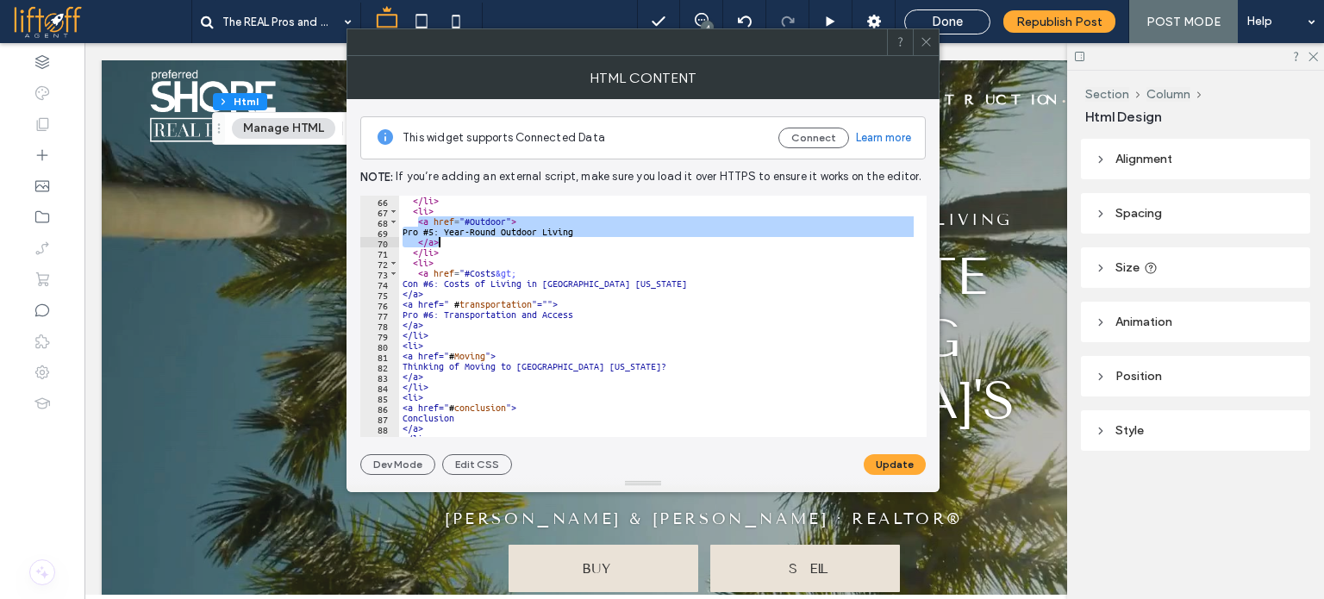
drag, startPoint x: 429, startPoint y: 226, endPoint x: 443, endPoint y: 241, distance: 21.3
type textarea "**********"
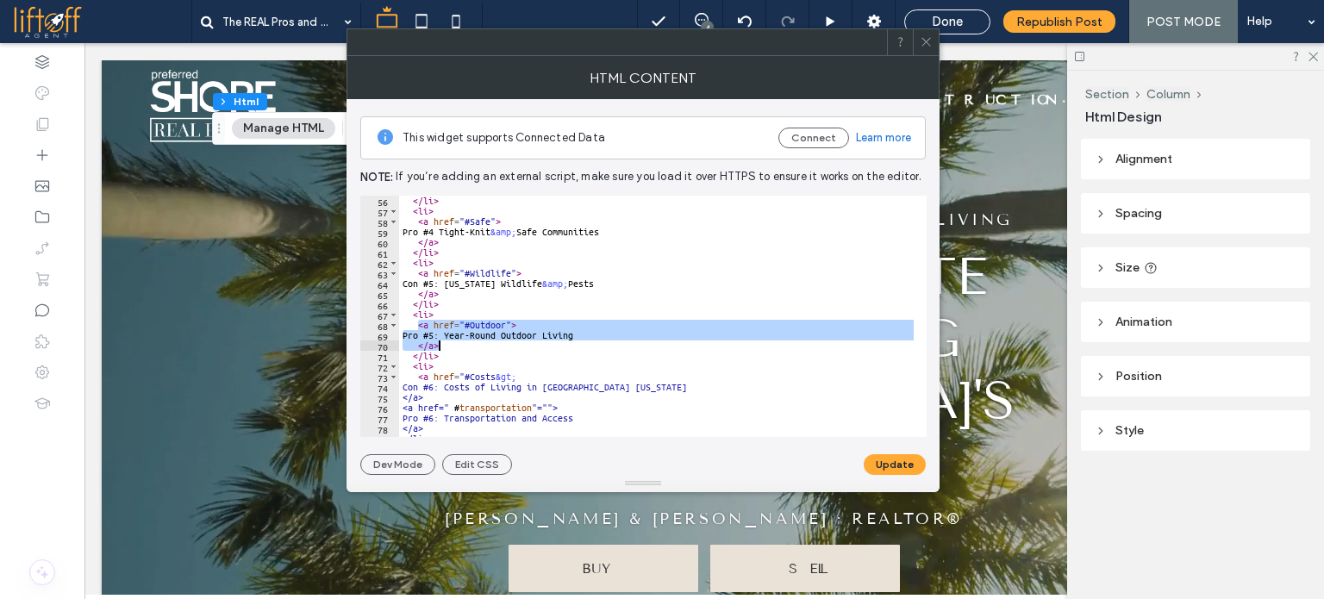
scroll to position [621, 0]
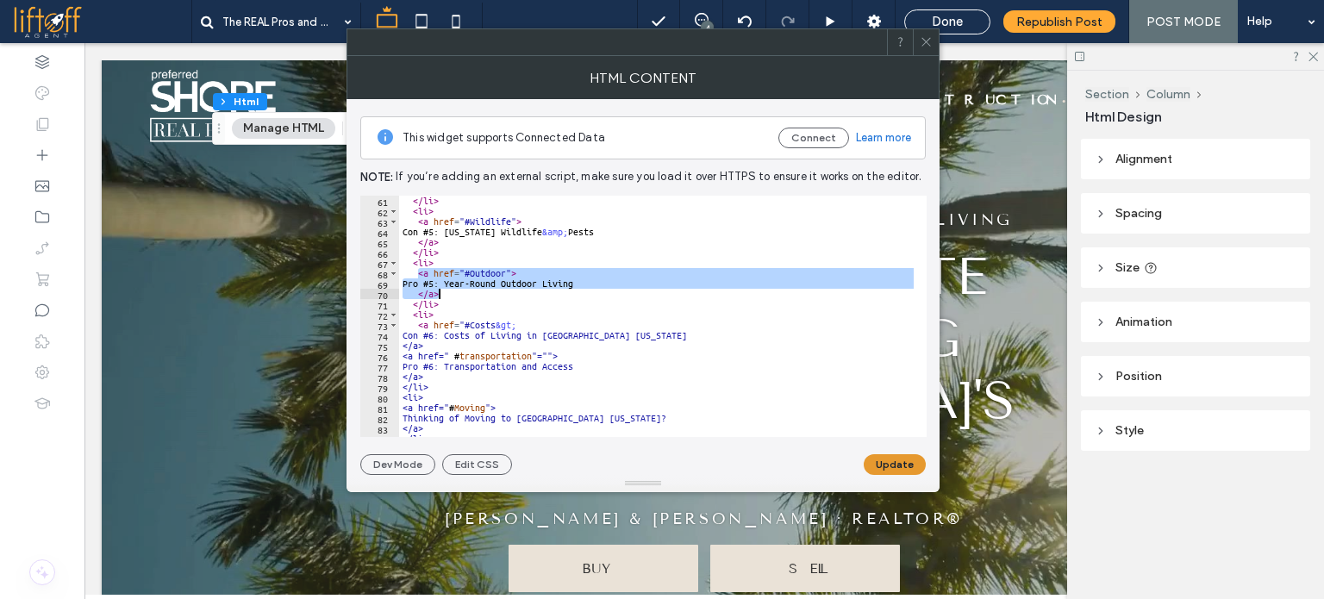
click at [900, 467] on button "Update" at bounding box center [895, 464] width 62 height 21
click at [931, 42] on icon at bounding box center [926, 41] width 13 height 13
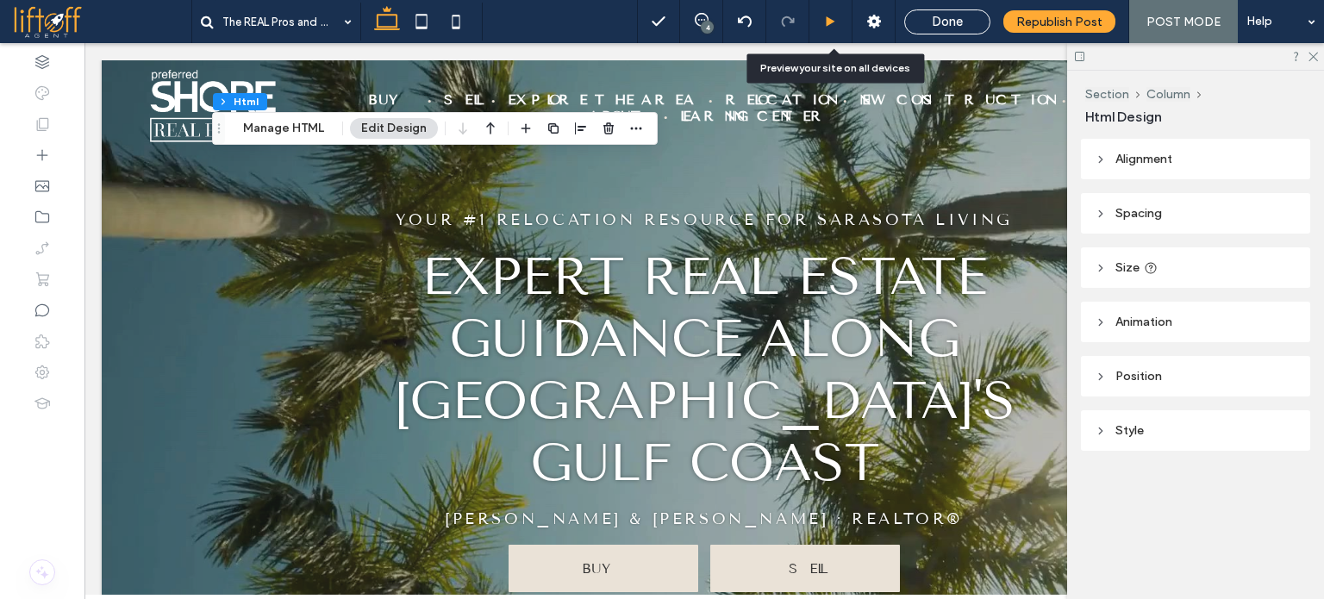
click at [831, 17] on use at bounding box center [831, 20] width 9 height 9
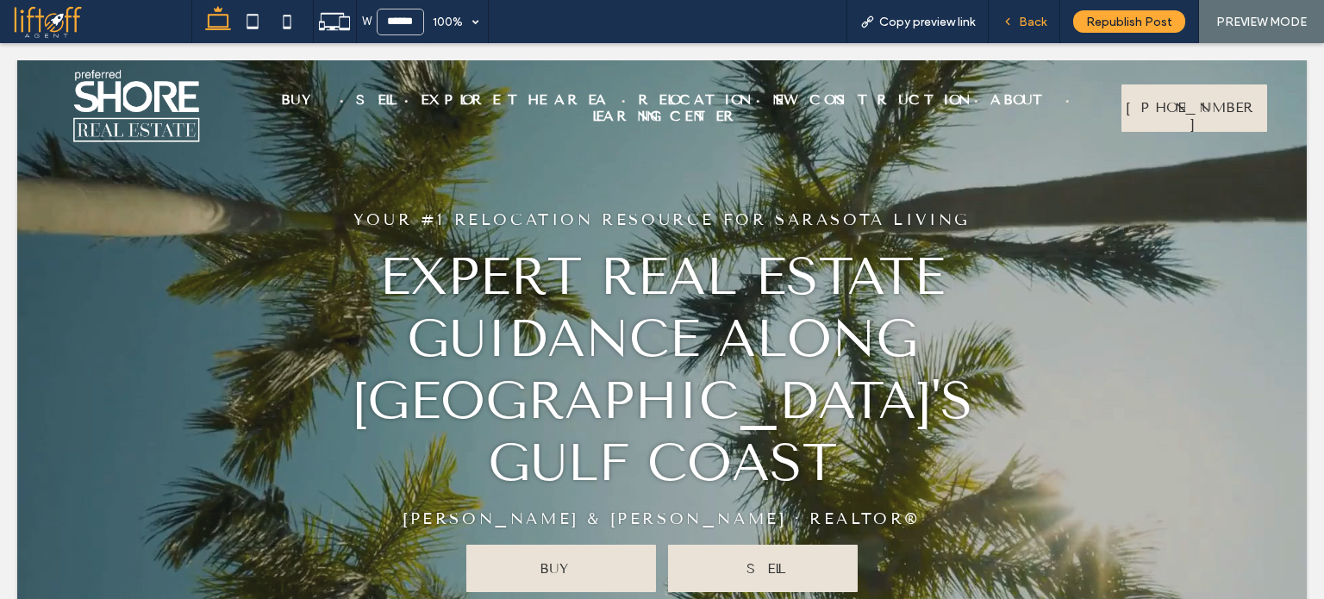
click at [999, 21] on div "Back" at bounding box center [1024, 22] width 71 height 15
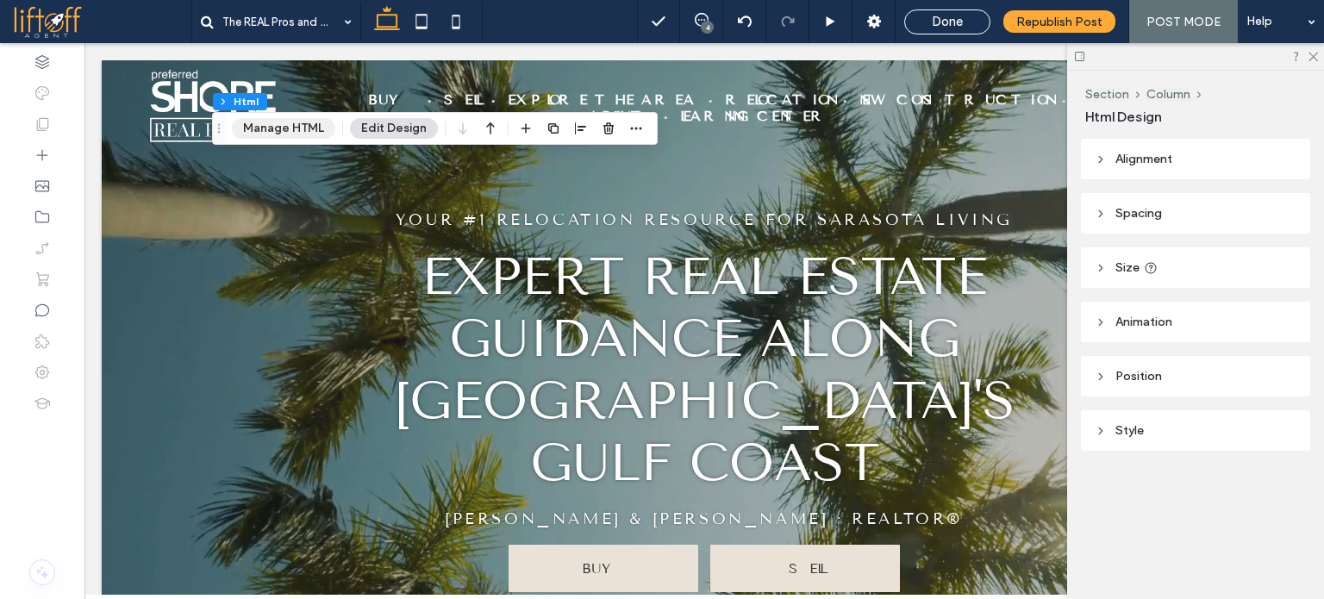
click at [297, 128] on button "Manage HTML" at bounding box center [283, 128] width 103 height 21
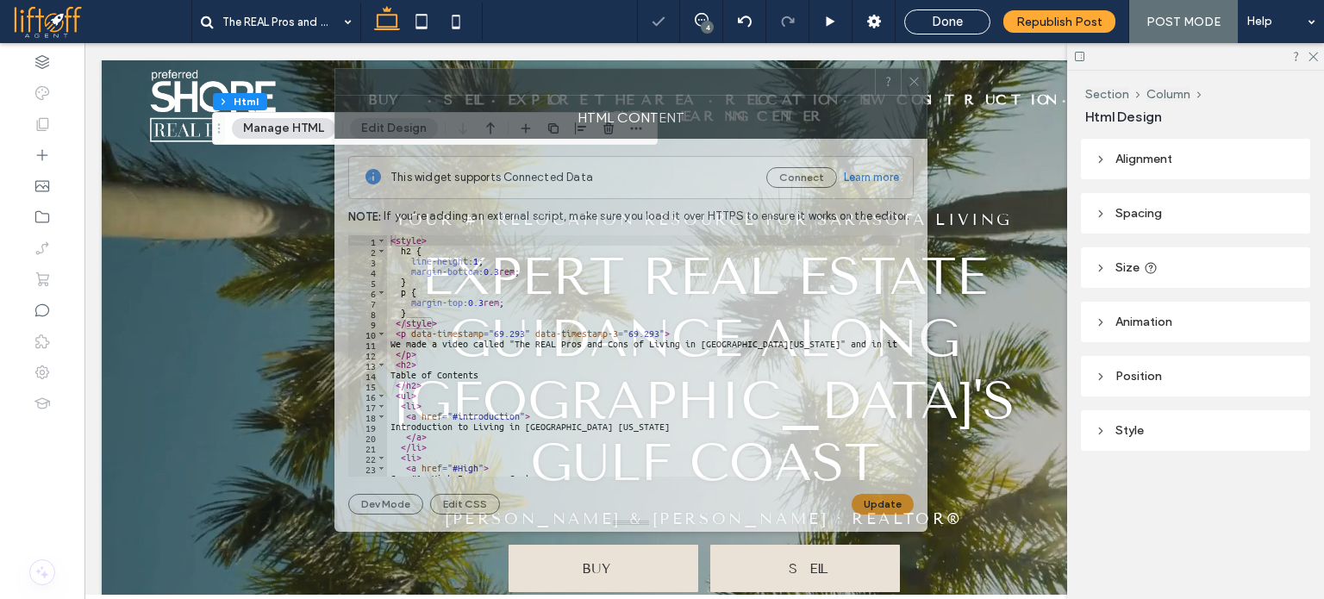
drag, startPoint x: 915, startPoint y: 87, endPoint x: 450, endPoint y: 82, distance: 464.8
click at [450, 82] on div at bounding box center [605, 82] width 540 height 26
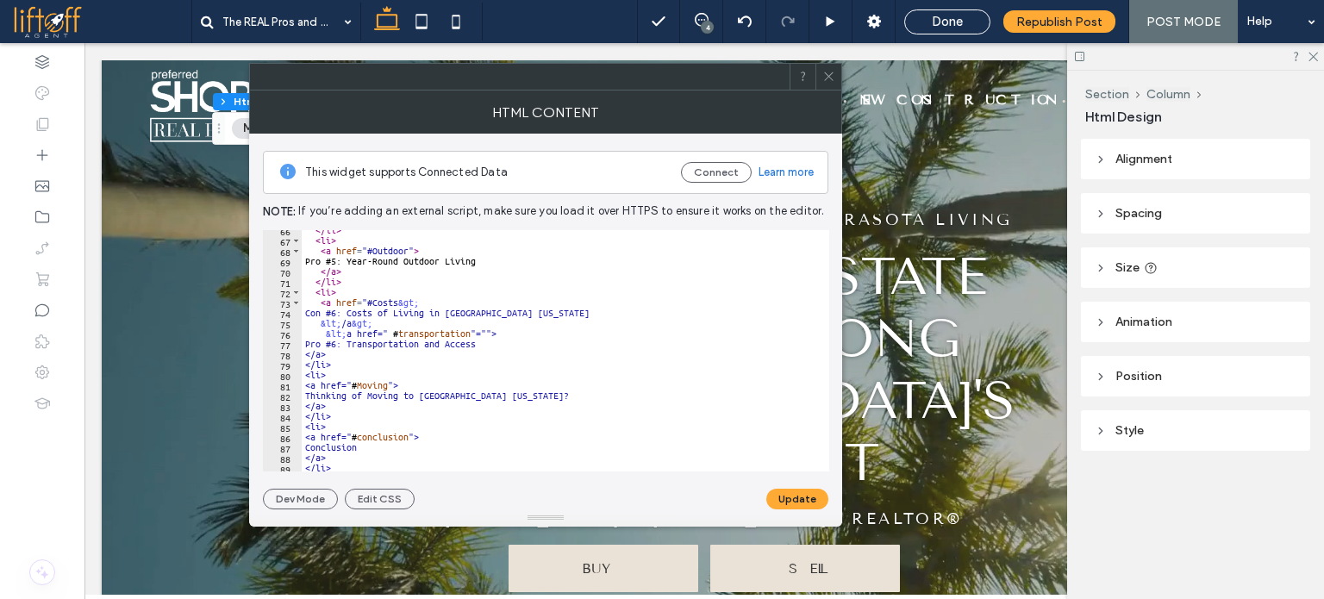
scroll to position [677, 0]
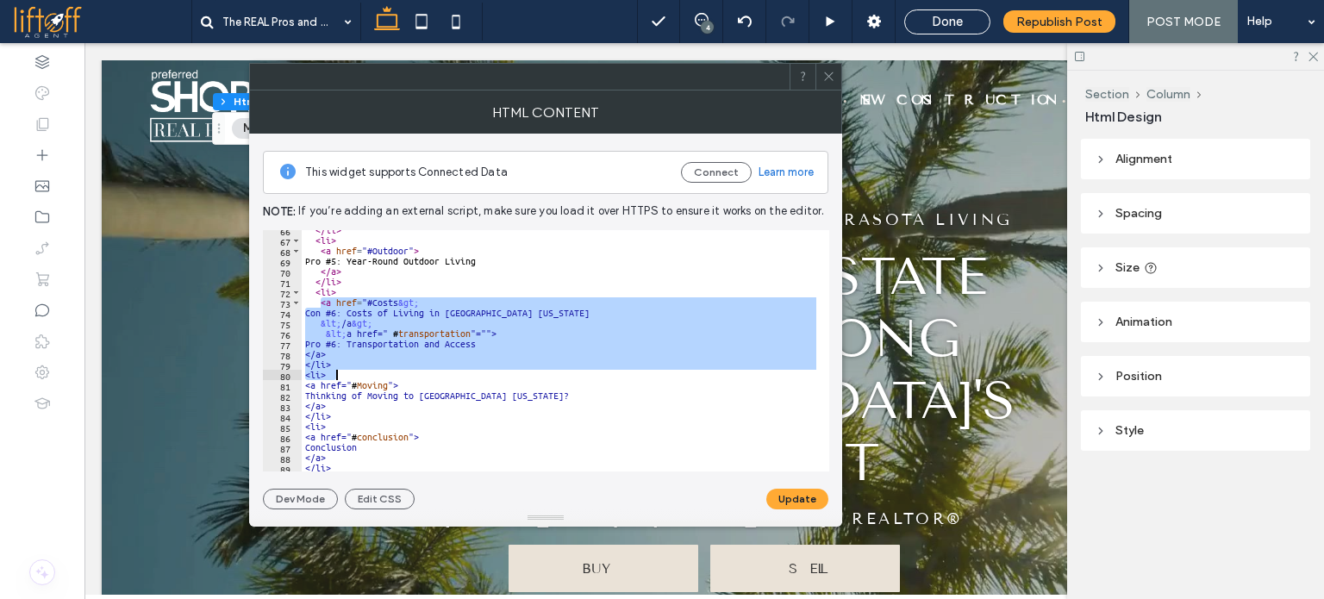
drag, startPoint x: 320, startPoint y: 301, endPoint x: 348, endPoint y: 375, distance: 79.4
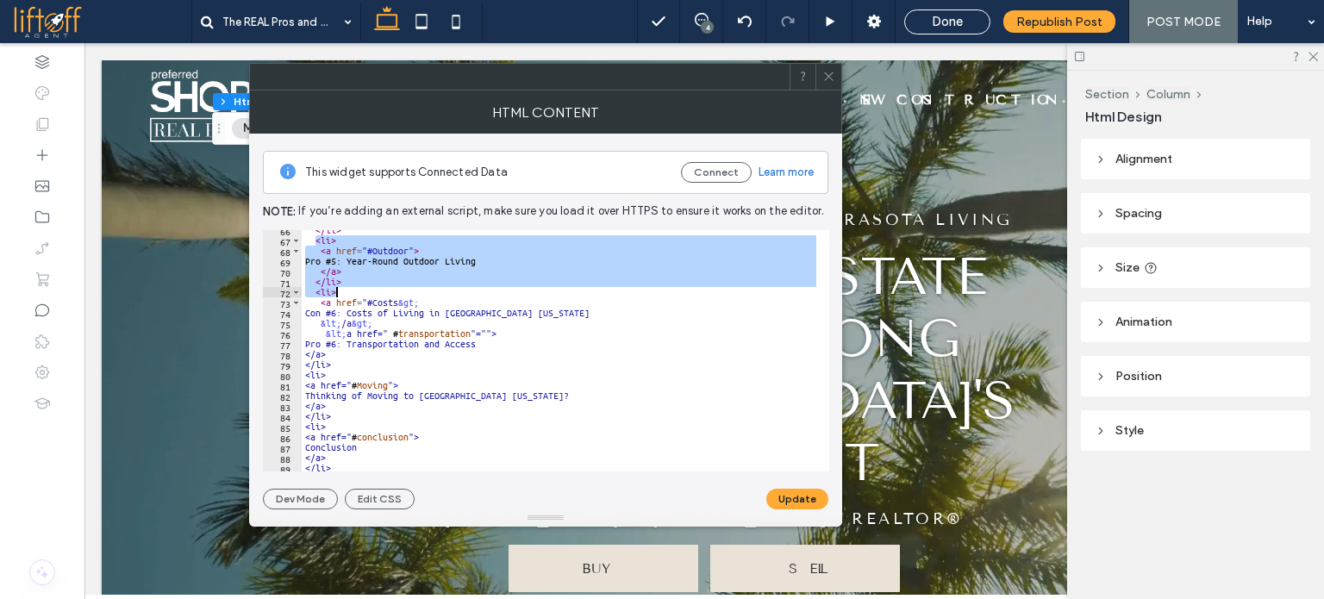
drag, startPoint x: 316, startPoint y: 242, endPoint x: 344, endPoint y: 288, distance: 53.8
click at [344, 288] on div "</ li > < li > < a href = "#Outdoor" > Pro #5: Year-Round Outdoor Living </ a >…" at bounding box center [559, 350] width 515 height 241
type textarea "****"
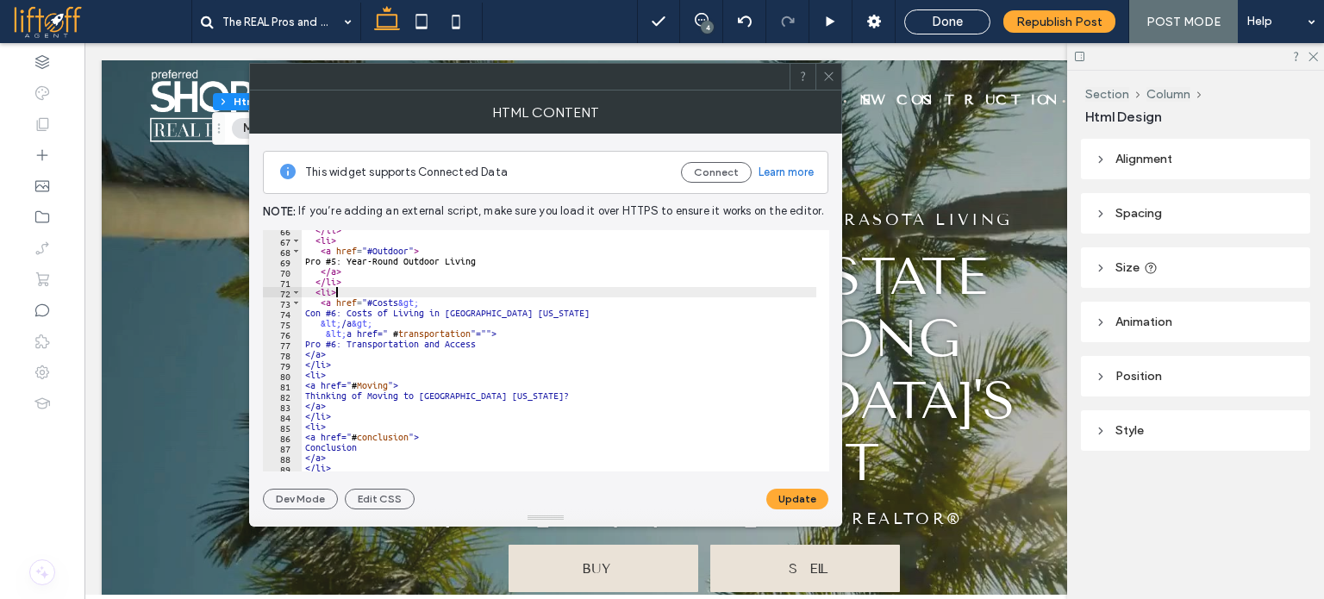
scroll to position [0, 1]
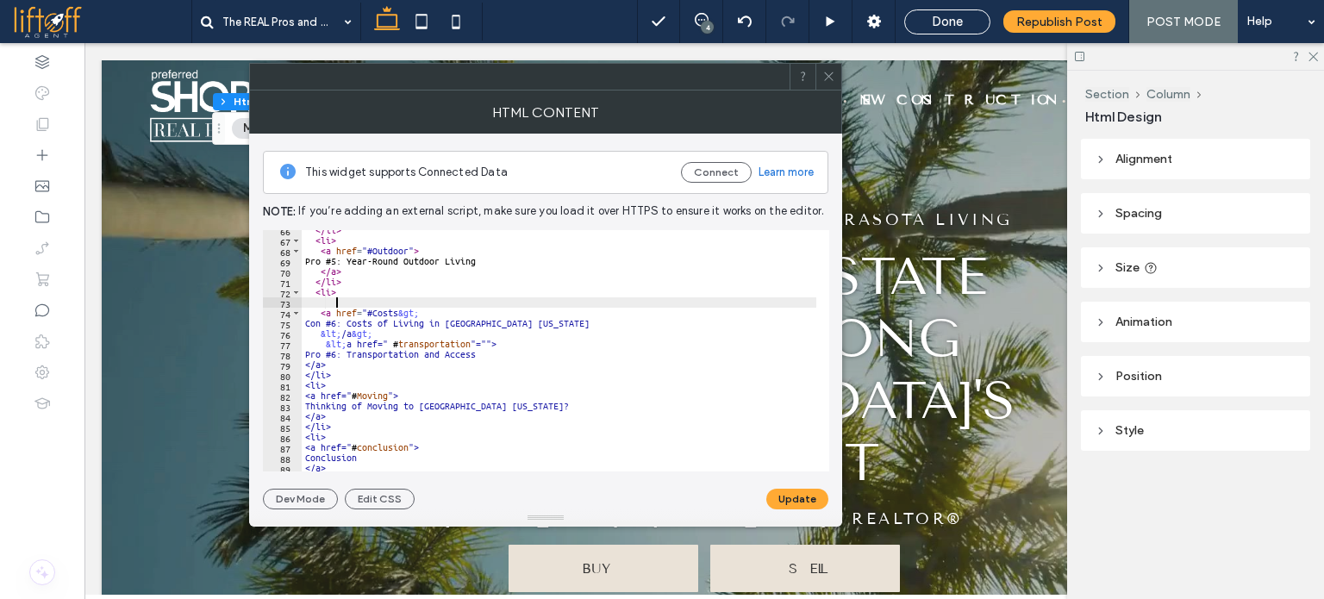
paste textarea "****"
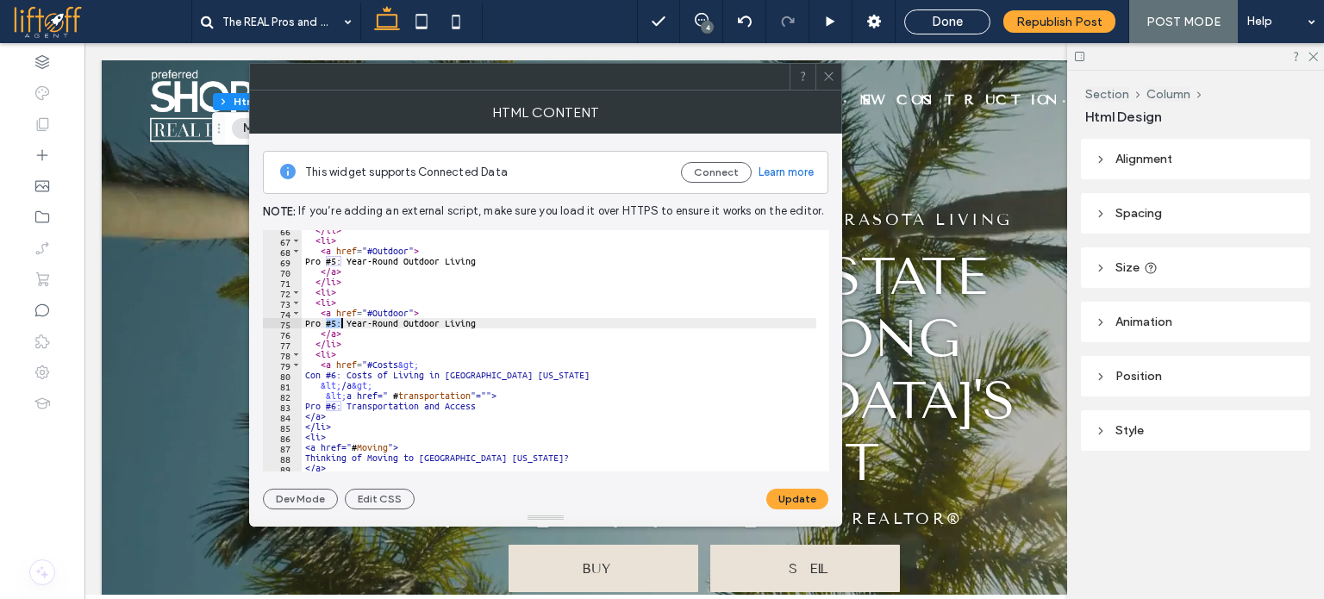
drag, startPoint x: 367, startPoint y: 375, endPoint x: 548, endPoint y: 372, distance: 180.2
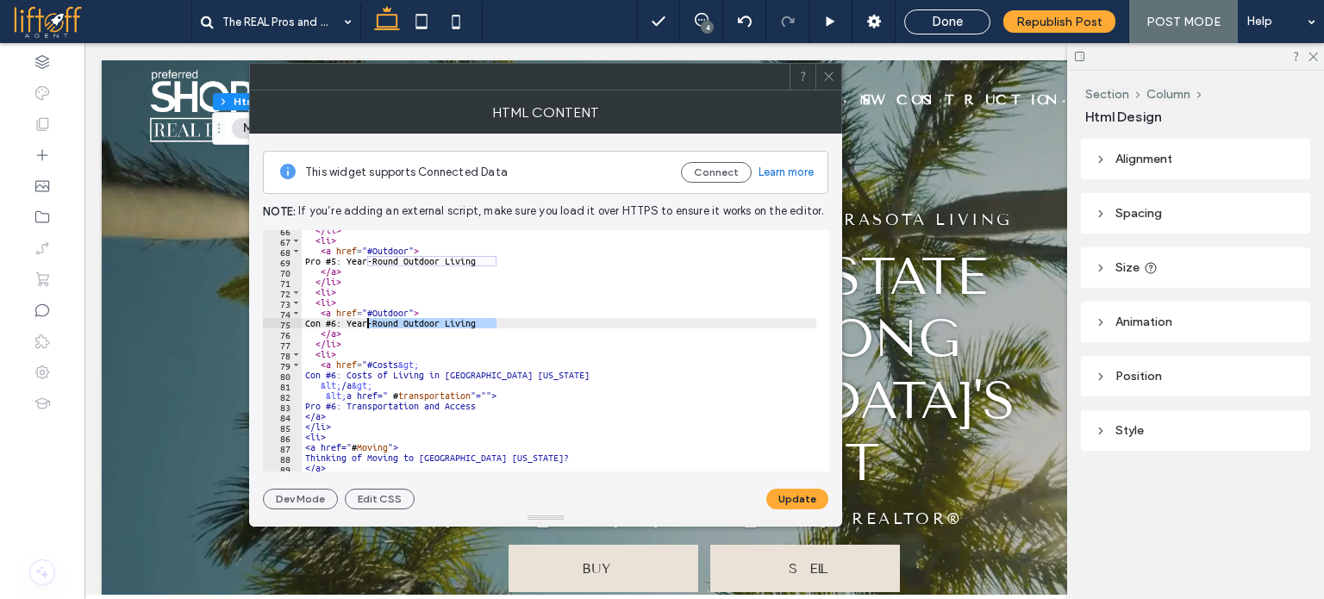
drag, startPoint x: 497, startPoint y: 322, endPoint x: 369, endPoint y: 325, distance: 127.7
paste textarea "**********"
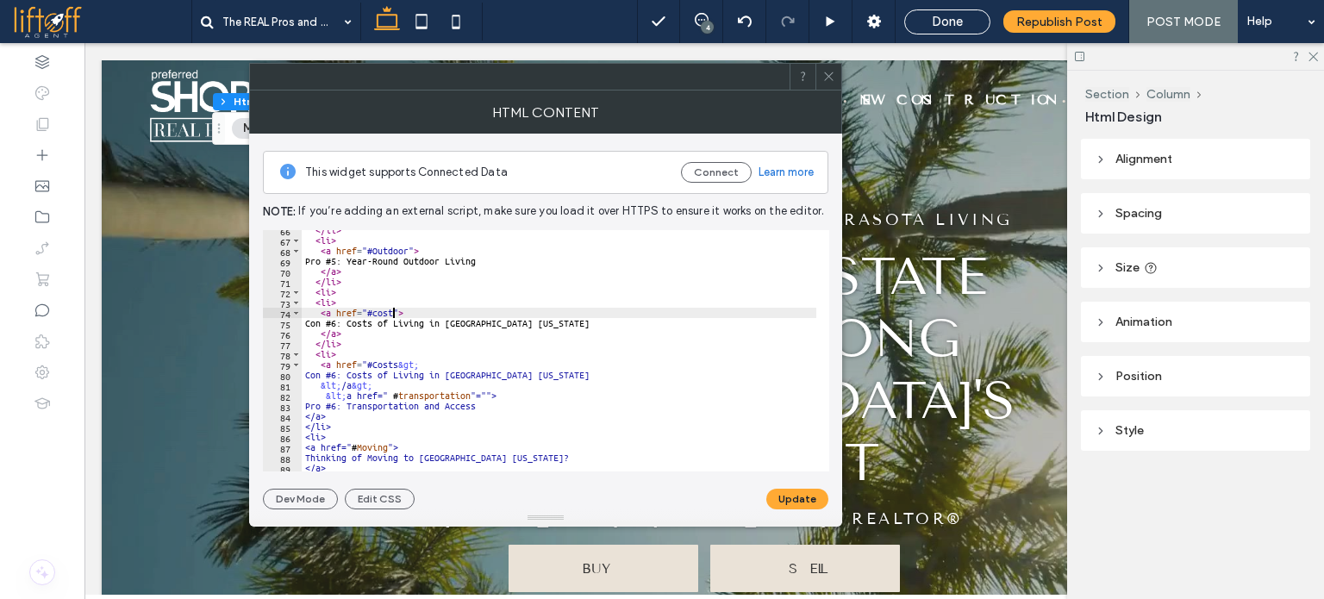
scroll to position [0, 7]
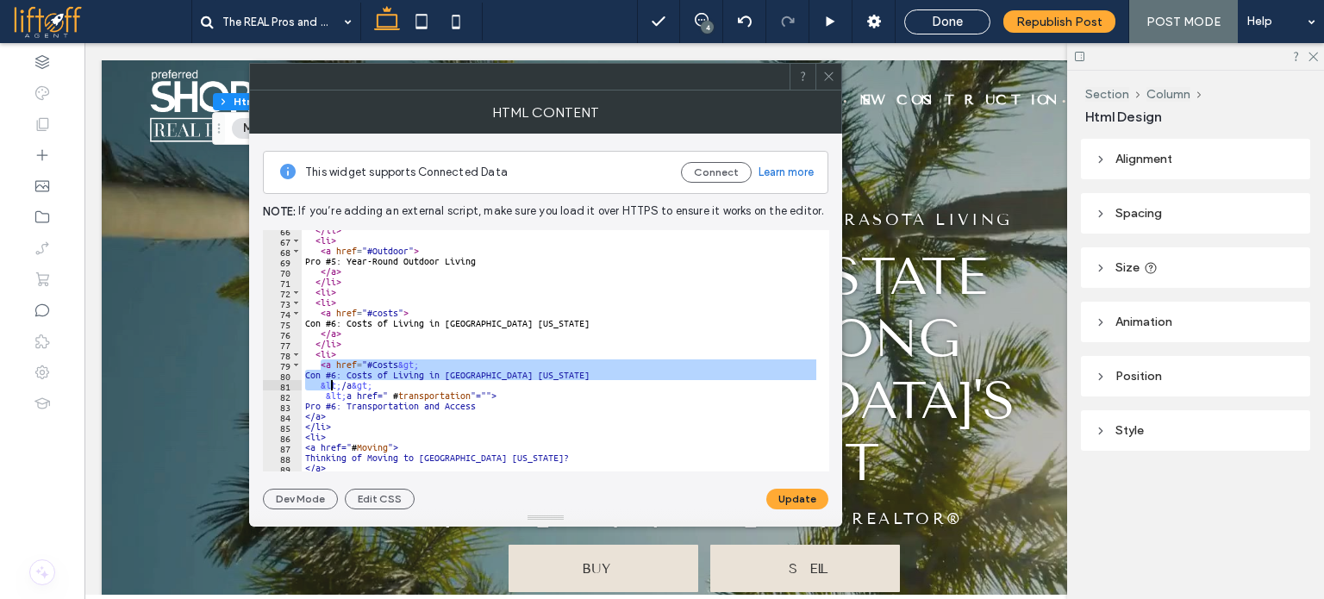
drag, startPoint x: 324, startPoint y: 366, endPoint x: 332, endPoint y: 383, distance: 18.9
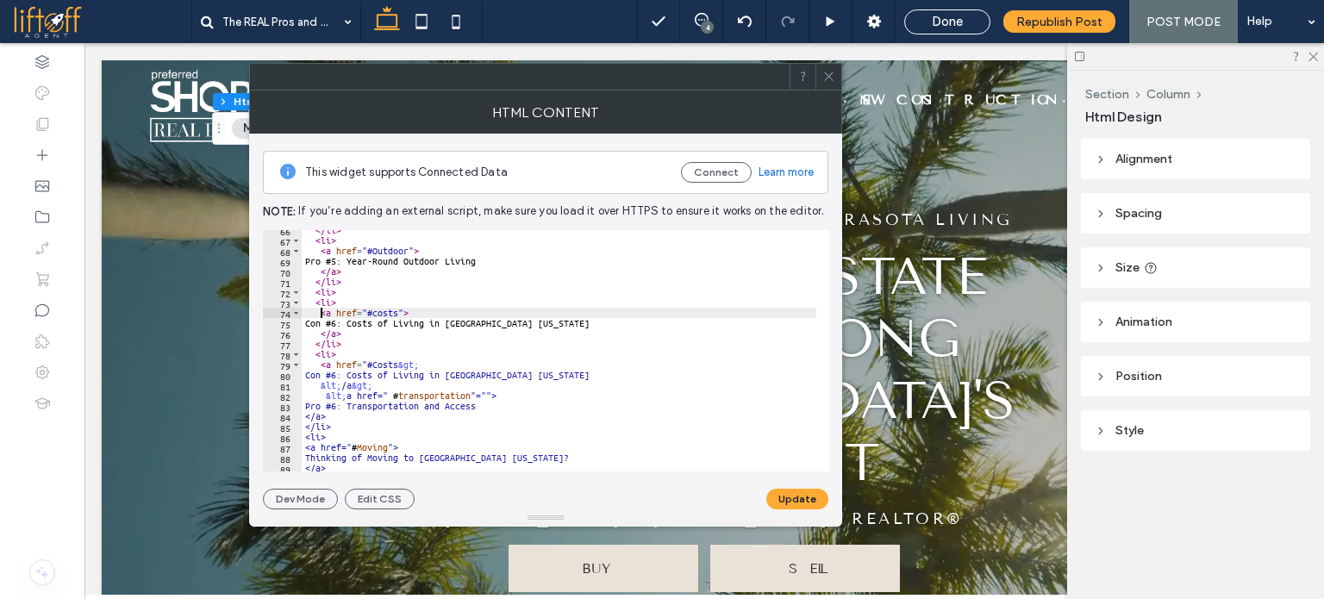
drag, startPoint x: 315, startPoint y: 296, endPoint x: 335, endPoint y: 291, distance: 21.3
type textarea "****"
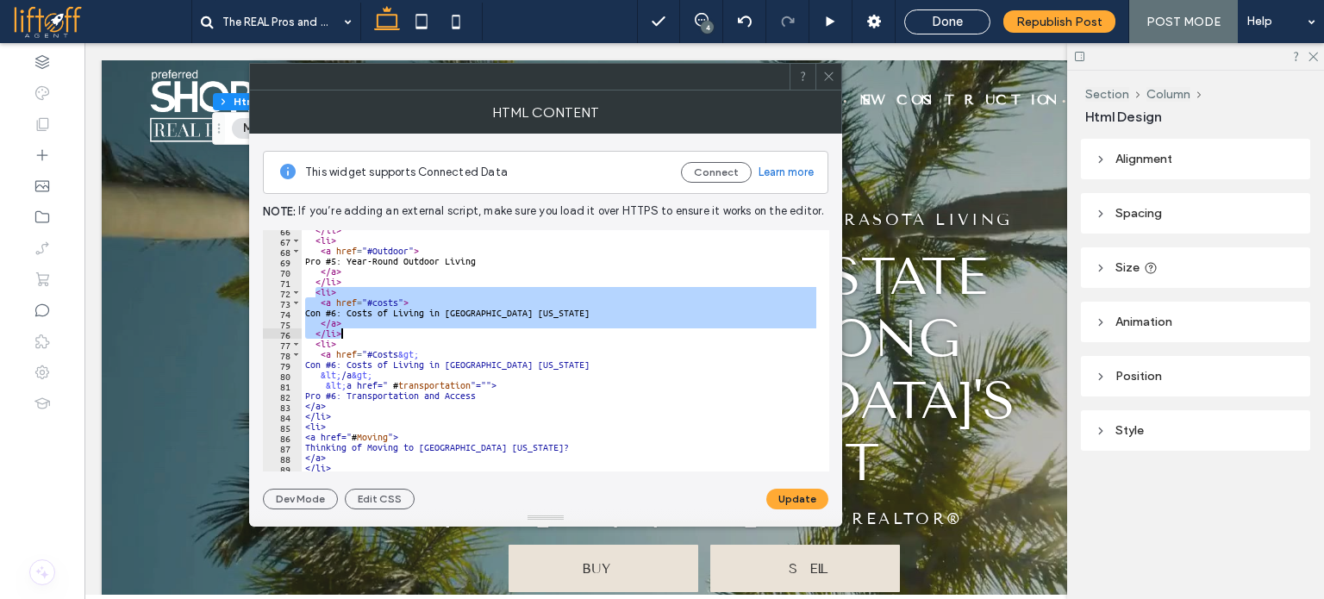
drag, startPoint x: 316, startPoint y: 290, endPoint x: 345, endPoint y: 334, distance: 52.9
click at [347, 332] on div "</ li > < li > < a href = "#Outdoor" > Pro #5: Year-Round Outdoor Living </ a >…" at bounding box center [559, 350] width 515 height 241
type textarea "*****"
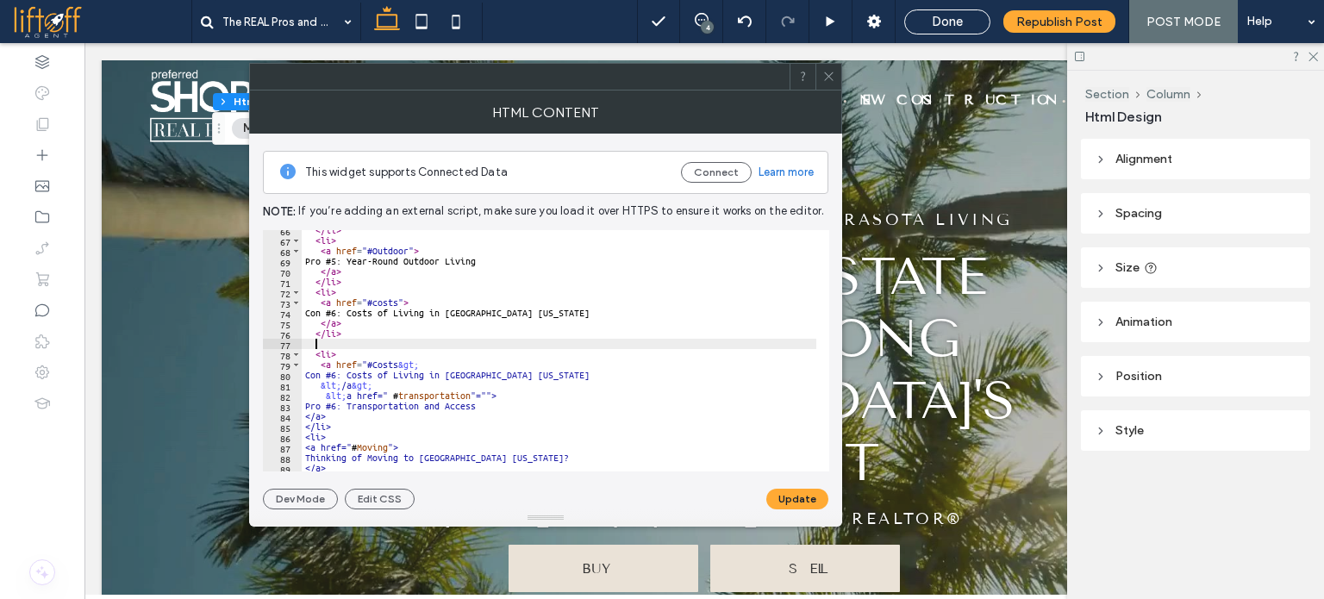
paste textarea "*****"
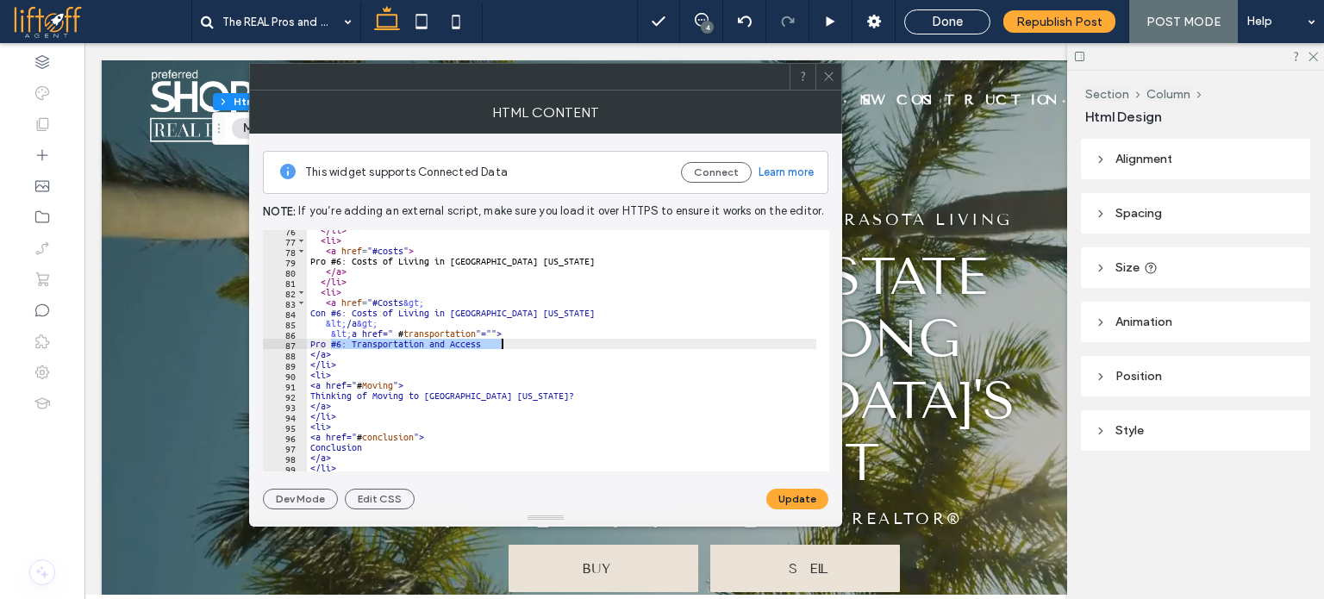
drag, startPoint x: 332, startPoint y: 341, endPoint x: 505, endPoint y: 346, distance: 173.4
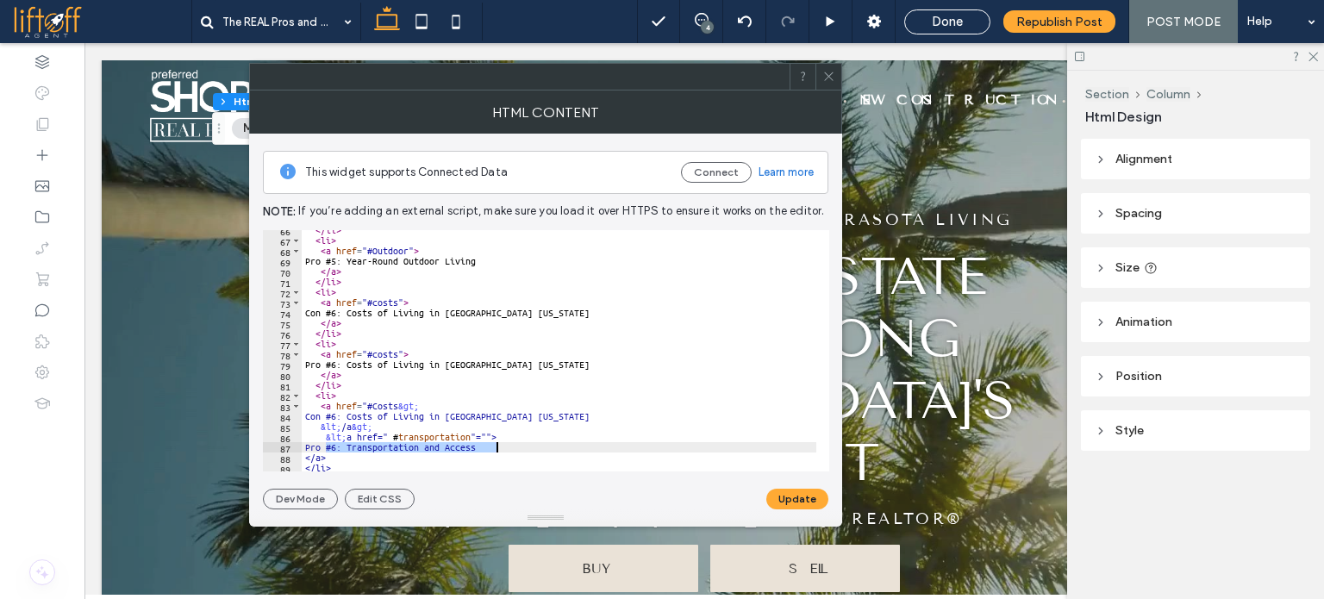
scroll to position [677, 0]
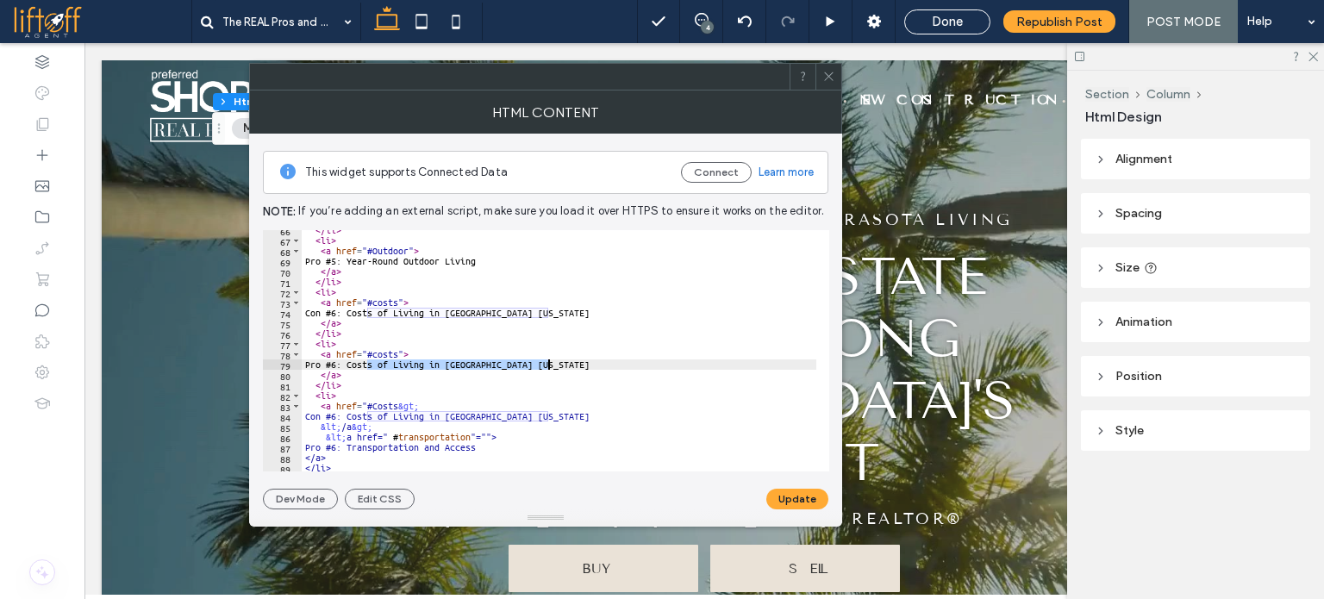
drag, startPoint x: 368, startPoint y: 361, endPoint x: 548, endPoint y: 363, distance: 180.2
paste textarea "Cursor at row 79"
drag, startPoint x: 367, startPoint y: 361, endPoint x: 328, endPoint y: 361, distance: 39.7
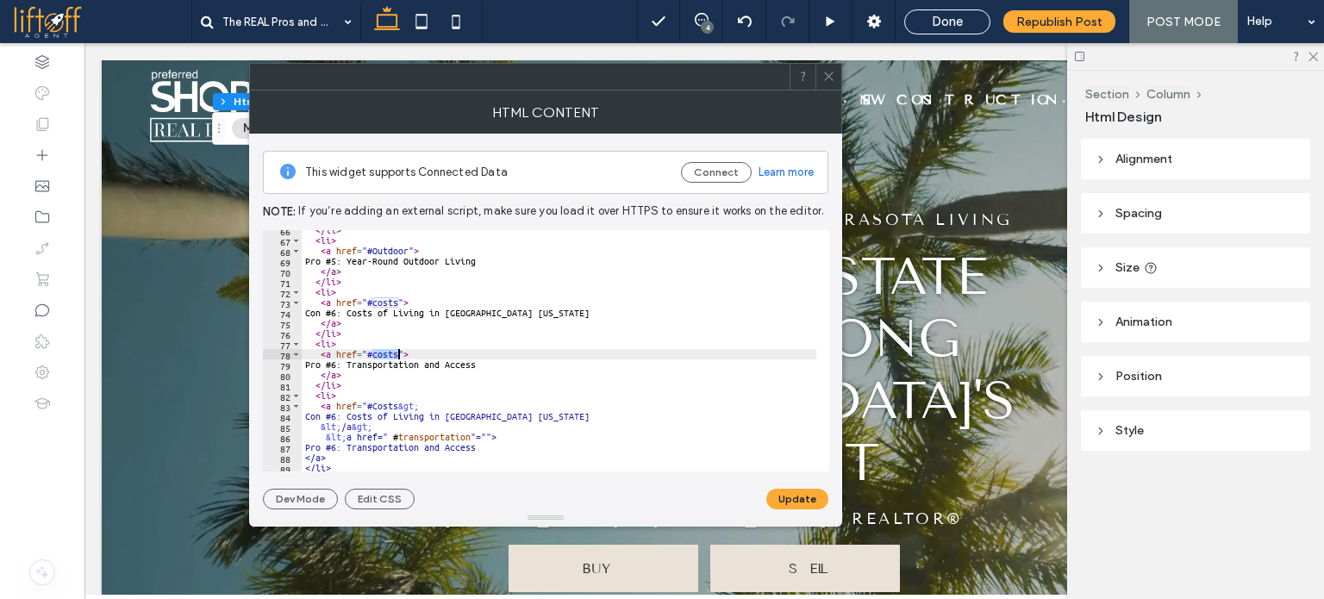
paste textarea "*********"
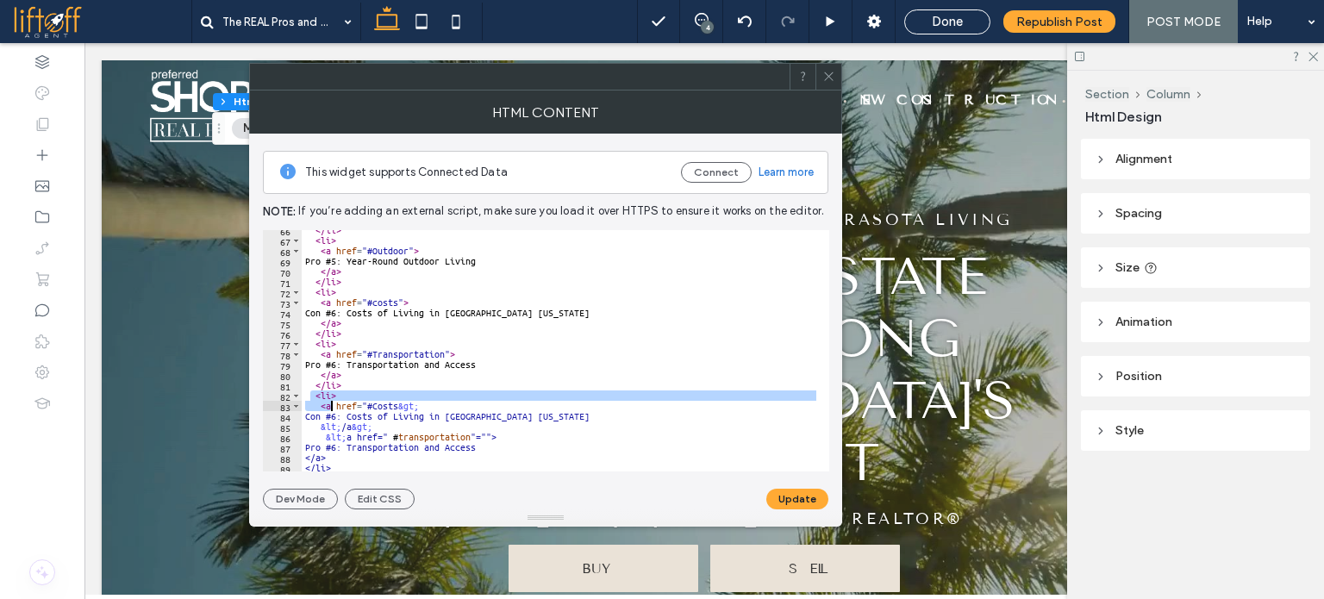
drag, startPoint x: 311, startPoint y: 396, endPoint x: 341, endPoint y: 412, distance: 34.3
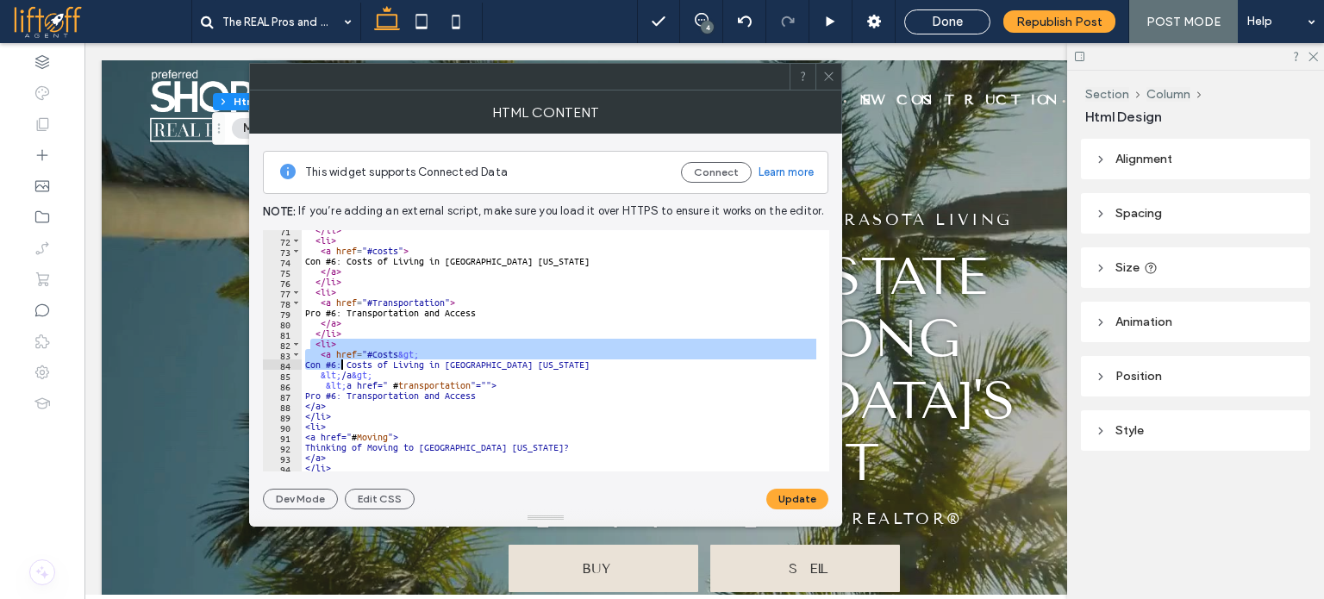
scroll to position [729, 0]
drag, startPoint x: 316, startPoint y: 347, endPoint x: 334, endPoint y: 371, distance: 29.7
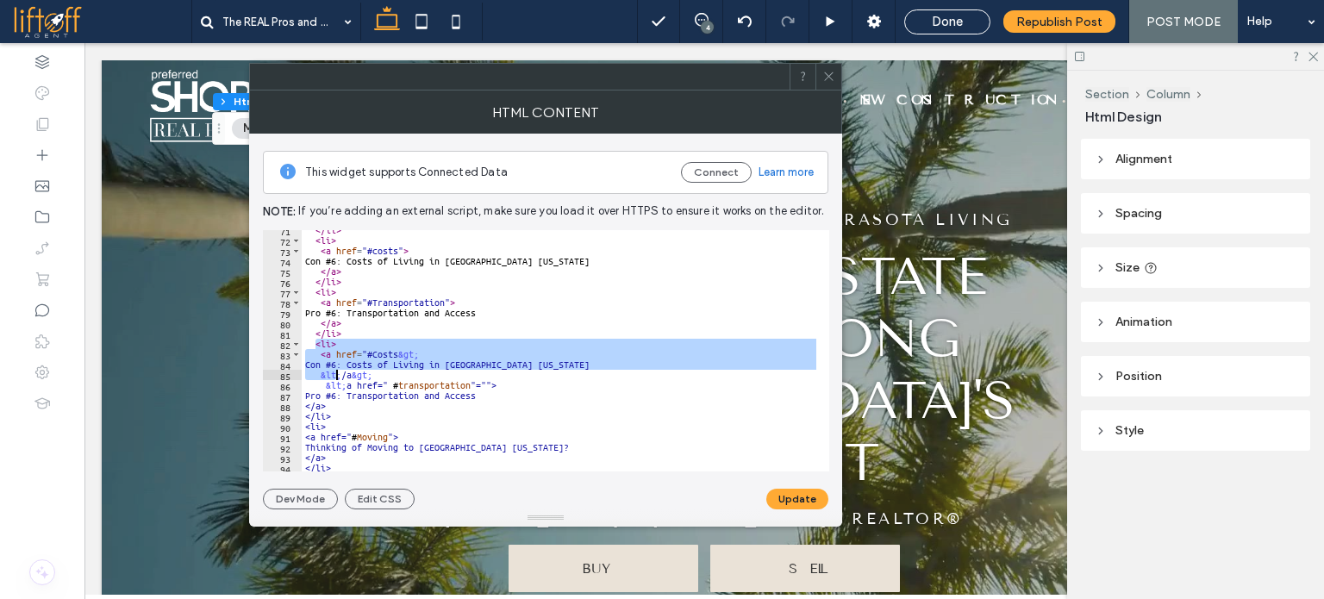
scroll to position [832, 0]
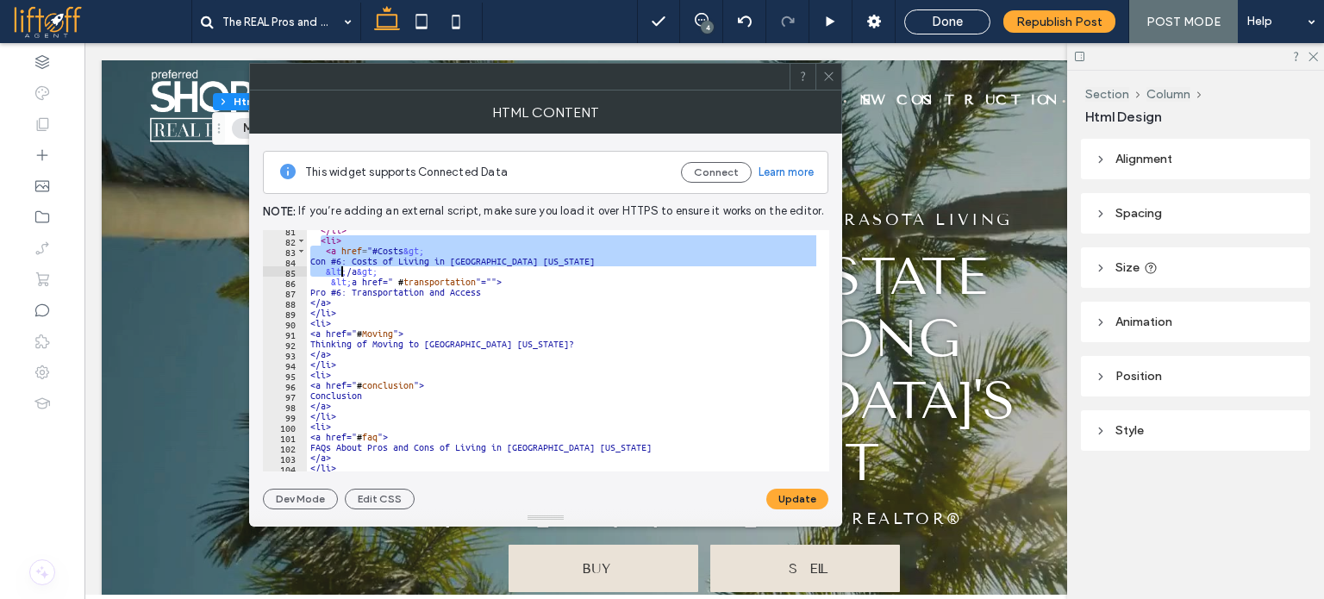
type textarea "***** ******"
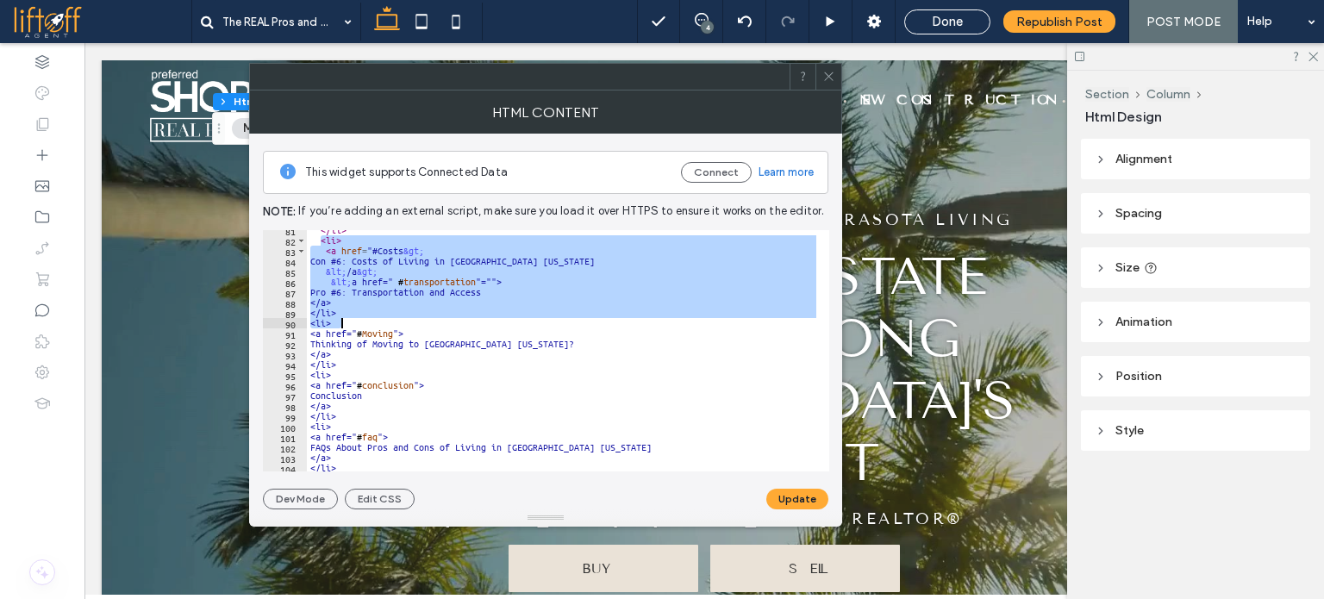
scroll to position [0, 0]
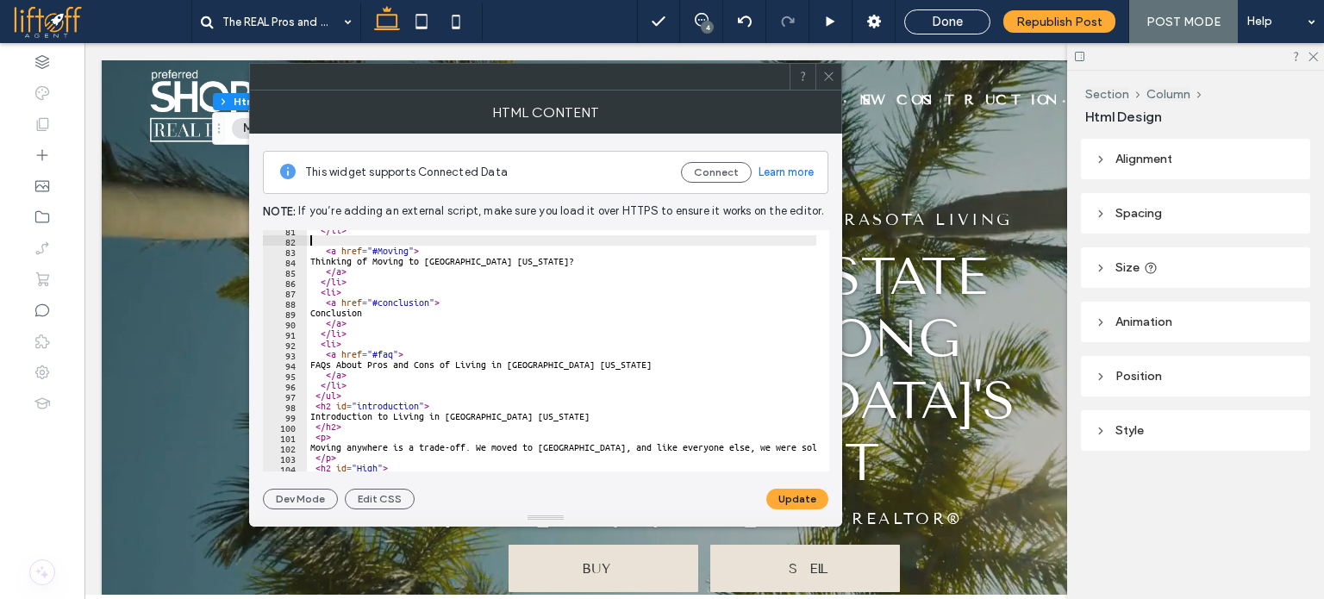
type textarea "*****"
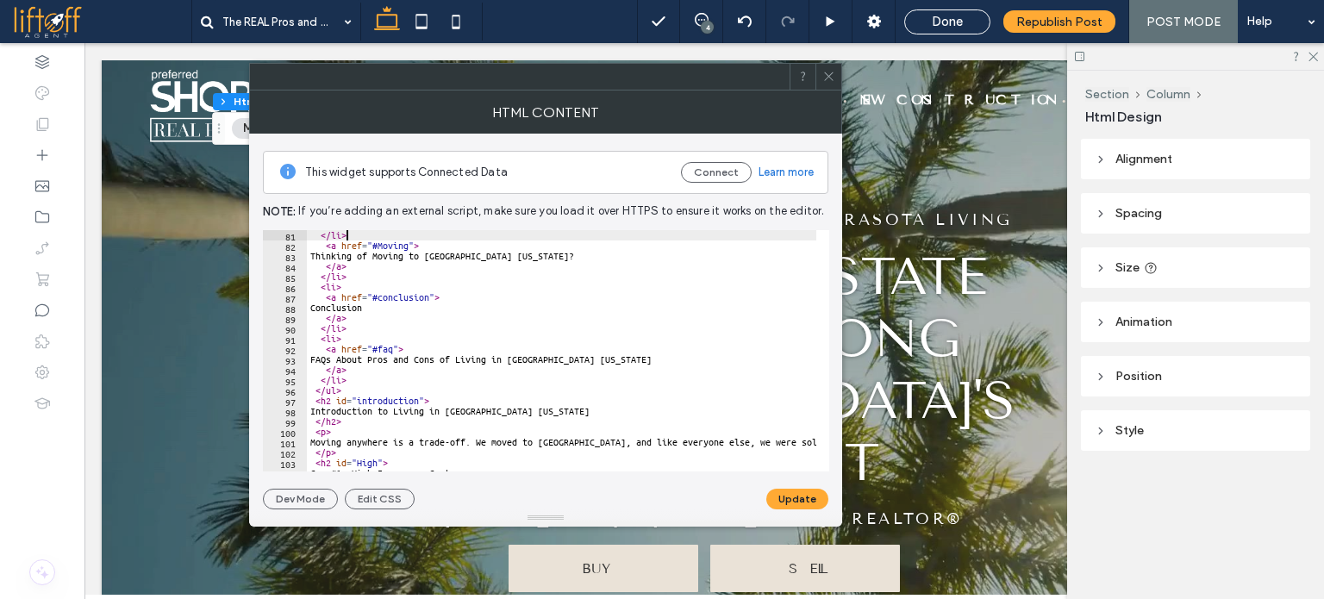
scroll to position [828, 0]
click at [776, 493] on button "Update" at bounding box center [798, 499] width 62 height 21
click at [828, 78] on icon at bounding box center [829, 76] width 13 height 13
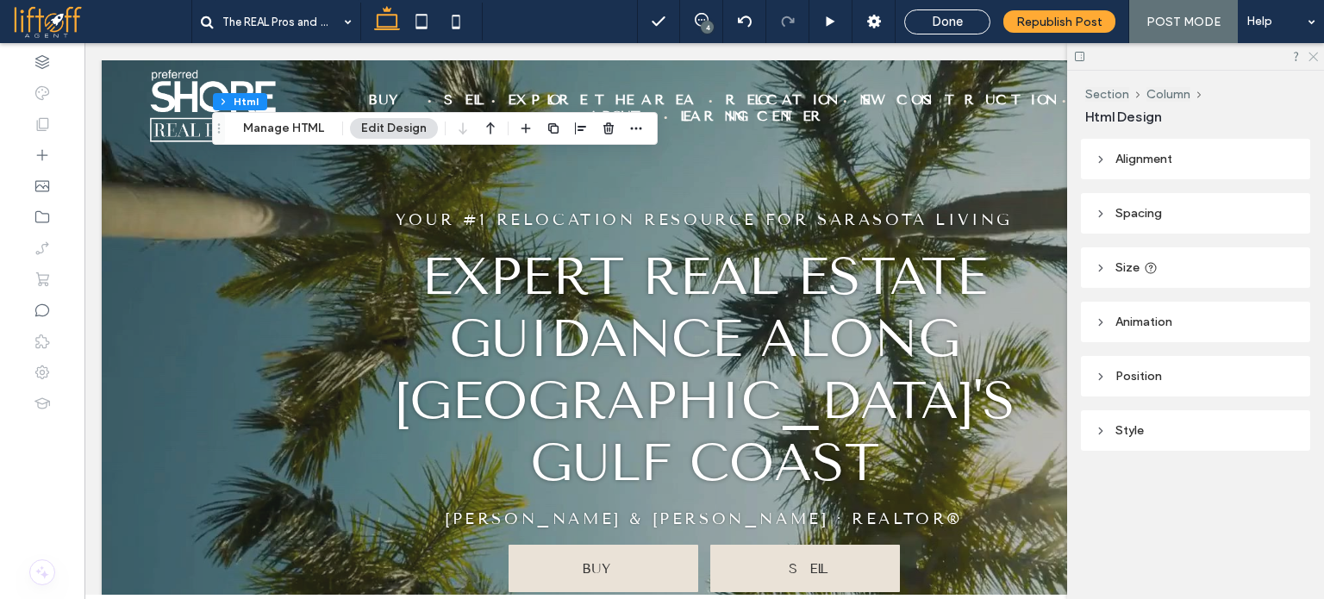
click at [1316, 54] on use at bounding box center [1313, 57] width 9 height 9
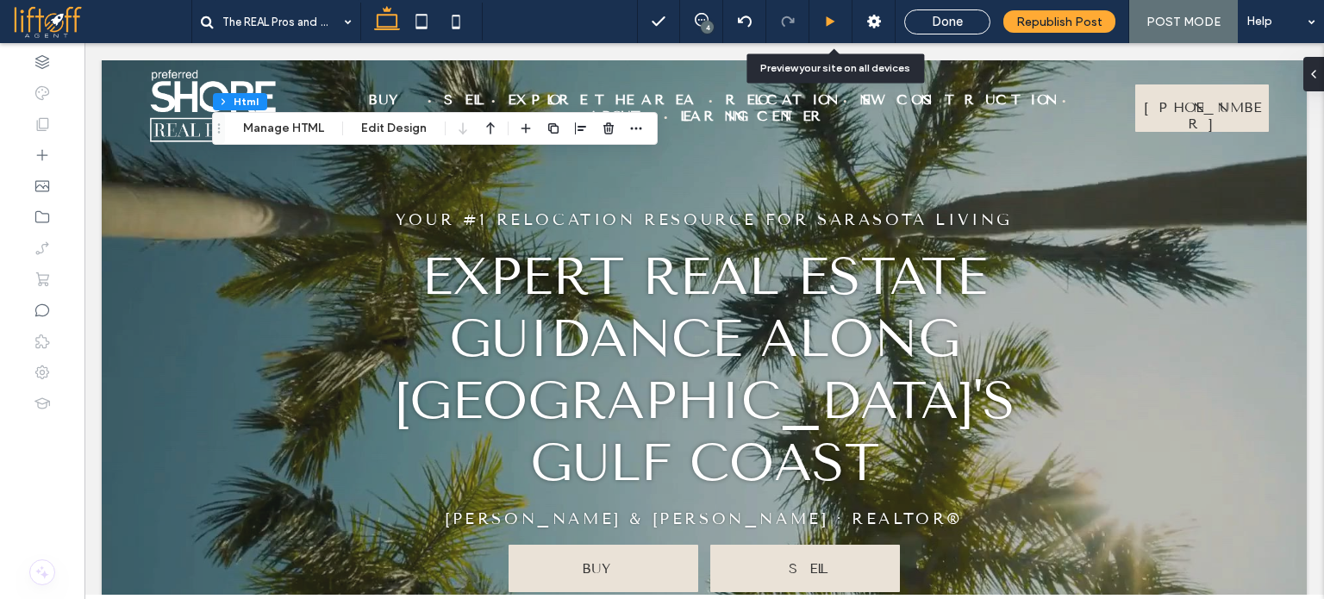
click at [845, 17] on div at bounding box center [831, 22] width 42 height 13
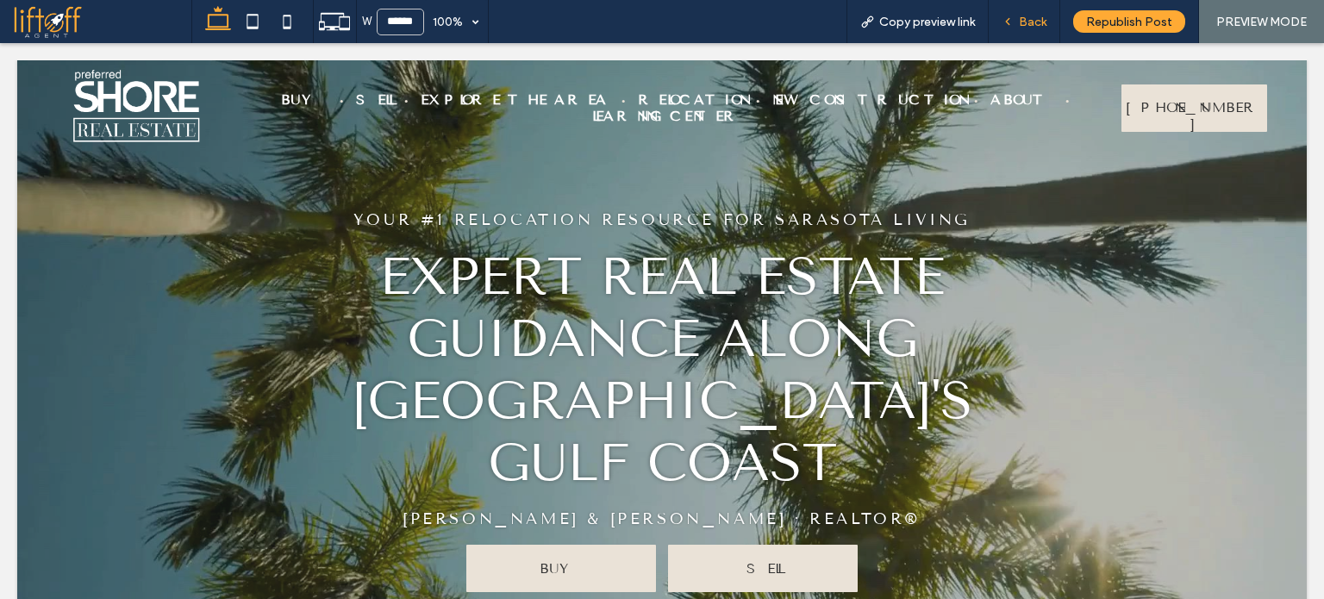
click at [1027, 26] on span "Back" at bounding box center [1033, 22] width 28 height 15
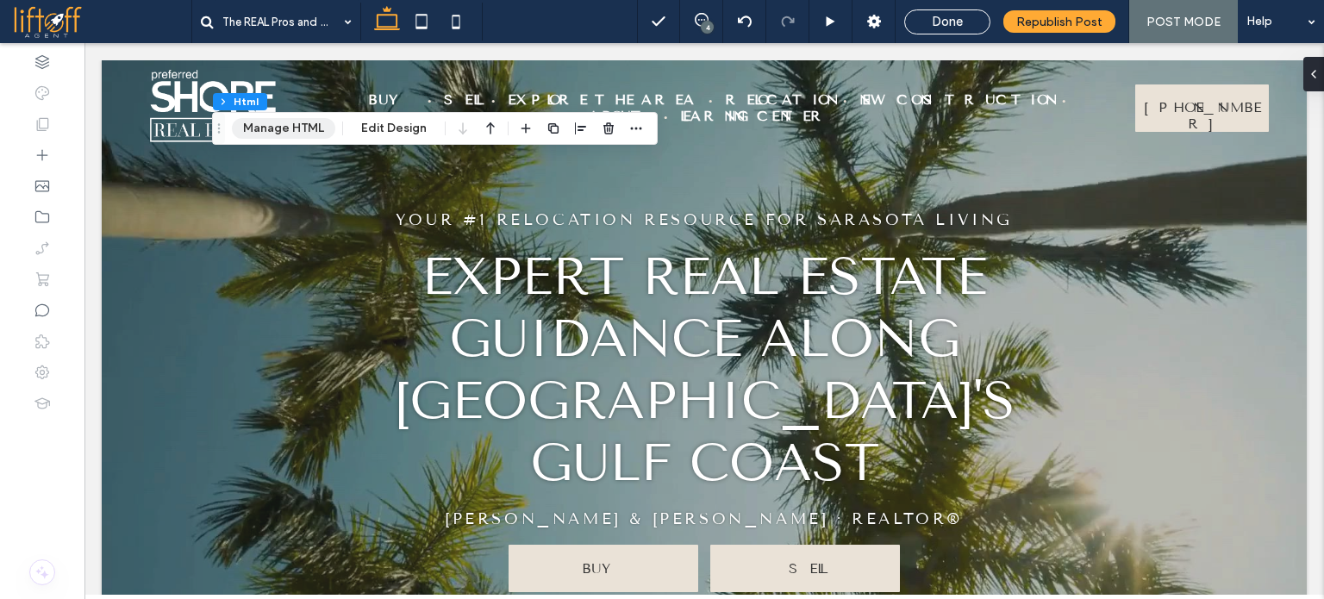
click at [307, 131] on button "Manage HTML" at bounding box center [283, 128] width 103 height 21
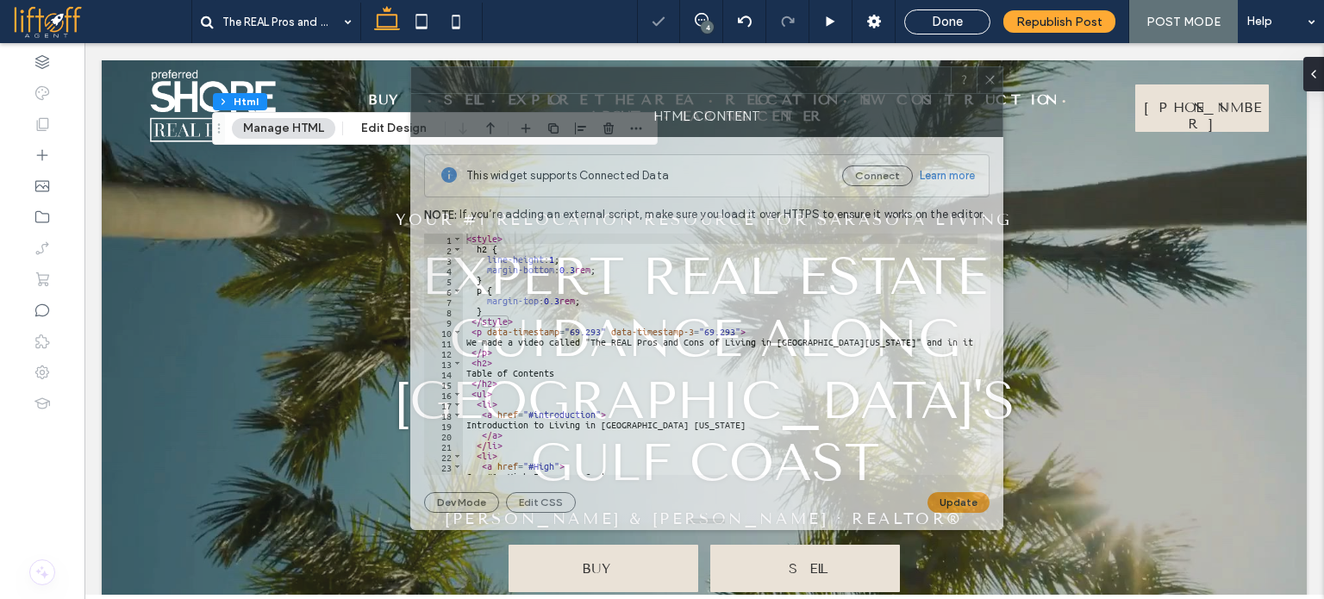
drag, startPoint x: 1093, startPoint y: 82, endPoint x: 705, endPoint y: 70, distance: 388.2
click at [705, 70] on div at bounding box center [681, 80] width 540 height 26
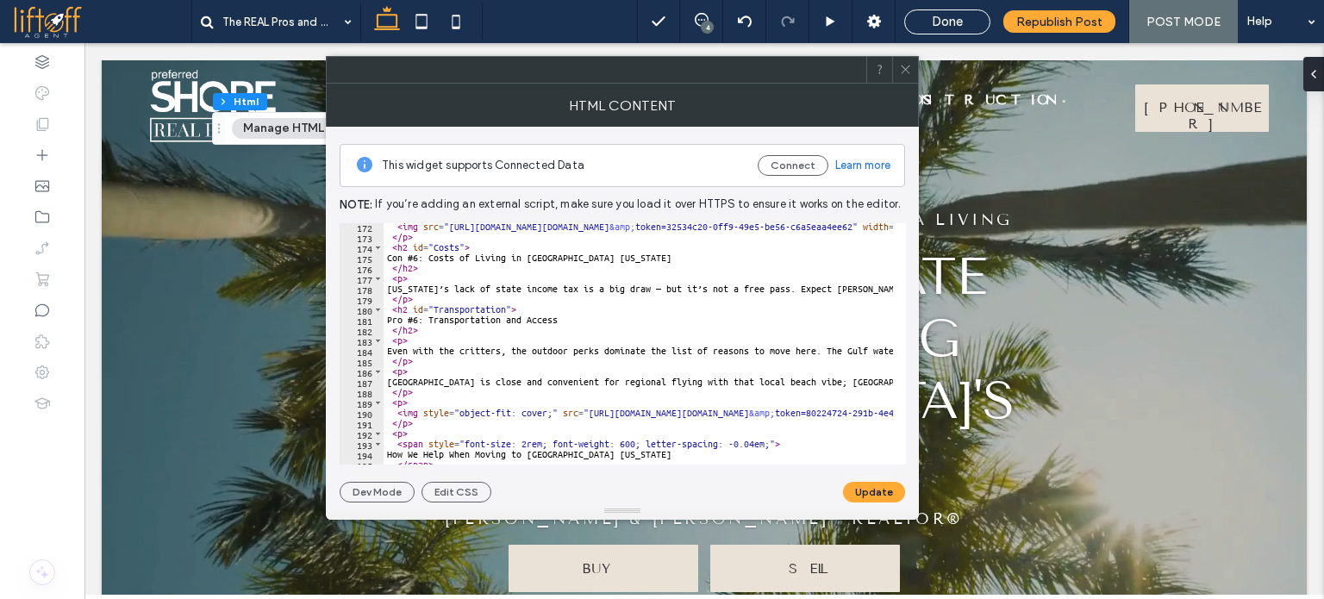
scroll to position [1770, 0]
paste textarea "*********"
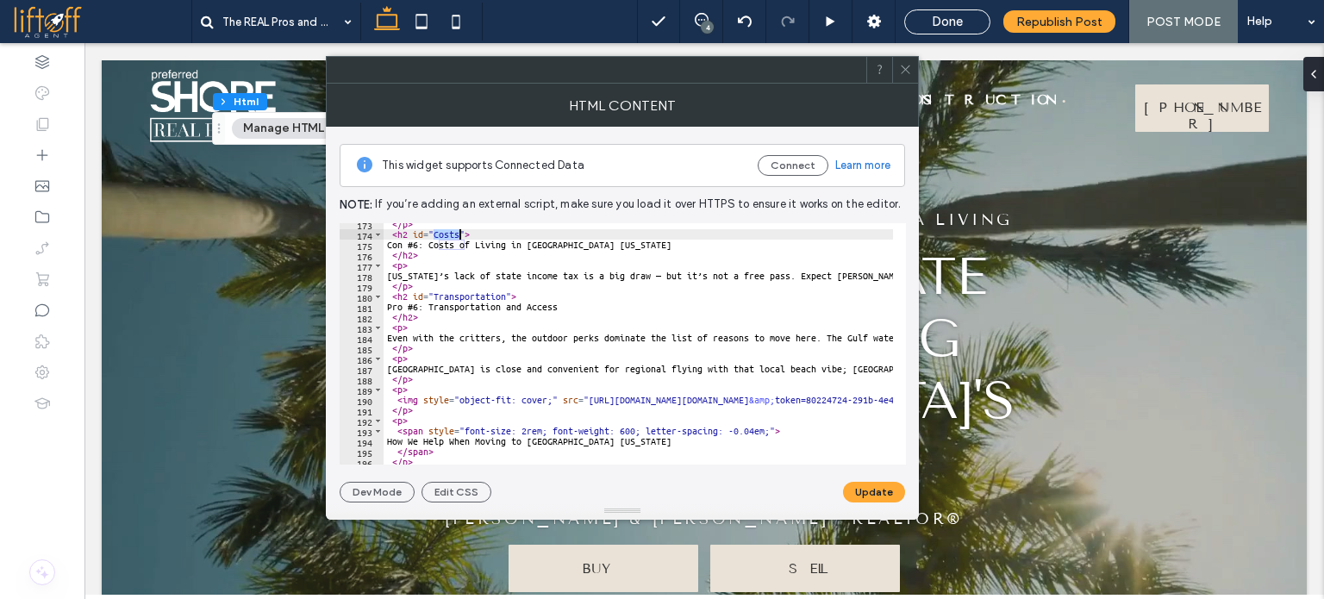
scroll to position [1773, 0]
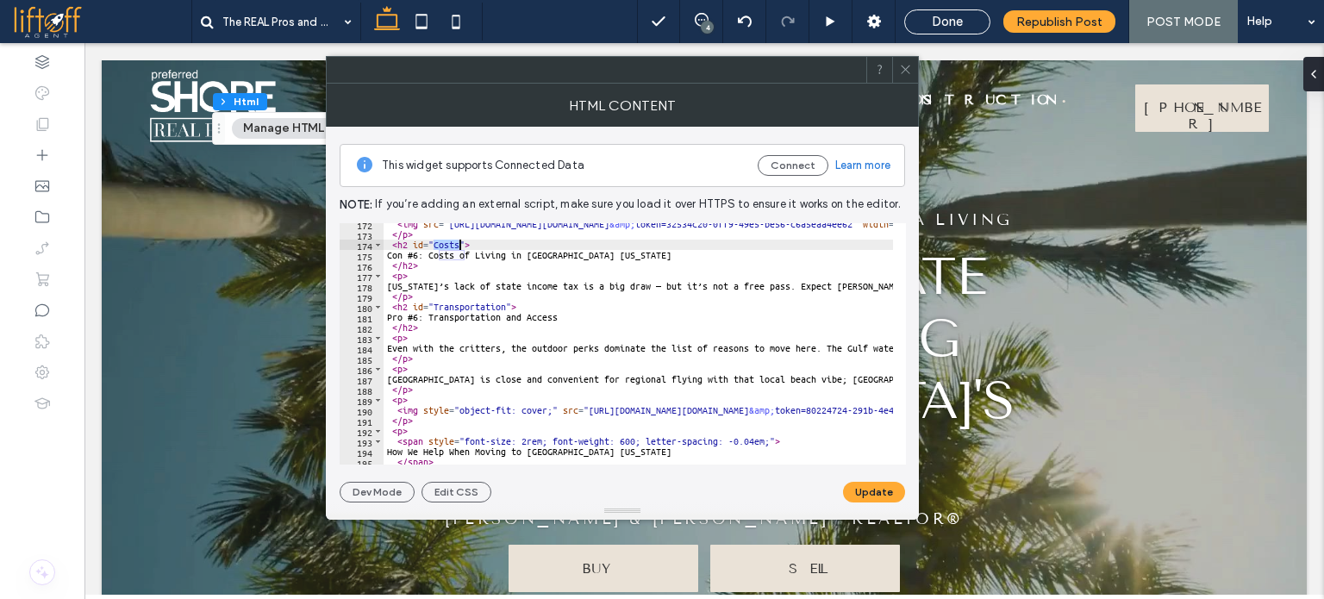
click at [444, 245] on div "< img src = "[URL][DOMAIN_NAME][DOMAIN_NAME] &amp; token=32534c20-0ff9-49e5-be5…" at bounding box center [639, 343] width 510 height 241
type textarea "**********"
click at [874, 498] on button "Update" at bounding box center [874, 492] width 62 height 21
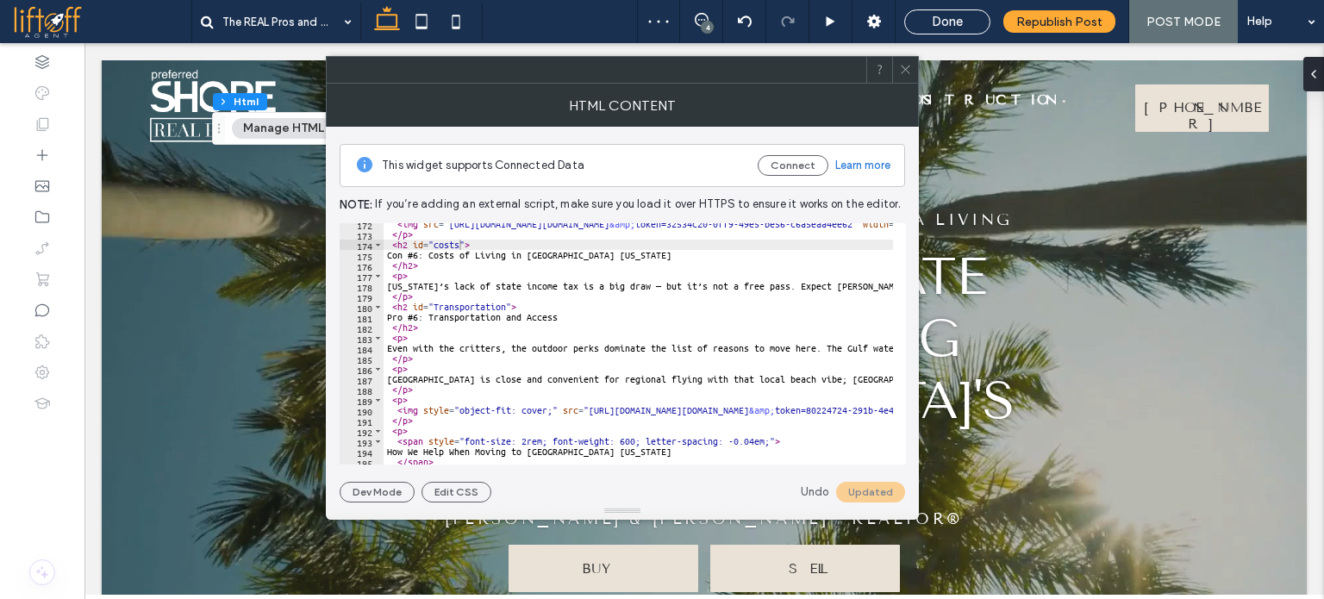
click at [908, 71] on icon at bounding box center [905, 69] width 13 height 13
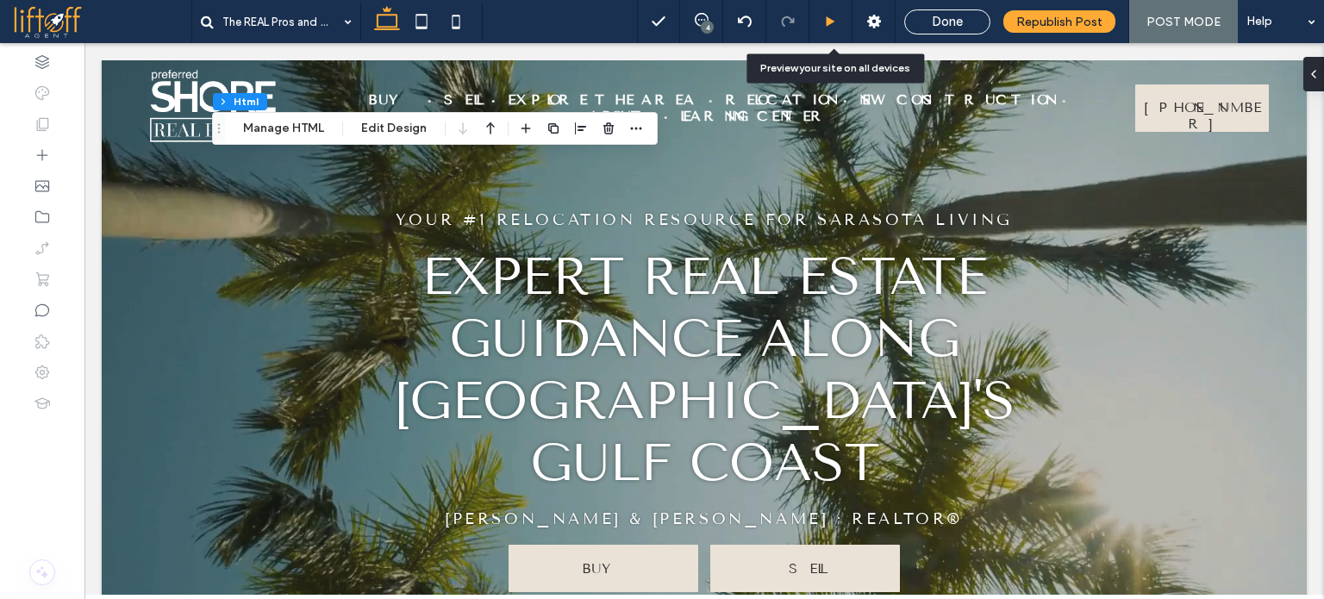
click at [831, 24] on use at bounding box center [831, 20] width 9 height 9
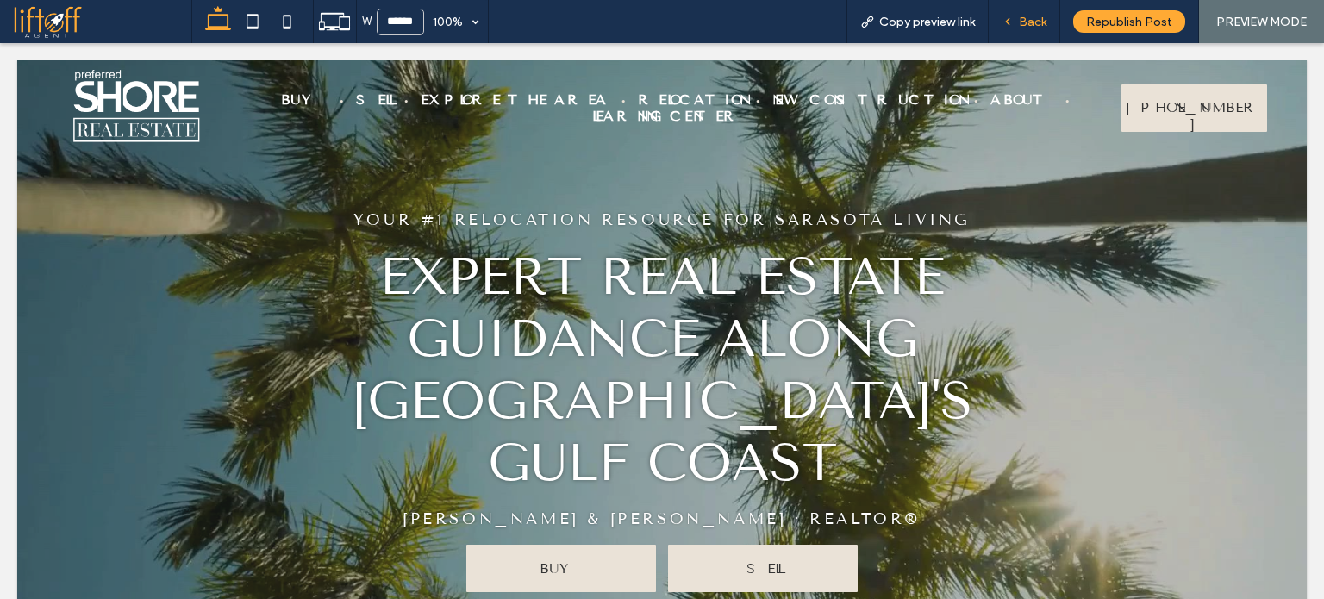
click at [1033, 17] on span "Back" at bounding box center [1033, 22] width 28 height 15
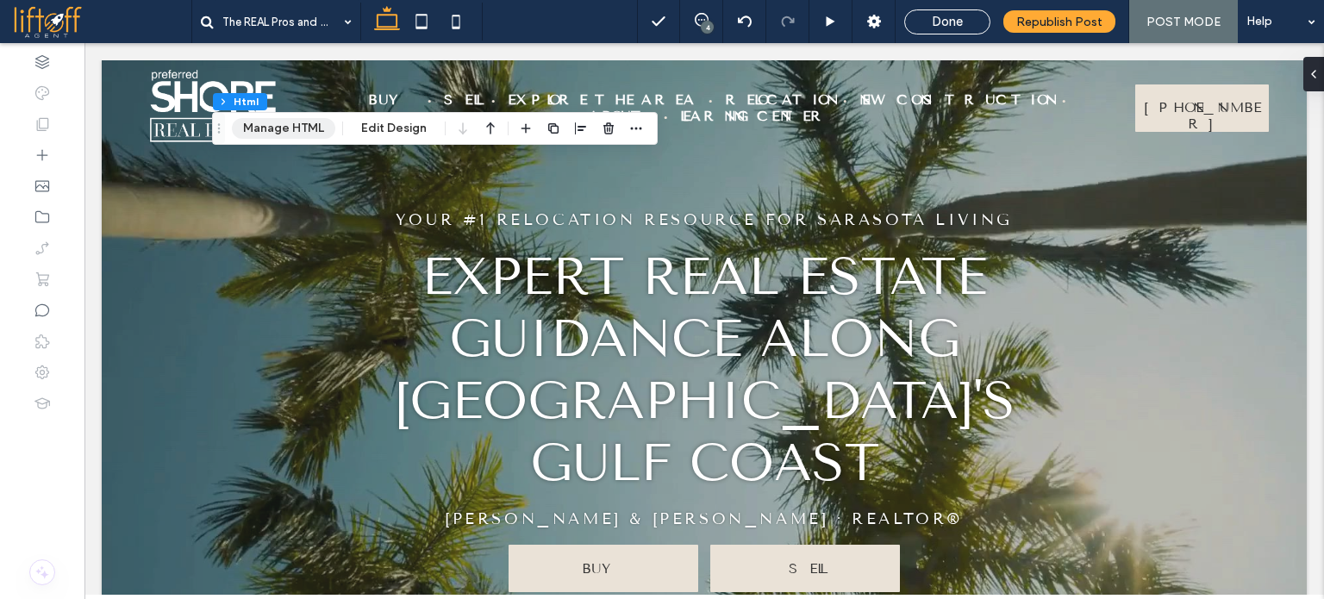
click at [308, 128] on button "Manage HTML" at bounding box center [283, 128] width 103 height 21
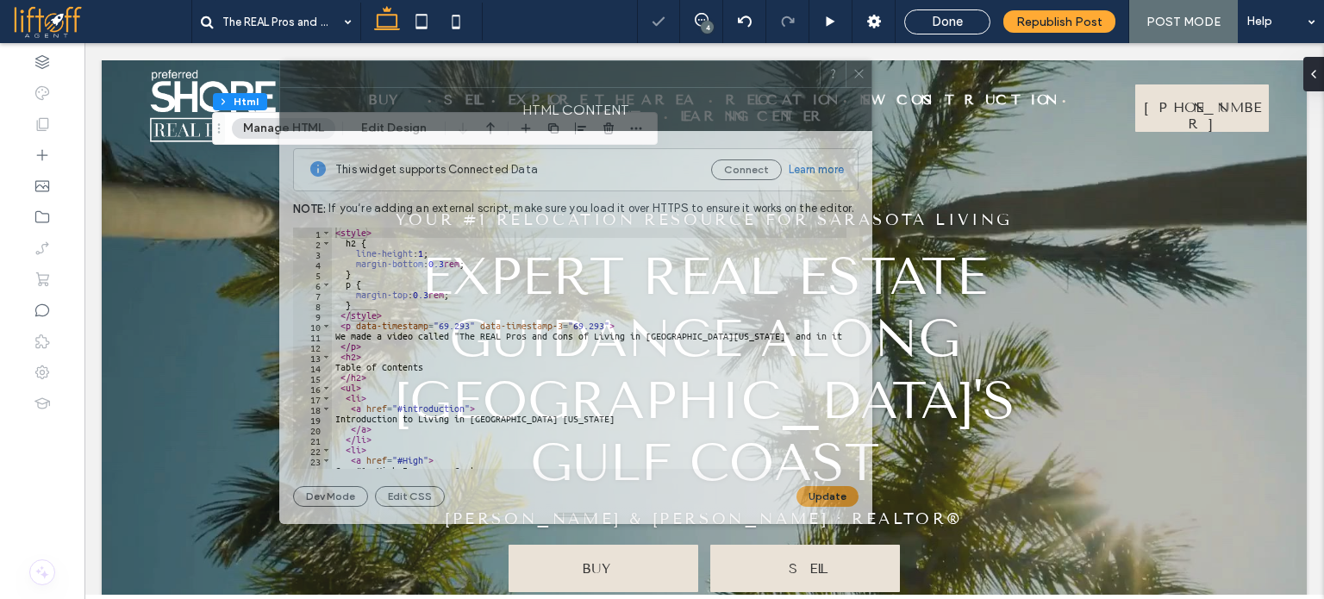
drag, startPoint x: 818, startPoint y: 93, endPoint x: 304, endPoint y: 72, distance: 515.2
click at [304, 72] on div at bounding box center [550, 74] width 540 height 26
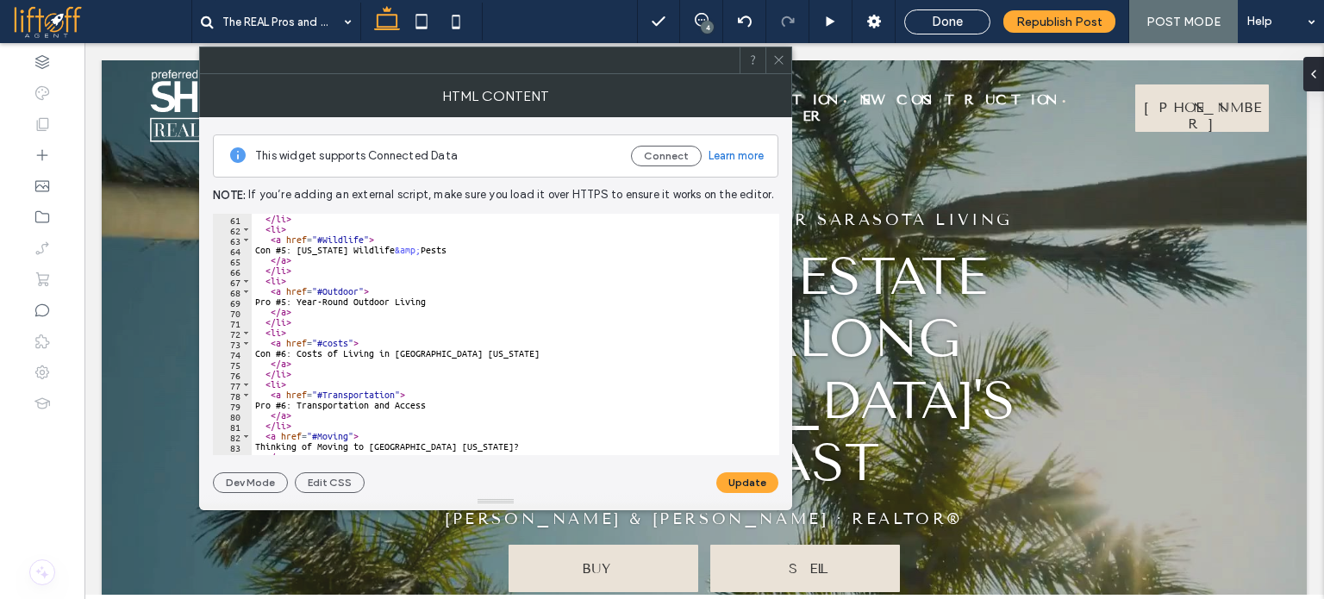
scroll to position [724, 0]
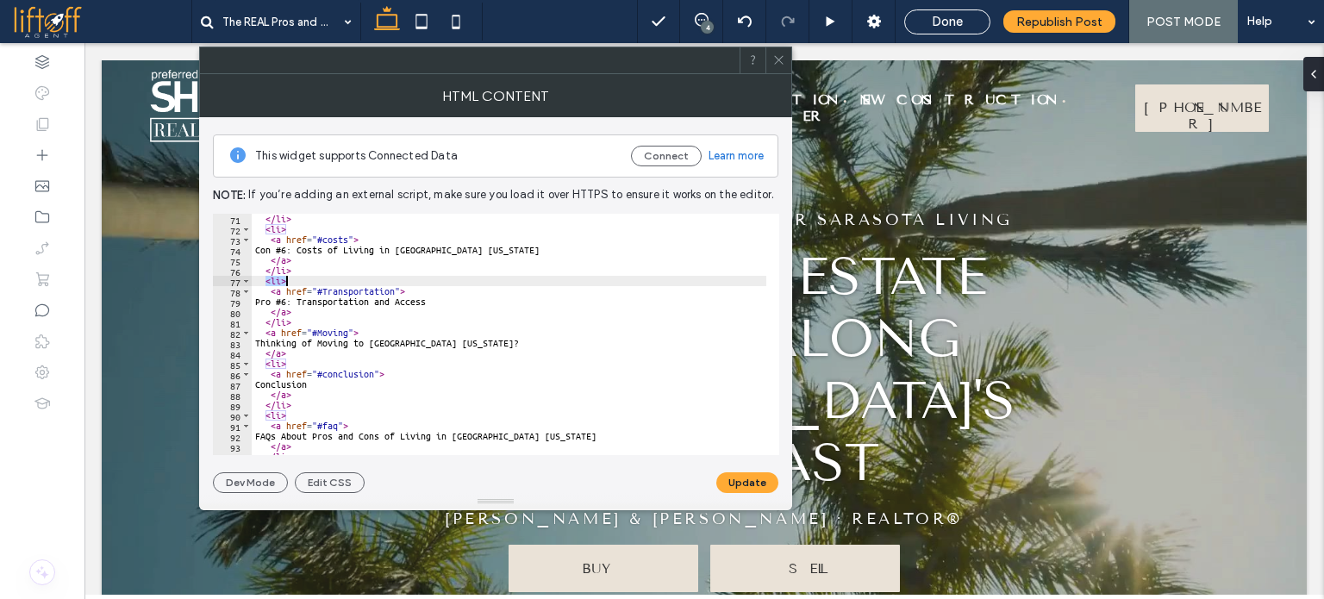
drag, startPoint x: 266, startPoint y: 277, endPoint x: 284, endPoint y: 282, distance: 18.8
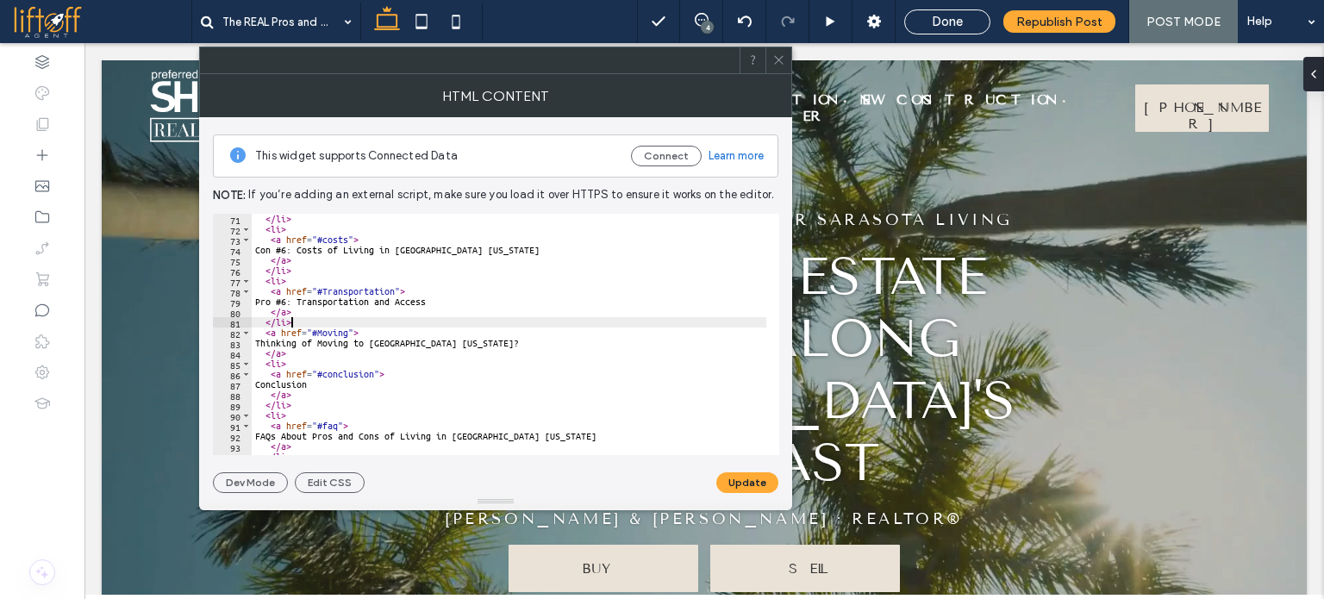
type textarea "*****"
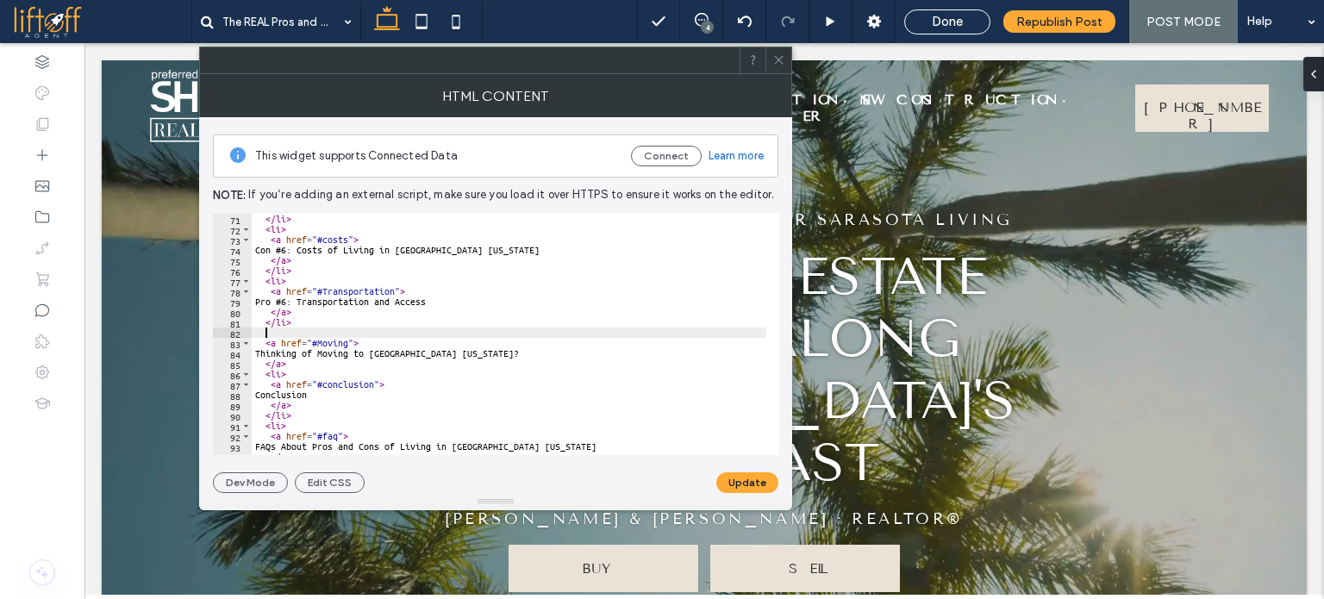
paste textarea "****"
drag, startPoint x: 266, startPoint y: 320, endPoint x: 290, endPoint y: 316, distance: 23.5
type textarea "****"
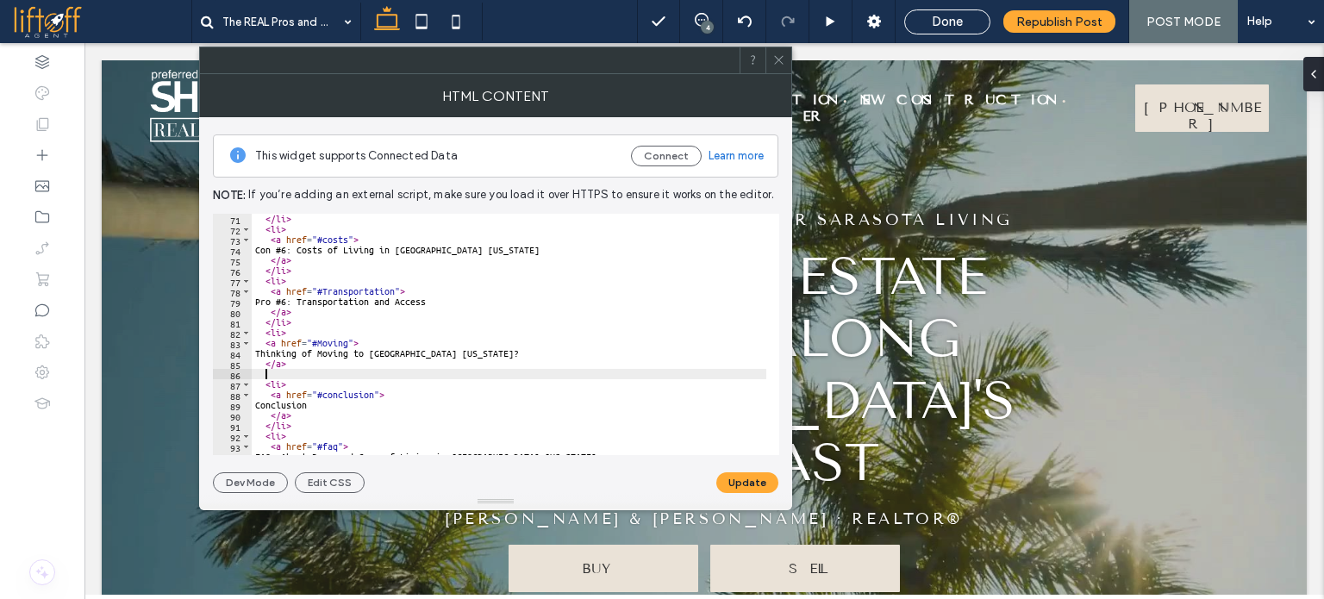
paste textarea "*****"
type textarea "*****"
click at [732, 489] on button "Update" at bounding box center [748, 483] width 62 height 21
click at [781, 59] on icon at bounding box center [779, 59] width 13 height 13
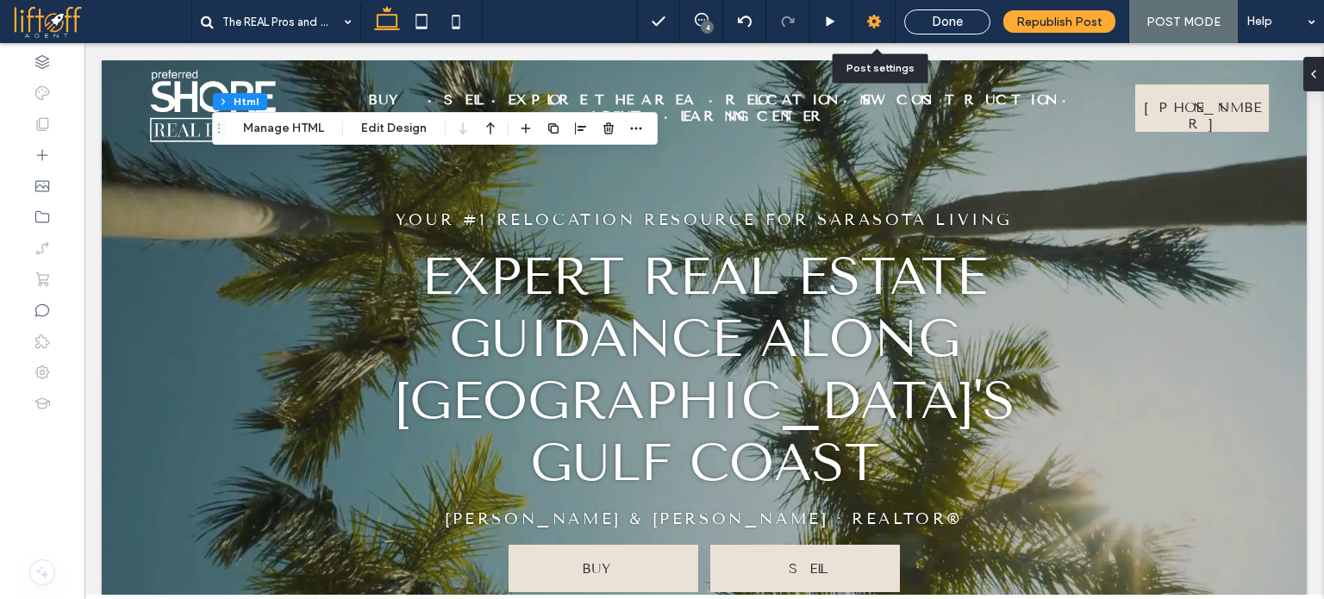
click at [874, 28] on icon at bounding box center [874, 21] width 17 height 17
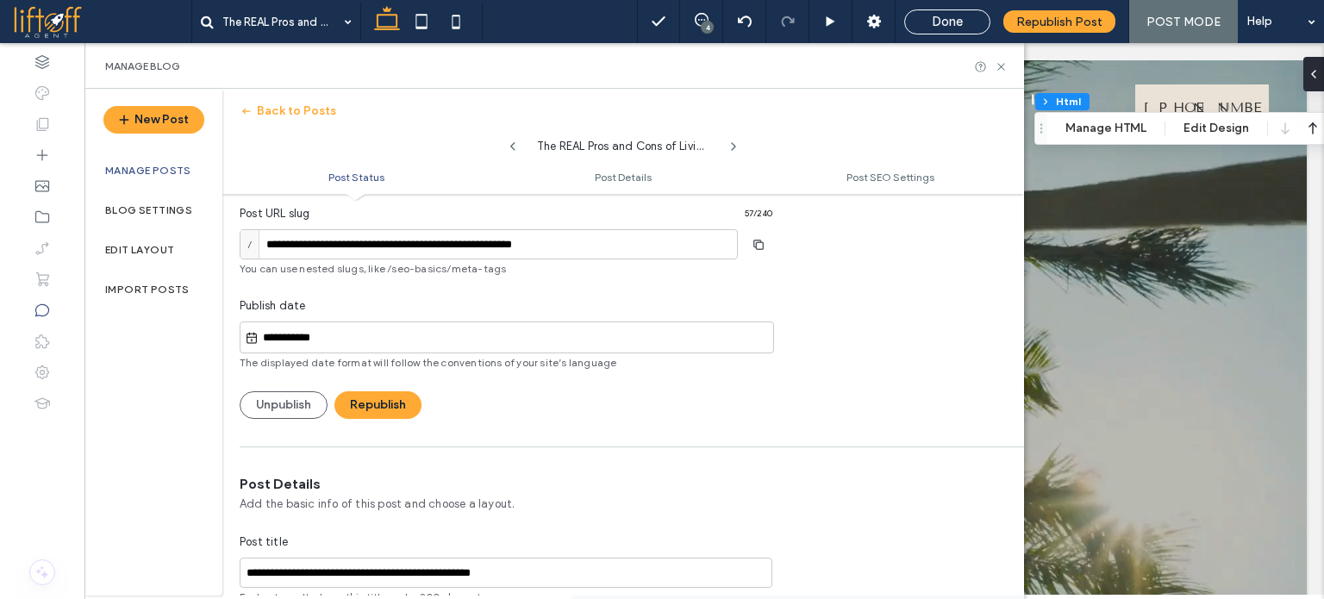
scroll to position [172, 0]
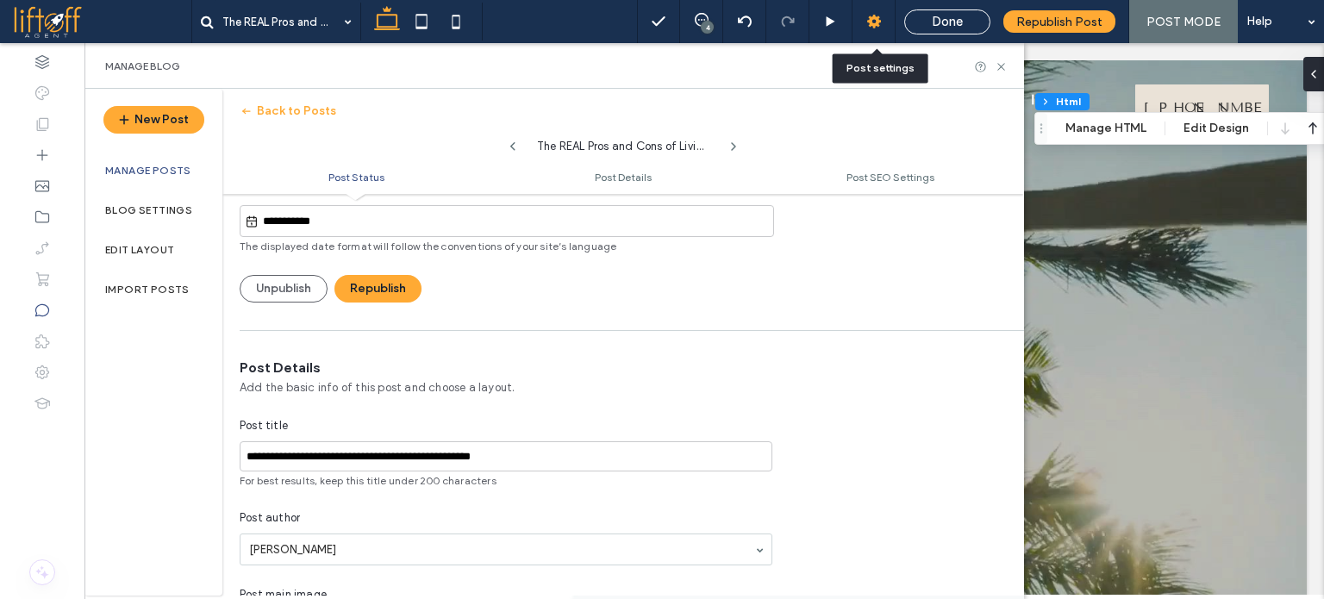
click at [880, 21] on use at bounding box center [874, 22] width 14 height 14
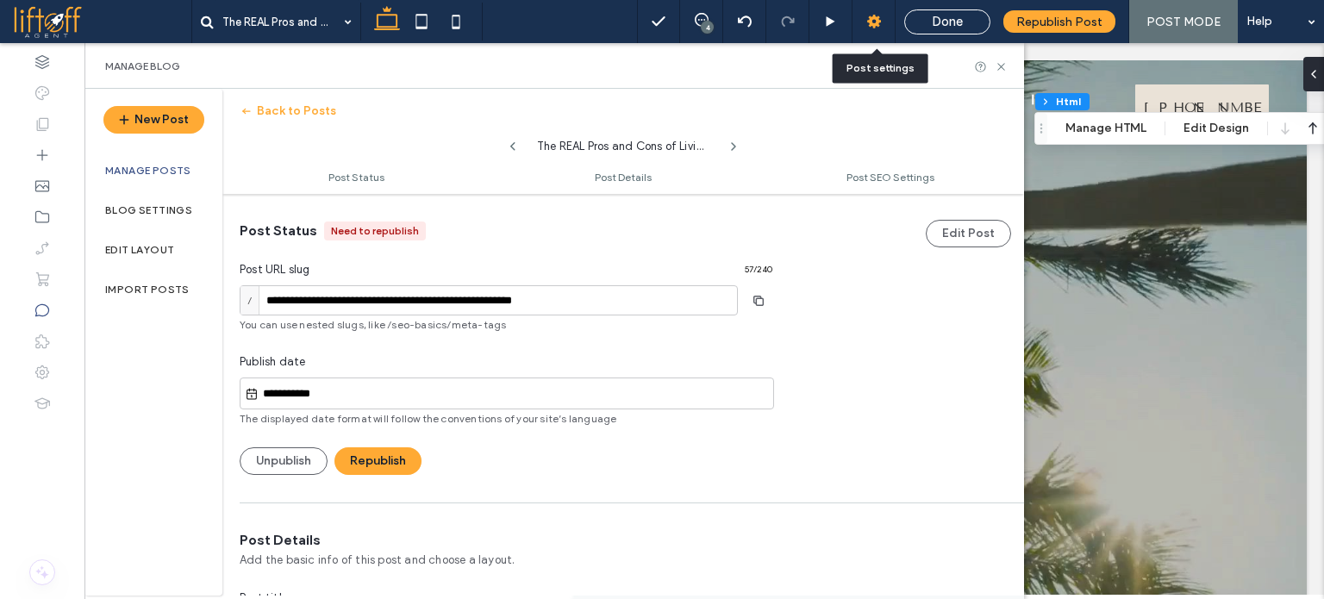
scroll to position [0, 0]
click at [1006, 66] on icon at bounding box center [1001, 66] width 13 height 13
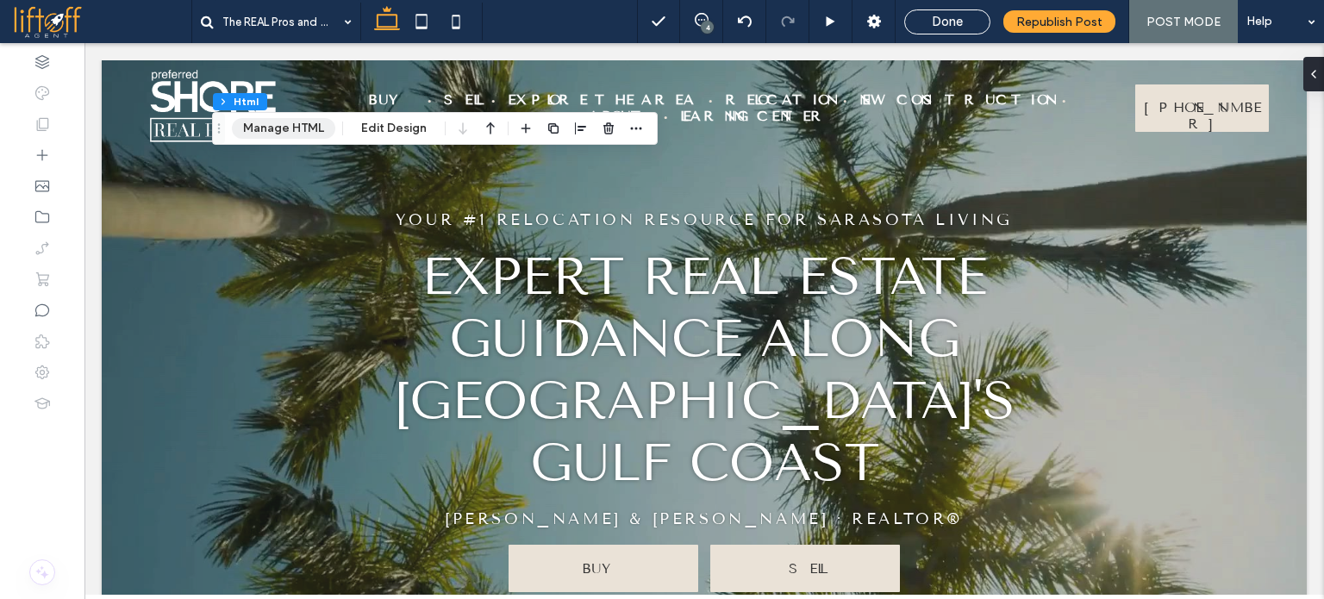
click at [302, 120] on button "Manage HTML" at bounding box center [283, 128] width 103 height 21
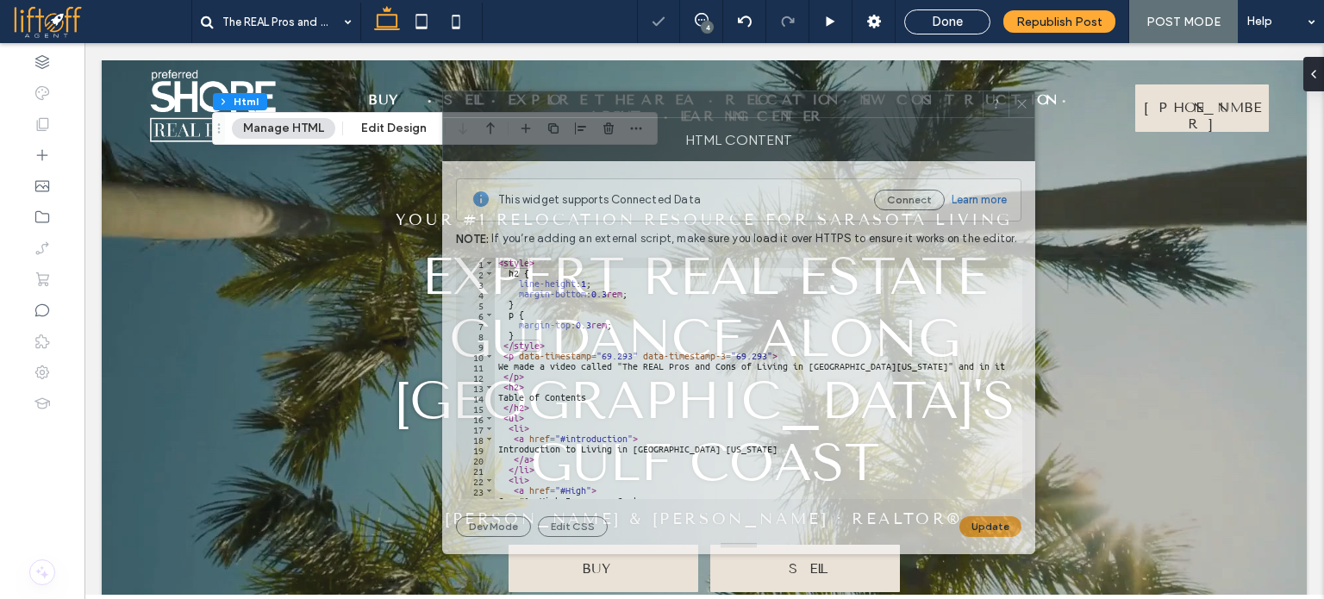
drag, startPoint x: 830, startPoint y: 82, endPoint x: 345, endPoint y: 96, distance: 484.8
click at [443, 96] on div at bounding box center [713, 104] width 540 height 26
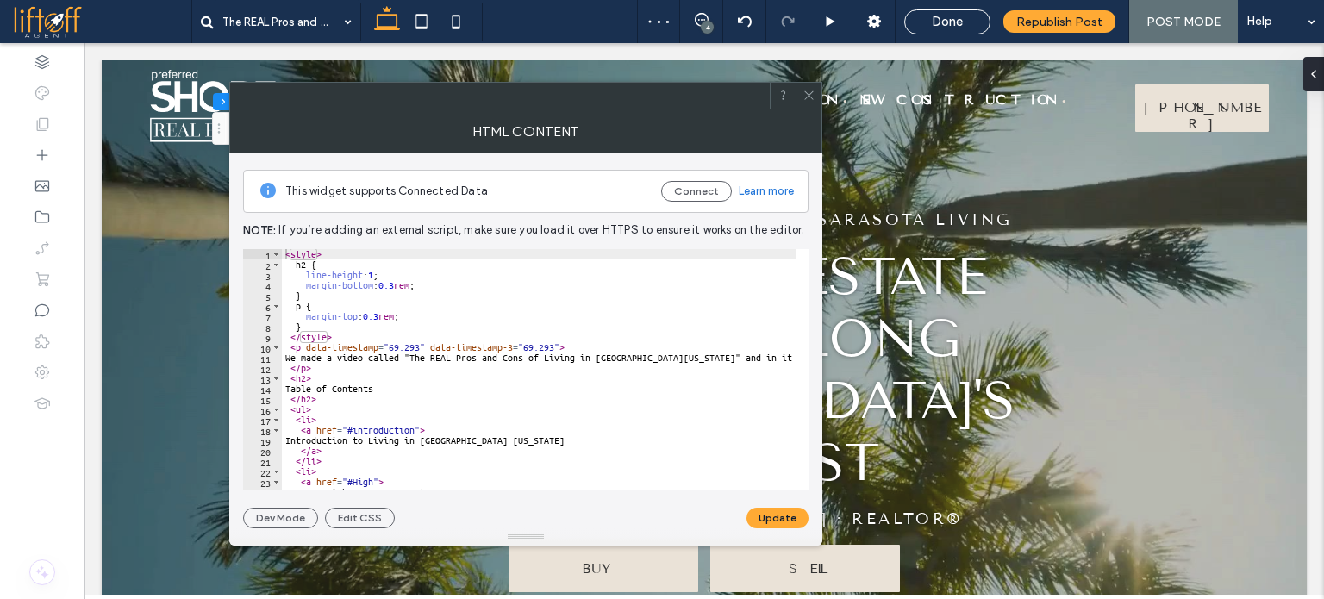
scroll to position [103, 0]
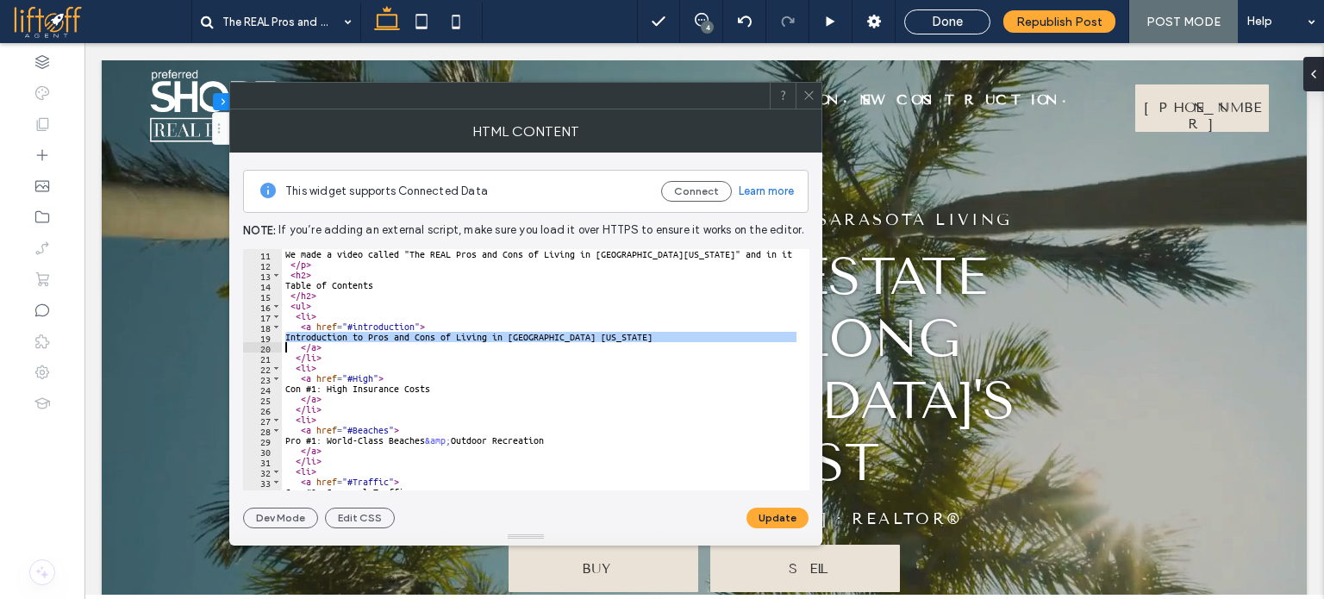
click at [592, 331] on div "We made a video called "The REAL Pros and Cons of Living in [GEOGRAPHIC_DATA][U…" at bounding box center [539, 369] width 515 height 241
drag, startPoint x: 611, startPoint y: 333, endPoint x: 304, endPoint y: 335, distance: 307.8
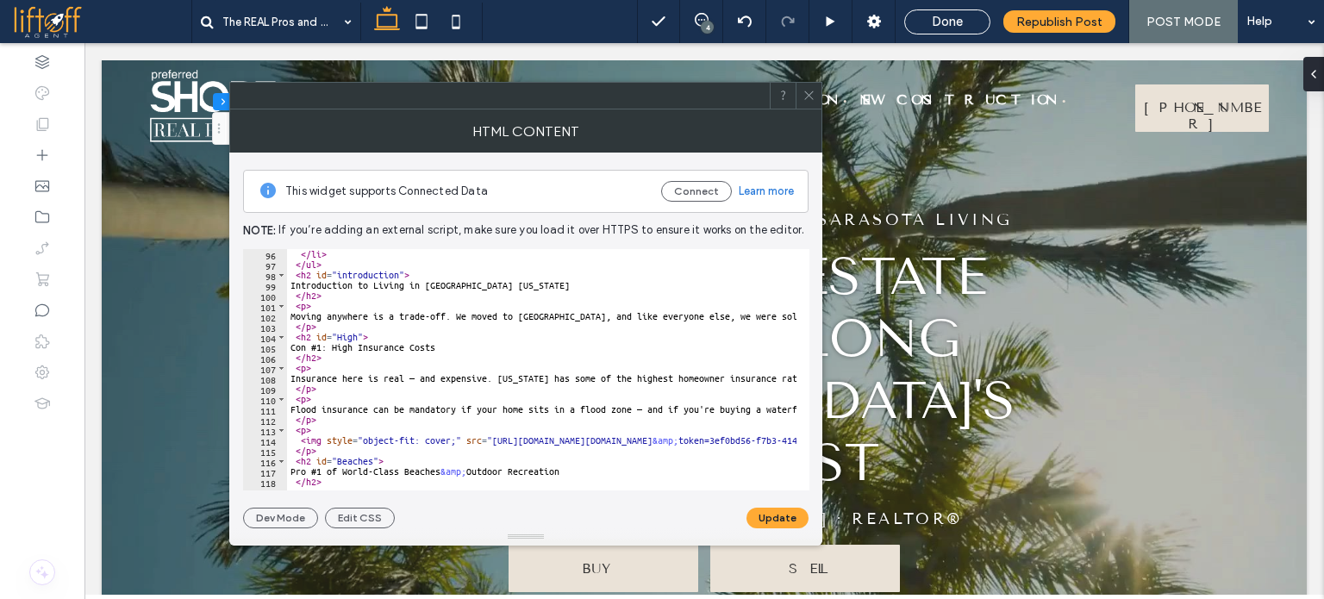
scroll to position [931, 0]
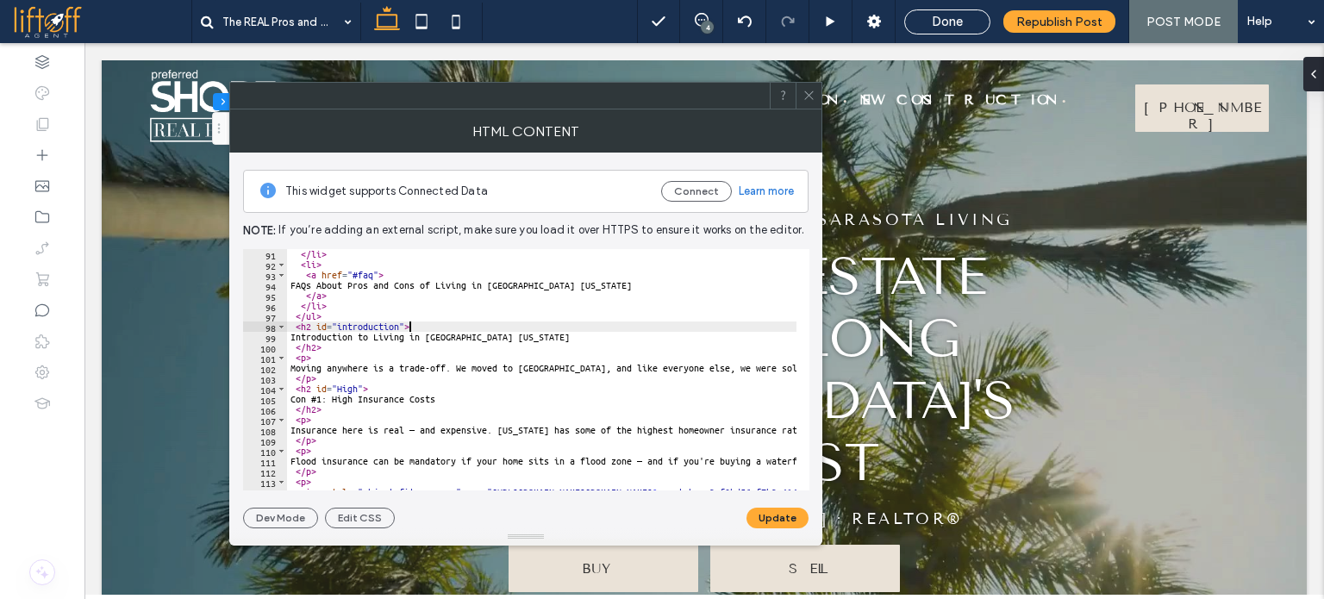
drag, startPoint x: 523, startPoint y: 334, endPoint x: 300, endPoint y: 337, distance: 223.4
paste textarea "**********"
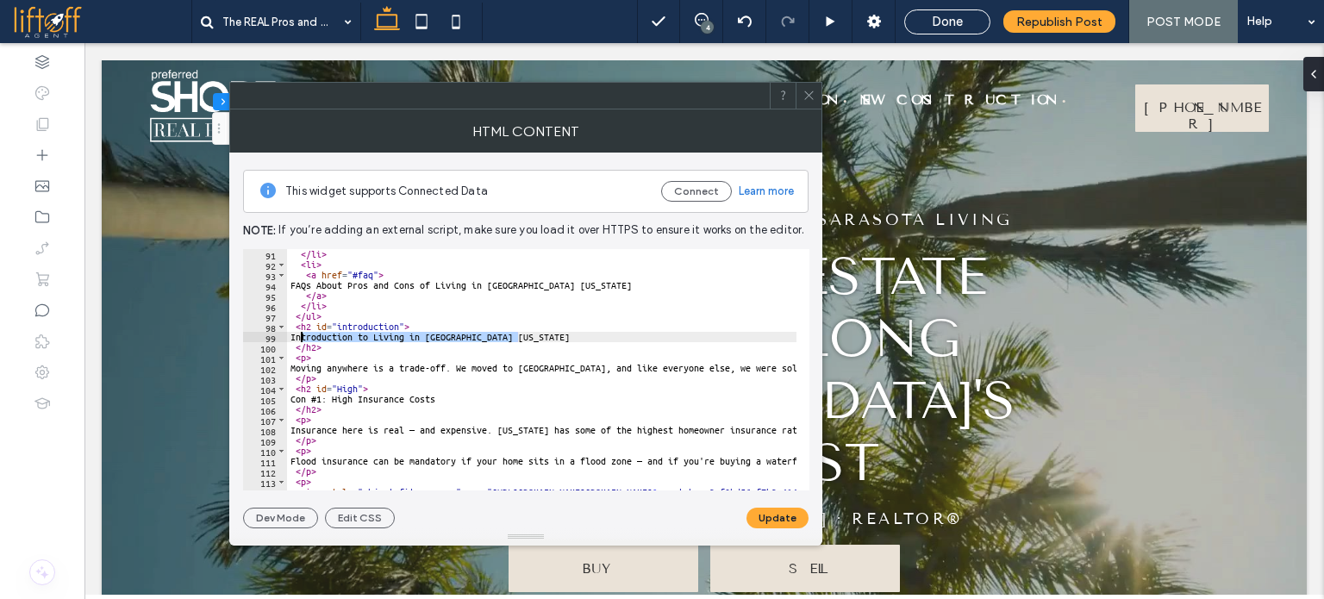
type textarea "**********"
click at [796, 513] on button "Update" at bounding box center [778, 518] width 62 height 21
click at [811, 96] on icon at bounding box center [809, 95] width 13 height 13
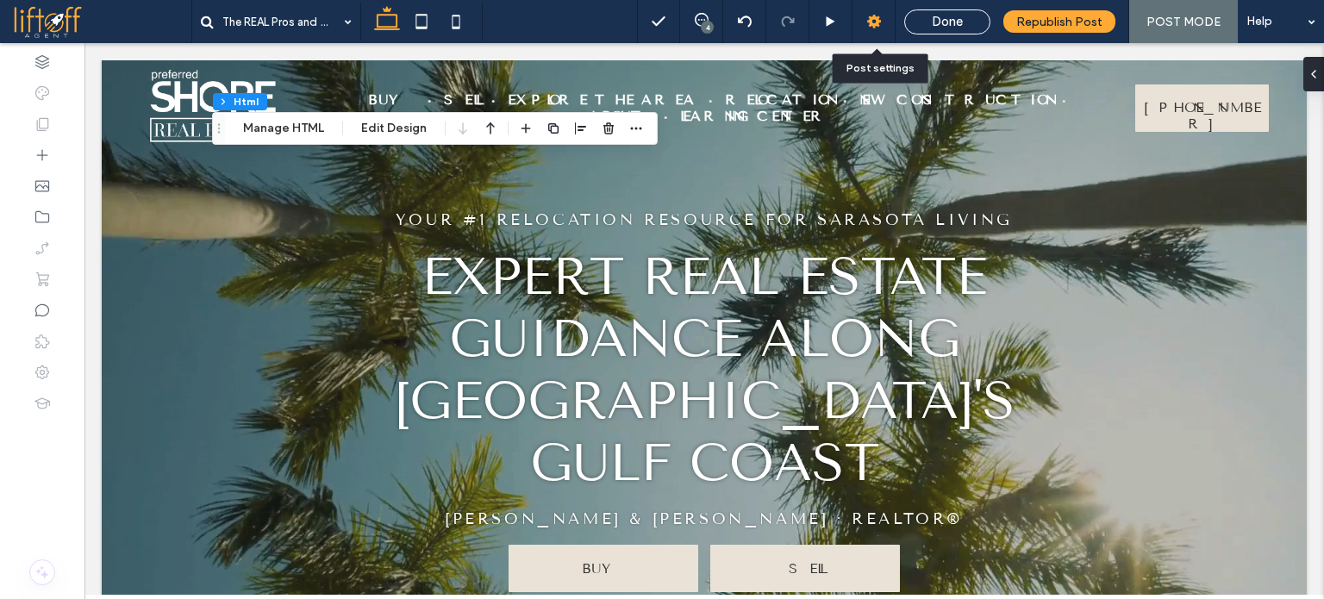
click at [870, 16] on icon at bounding box center [874, 21] width 17 height 17
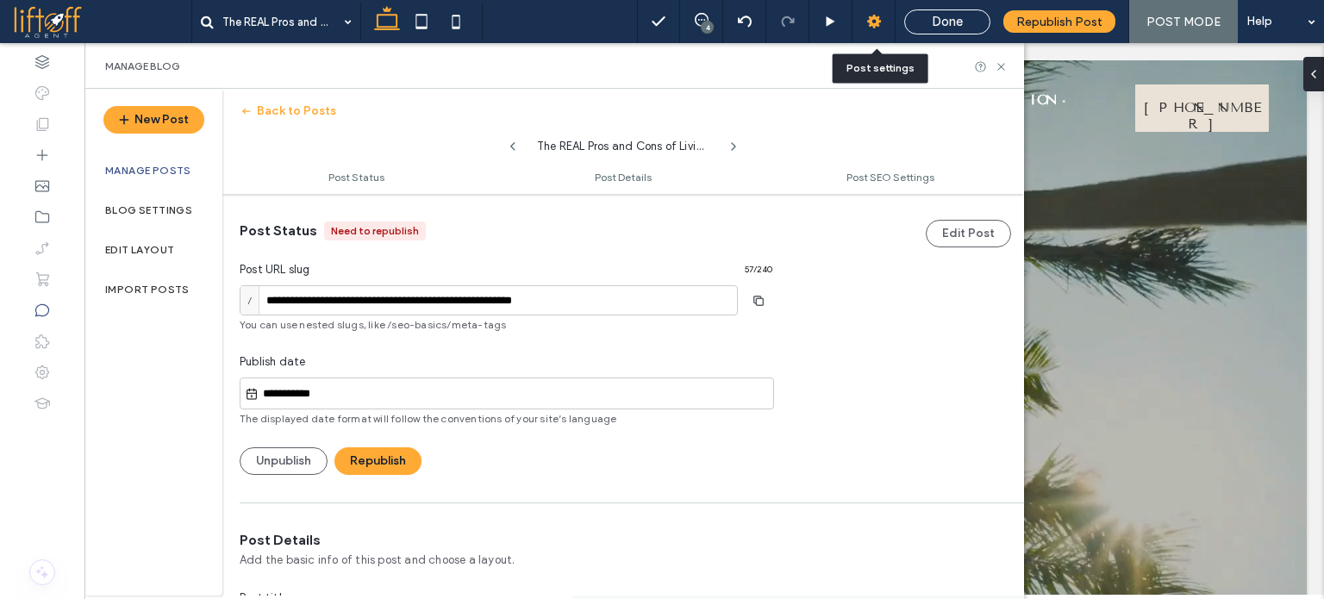
scroll to position [0, 0]
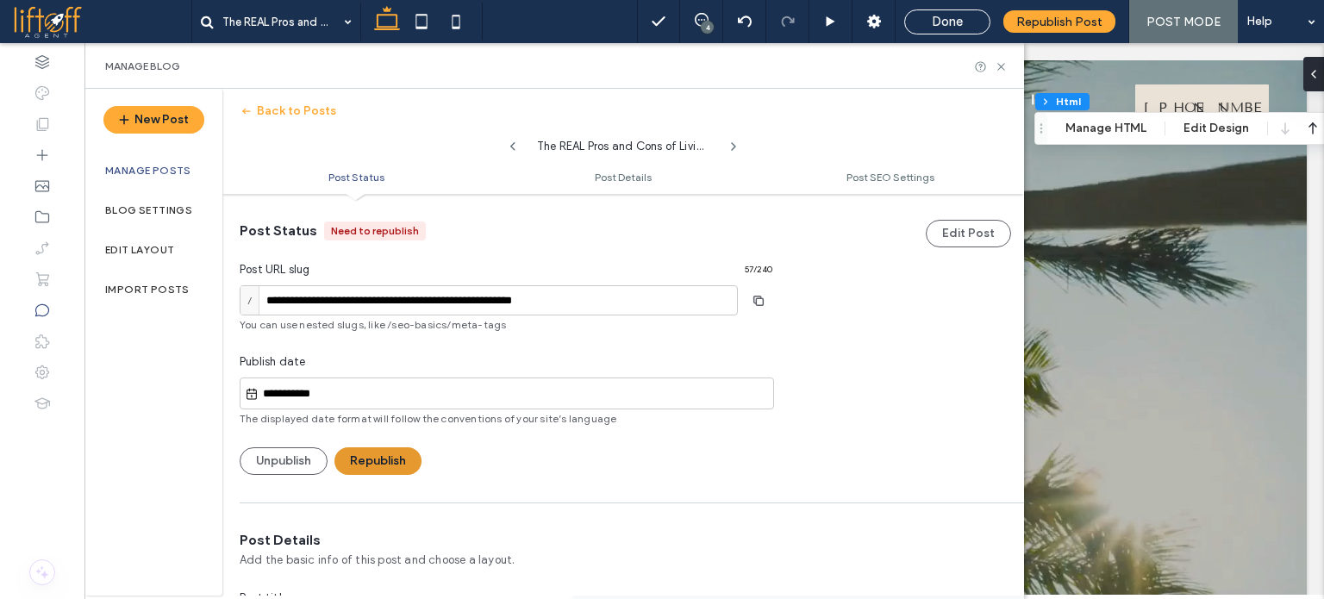
click at [379, 457] on button "Republish" at bounding box center [378, 462] width 87 height 28
click at [307, 111] on button "Back to Posts" at bounding box center [288, 111] width 97 height 28
